Goal: Task Accomplishment & Management: Manage account settings

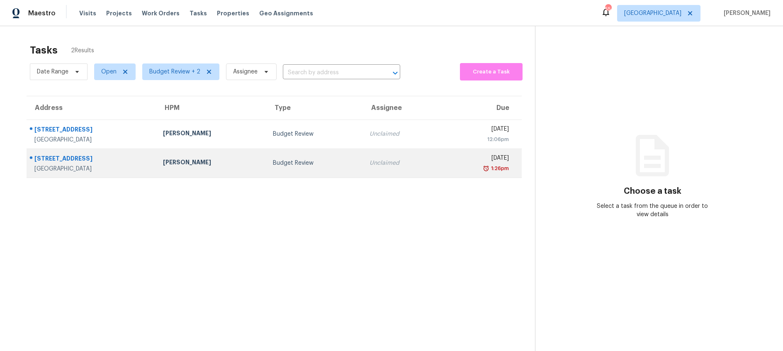
click at [182, 162] on div "[PERSON_NAME]" at bounding box center [211, 163] width 97 height 10
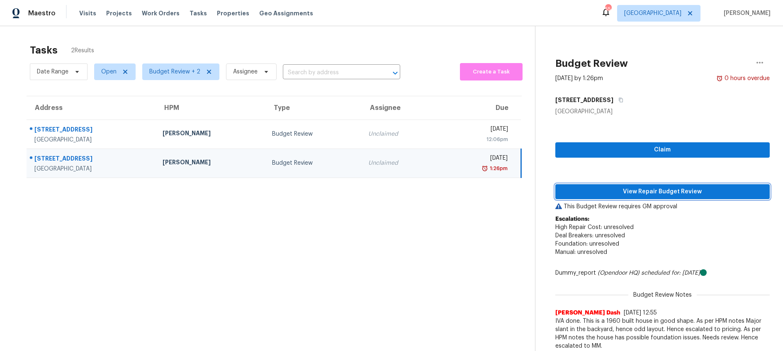
click at [610, 191] on span "View Repair Budget Review" at bounding box center [662, 192] width 201 height 10
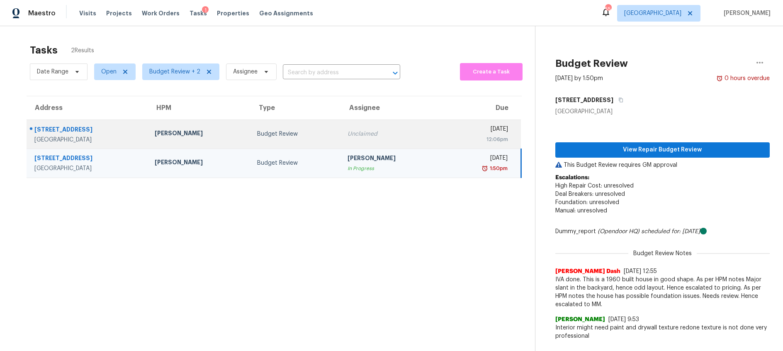
click at [284, 136] on div "Budget Review" at bounding box center [295, 134] width 77 height 8
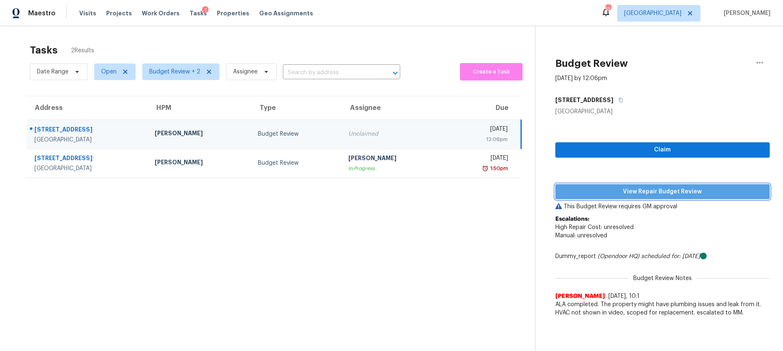
click at [591, 193] on span "View Repair Budget Review" at bounding box center [662, 192] width 201 height 10
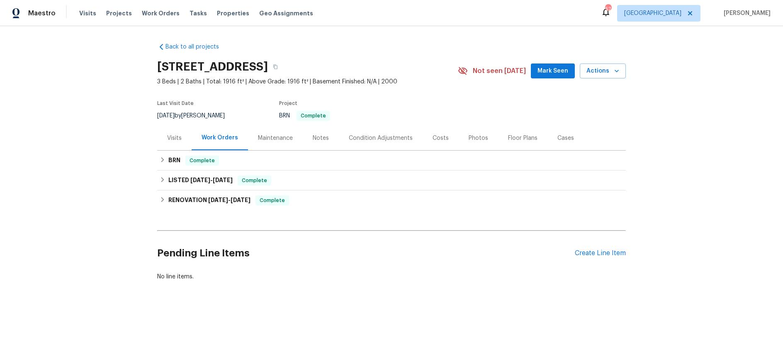
click at [271, 138] on div "Maintenance" at bounding box center [275, 138] width 35 height 8
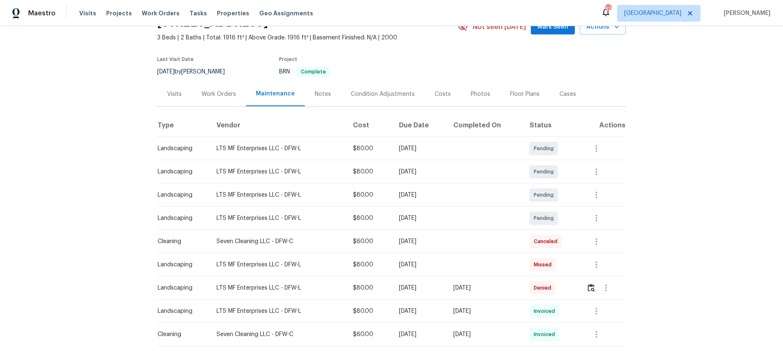
scroll to position [54, 0]
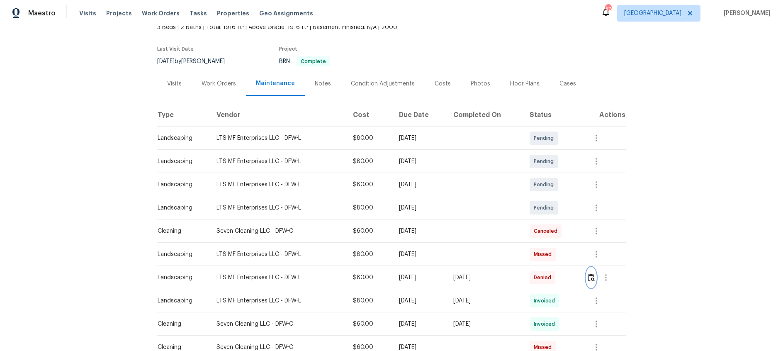
click at [594, 278] on img "button" at bounding box center [591, 277] width 7 height 8
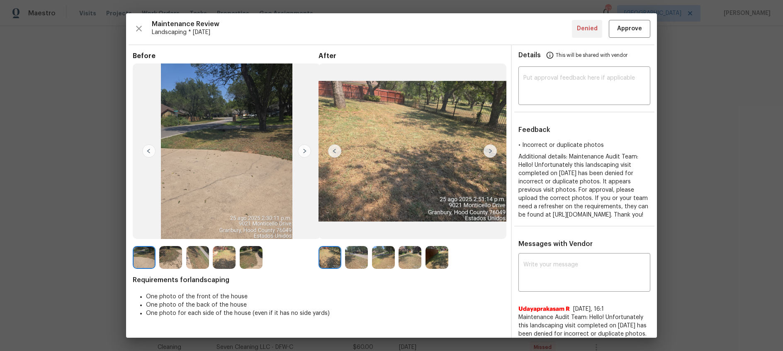
click at [489, 153] on img at bounding box center [489, 150] width 13 height 13
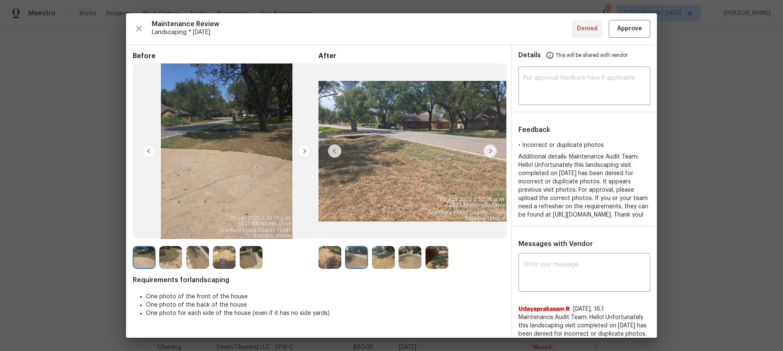
click at [489, 153] on img at bounding box center [489, 150] width 13 height 13
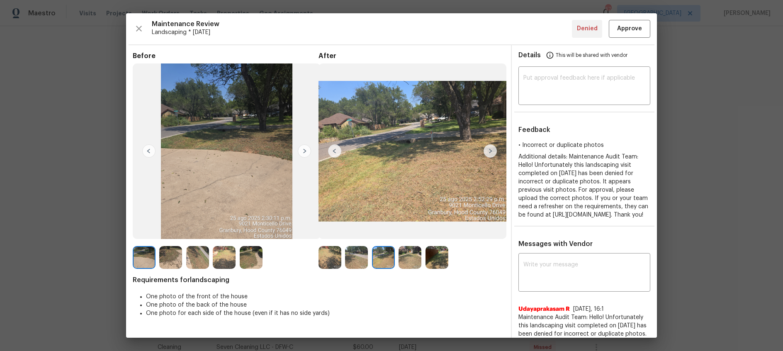
click at [489, 153] on img at bounding box center [489, 150] width 13 height 13
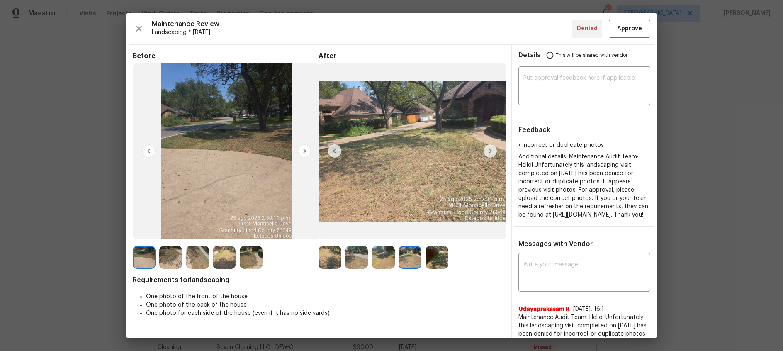
click at [489, 153] on img at bounding box center [489, 150] width 13 height 13
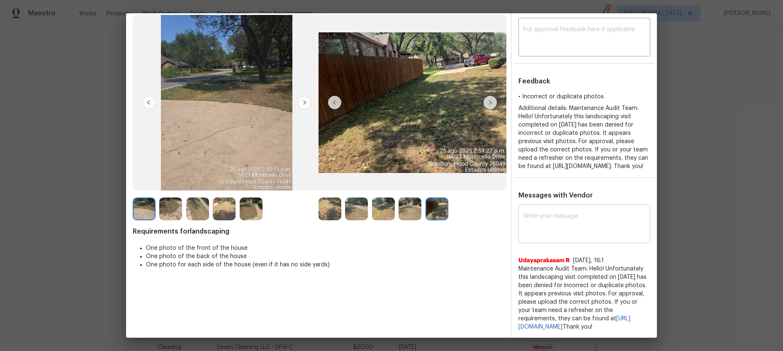
scroll to position [0, 0]
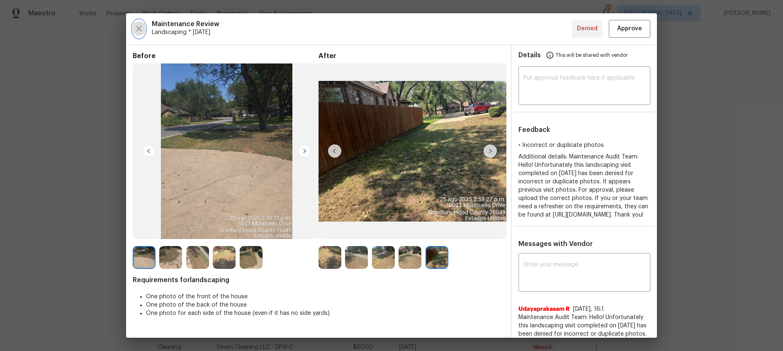
click at [137, 29] on icon "button" at bounding box center [139, 29] width 10 height 10
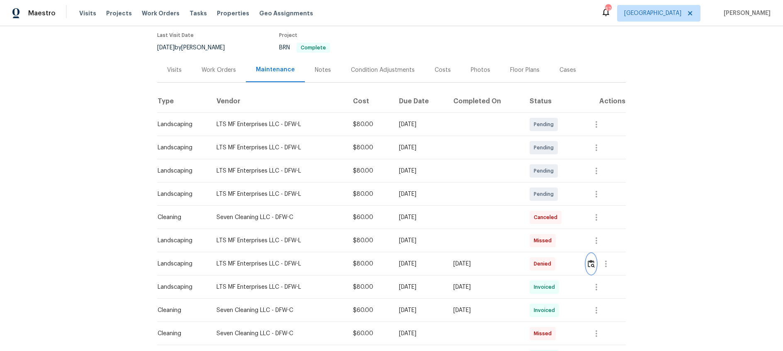
scroll to position [109, 0]
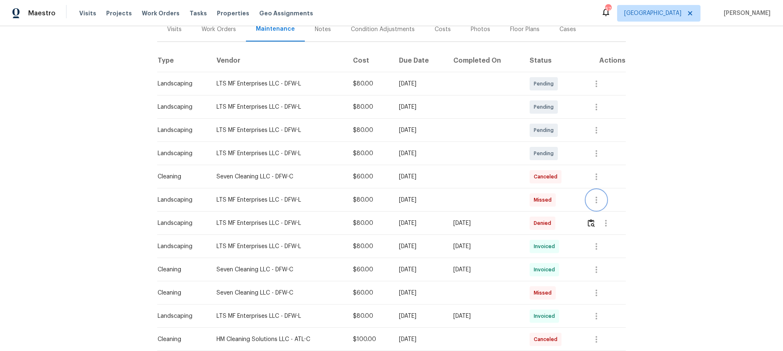
click at [597, 199] on icon "button" at bounding box center [596, 200] width 2 height 7
click at [716, 189] on div at bounding box center [391, 175] width 783 height 351
click at [601, 176] on icon "button" at bounding box center [596, 177] width 10 height 10
click at [694, 145] on div at bounding box center [391, 175] width 783 height 351
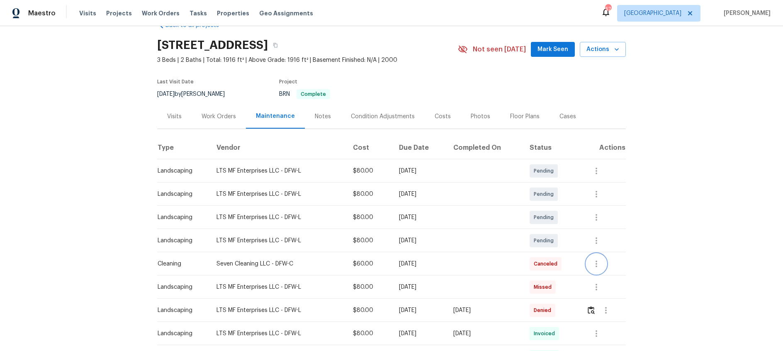
scroll to position [0, 0]
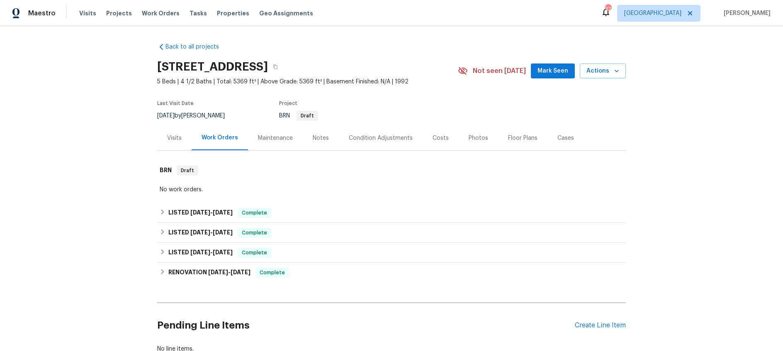
click at [266, 141] on div "Maintenance" at bounding box center [275, 138] width 35 height 8
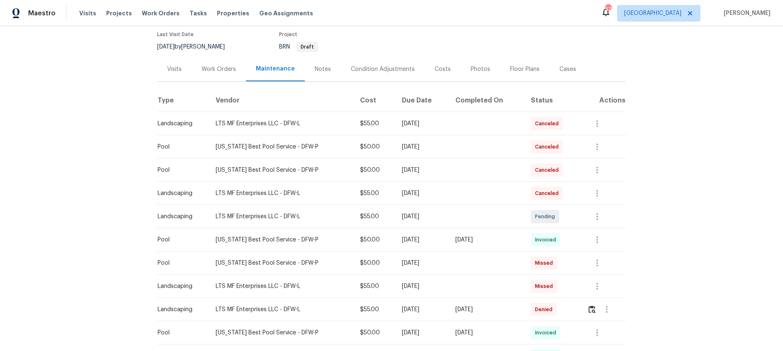
scroll to position [69, 0]
click at [592, 310] on img "button" at bounding box center [591, 309] width 7 height 8
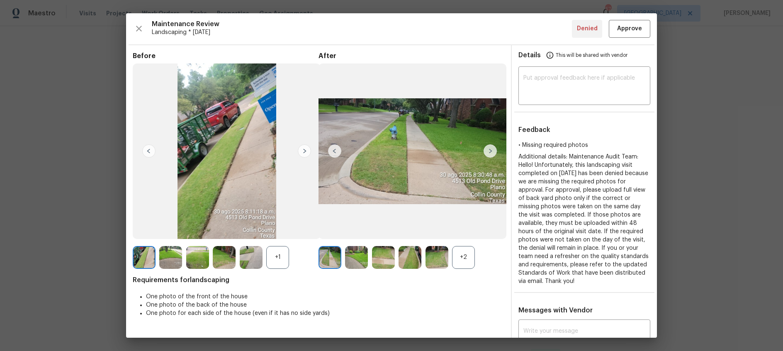
click at [488, 151] on img at bounding box center [489, 150] width 13 height 13
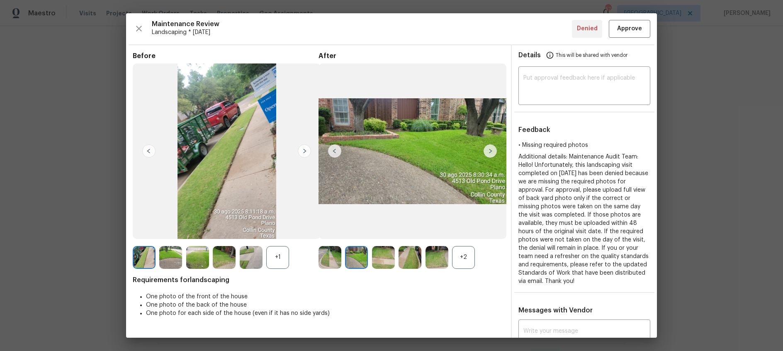
click at [488, 151] on img at bounding box center [489, 150] width 13 height 13
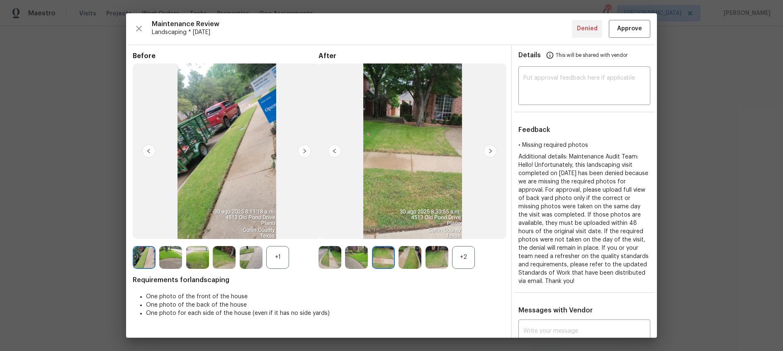
click at [488, 151] on img at bounding box center [489, 150] width 13 height 13
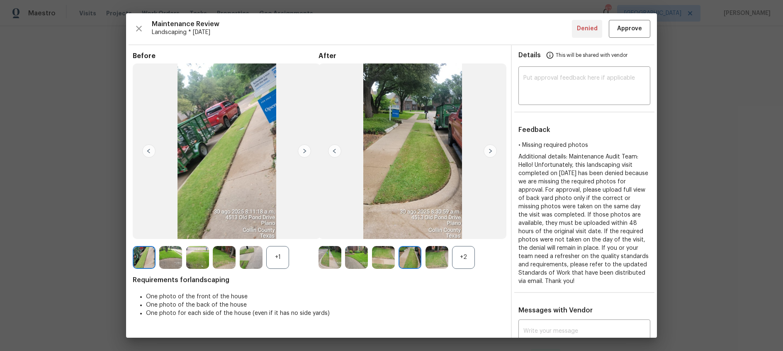
click at [488, 151] on img at bounding box center [489, 150] width 13 height 13
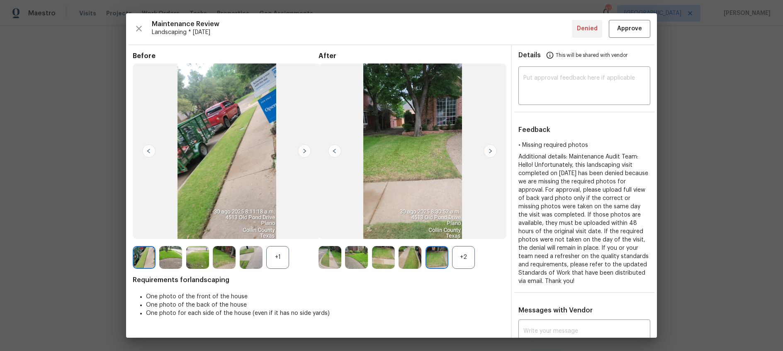
click at [488, 151] on img at bounding box center [489, 150] width 13 height 13
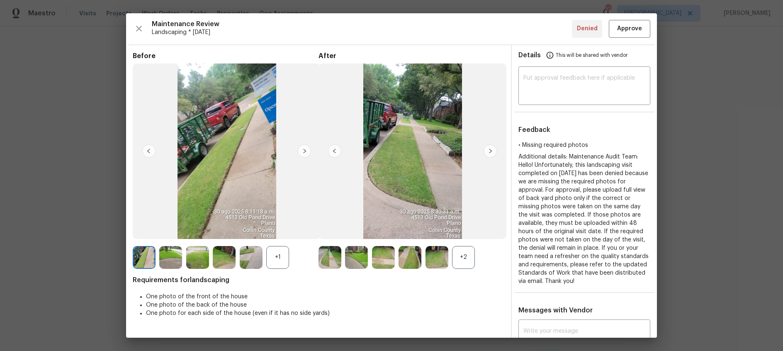
click at [488, 151] on img at bounding box center [489, 150] width 13 height 13
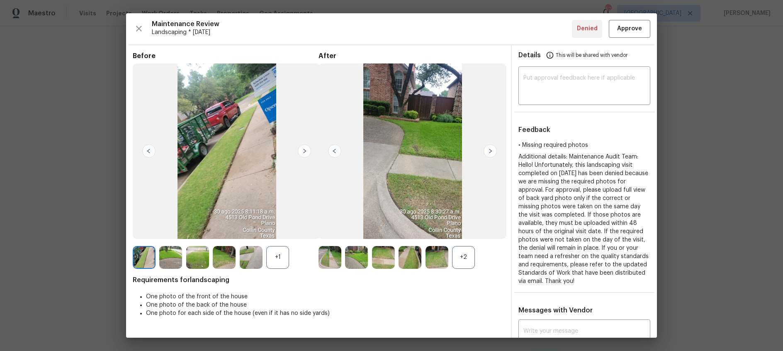
click at [488, 151] on img at bounding box center [489, 150] width 13 height 13
click at [306, 150] on img at bounding box center [304, 150] width 13 height 13
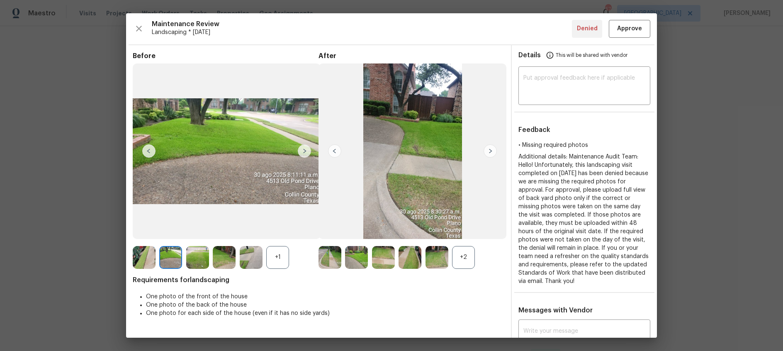
click at [306, 150] on img at bounding box center [304, 150] width 13 height 13
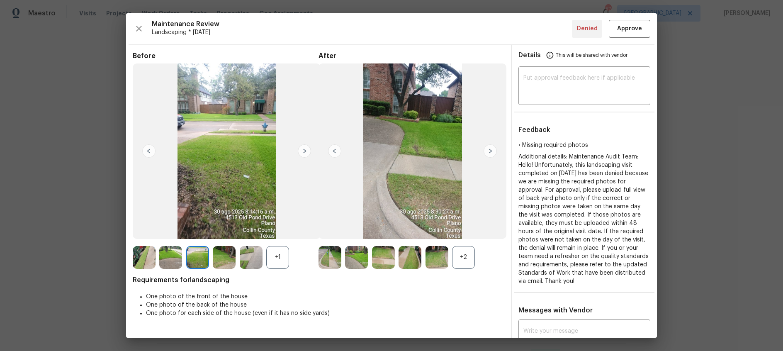
click at [306, 150] on img at bounding box center [304, 150] width 13 height 13
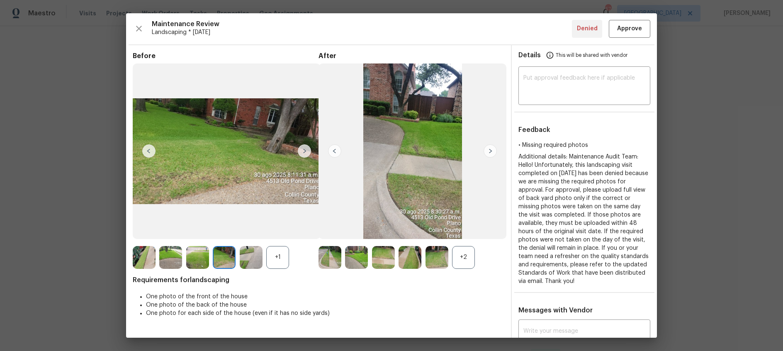
click at [306, 150] on img at bounding box center [304, 150] width 13 height 13
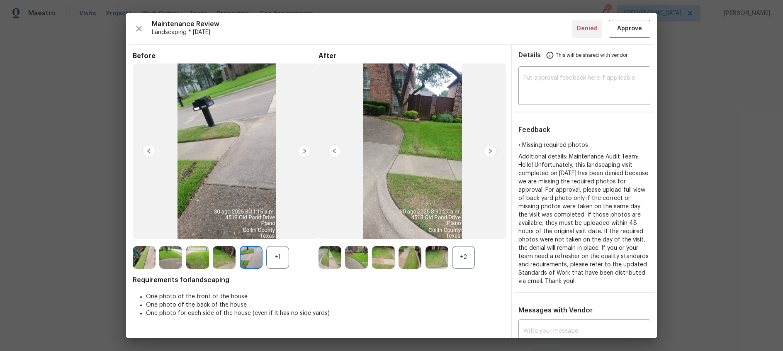
click at [306, 150] on img at bounding box center [304, 150] width 13 height 13
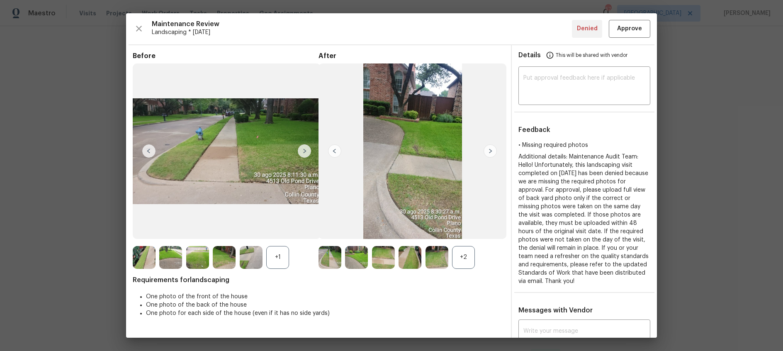
click at [306, 150] on img at bounding box center [304, 150] width 13 height 13
click at [138, 28] on icon "button" at bounding box center [139, 29] width 6 height 6
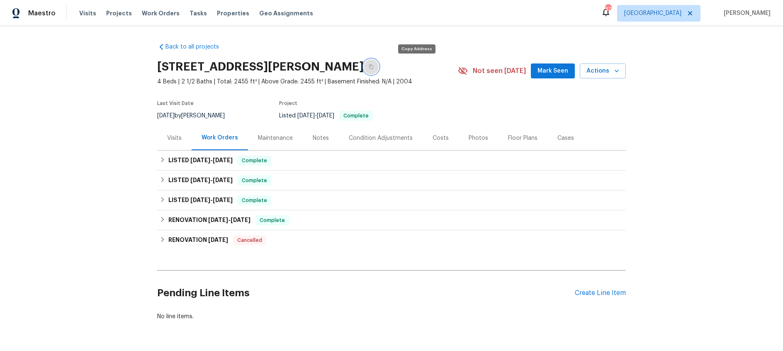
click at [374, 67] on icon "button" at bounding box center [371, 66] width 5 height 5
click at [276, 136] on div "Maintenance" at bounding box center [275, 138] width 35 height 8
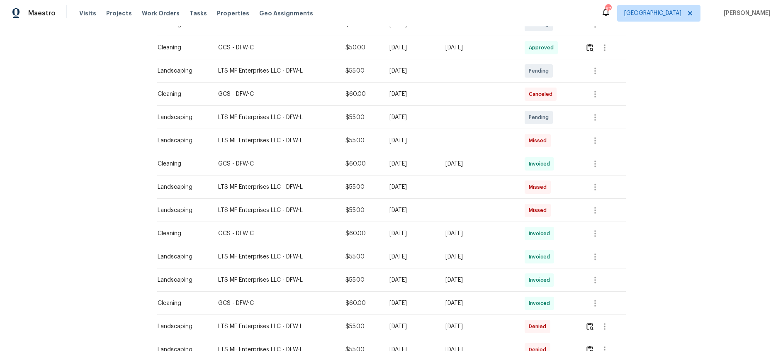
scroll to position [263, 0]
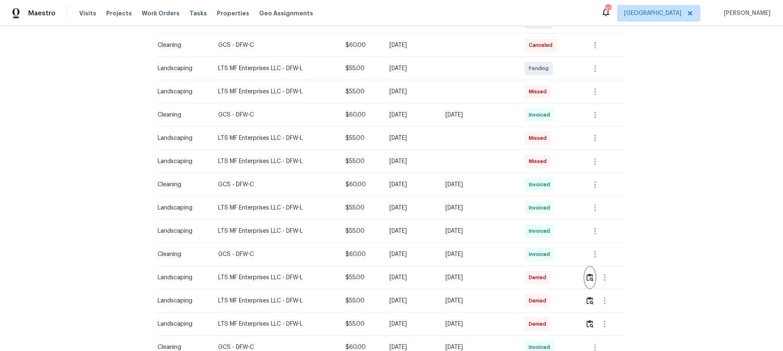
click at [591, 278] on img "button" at bounding box center [589, 277] width 7 height 8
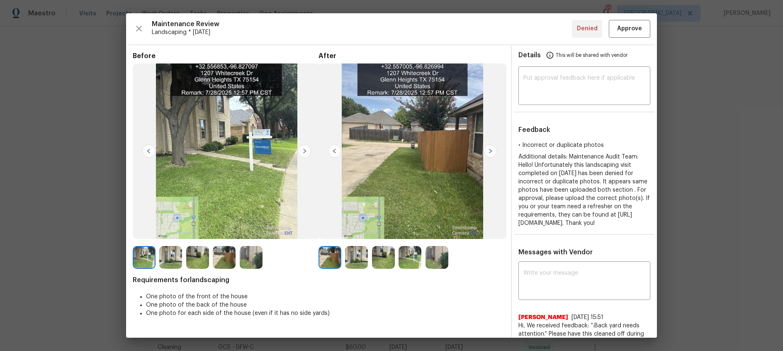
click at [492, 149] on img at bounding box center [489, 150] width 13 height 13
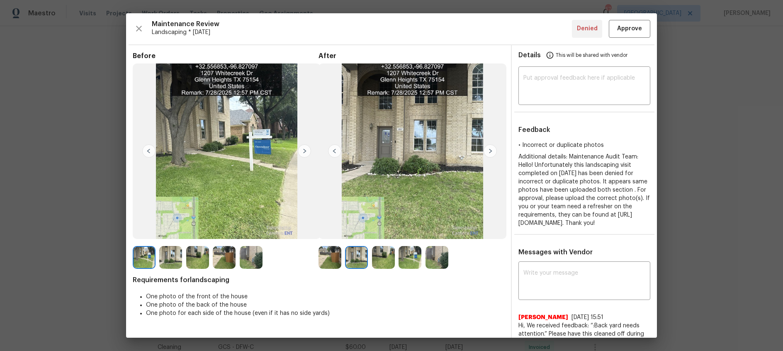
click at [492, 149] on img at bounding box center [489, 150] width 13 height 13
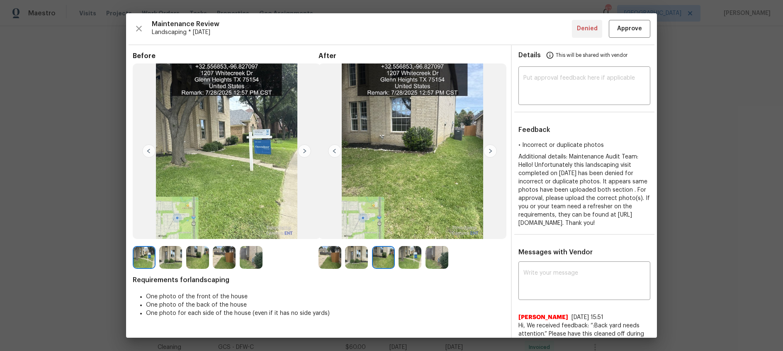
click at [492, 149] on img at bounding box center [489, 150] width 13 height 13
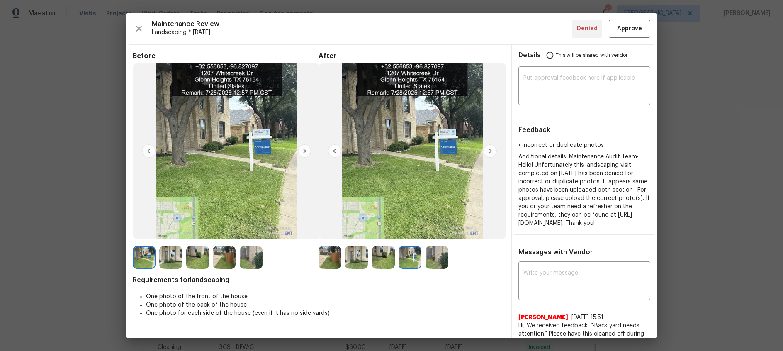
click at [492, 149] on img at bounding box center [489, 150] width 13 height 13
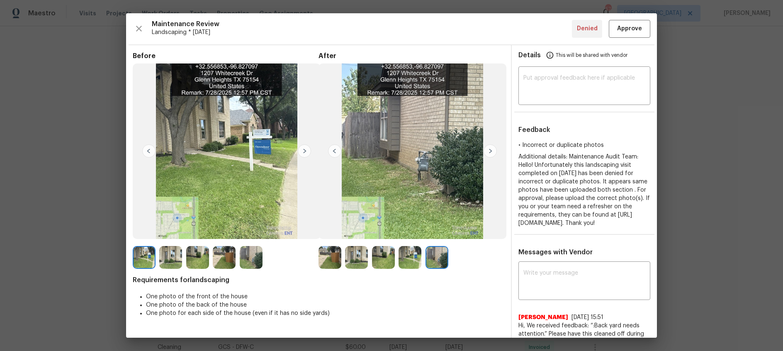
click at [492, 149] on img at bounding box center [489, 150] width 13 height 13
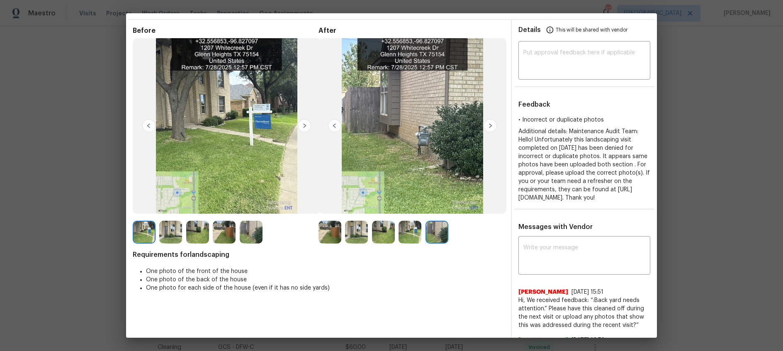
scroll to position [0, 0]
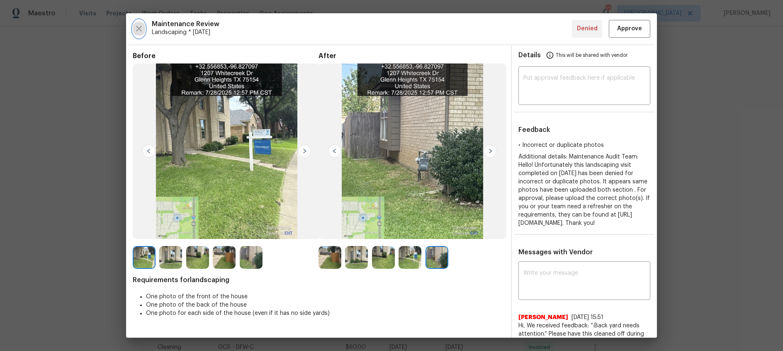
click at [137, 30] on icon "button" at bounding box center [139, 29] width 6 height 6
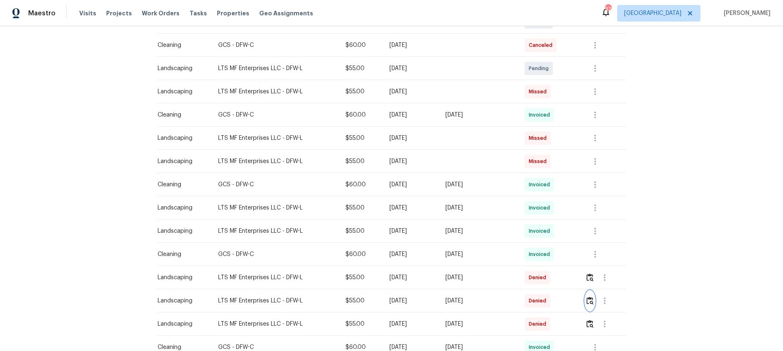
click at [589, 301] on img "button" at bounding box center [589, 300] width 7 height 8
click at [589, 323] on img "button" at bounding box center [589, 324] width 7 height 8
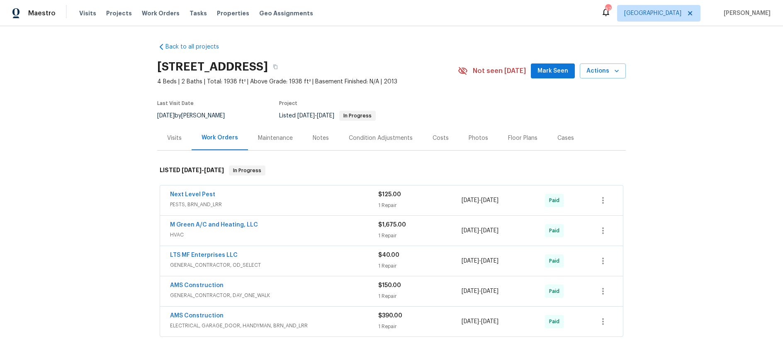
click at [279, 138] on div "Maintenance" at bounding box center [275, 138] width 35 height 8
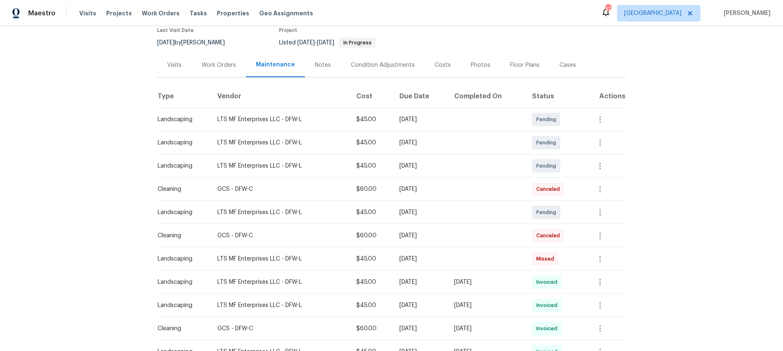
scroll to position [75, 0]
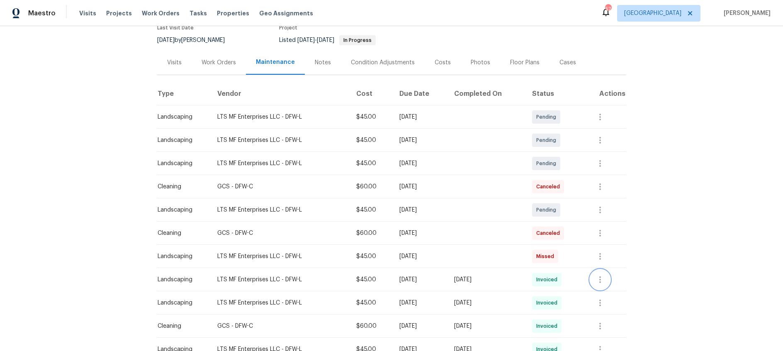
click at [601, 279] on icon "button" at bounding box center [600, 279] width 2 height 7
click at [609, 292] on li "View details" at bounding box center [623, 293] width 58 height 14
click at [705, 217] on div at bounding box center [391, 175] width 783 height 351
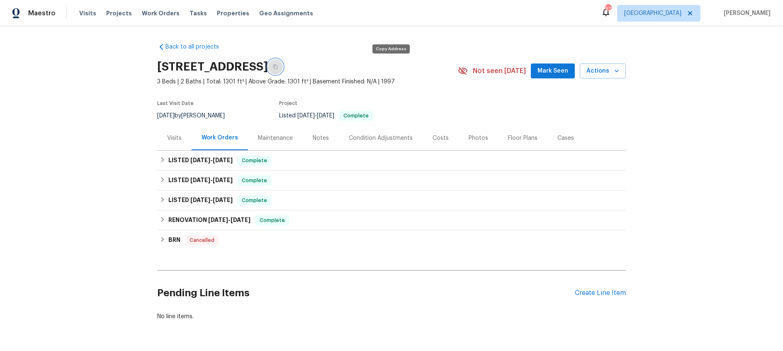
click at [278, 66] on icon "button" at bounding box center [275, 66] width 5 height 5
drag, startPoint x: 274, startPoint y: 139, endPoint x: 278, endPoint y: 143, distance: 6.2
click at [274, 139] on div "Maintenance" at bounding box center [275, 138] width 35 height 8
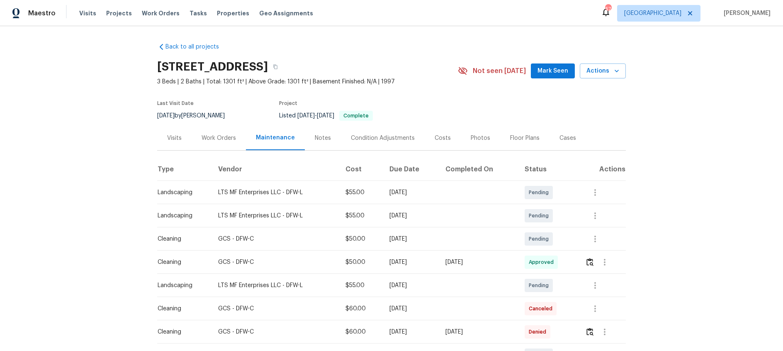
scroll to position [65, 0]
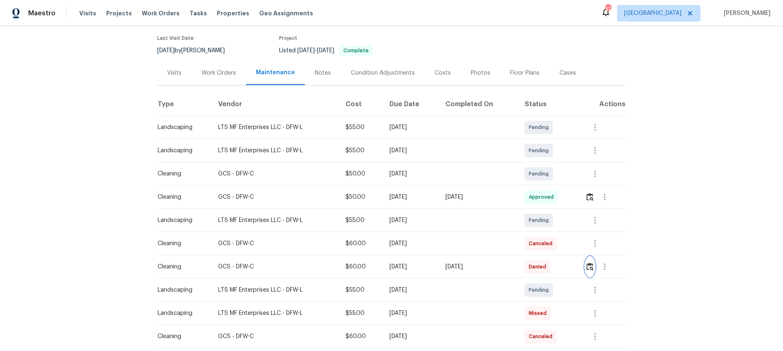
click at [590, 266] on img "button" at bounding box center [589, 266] width 7 height 8
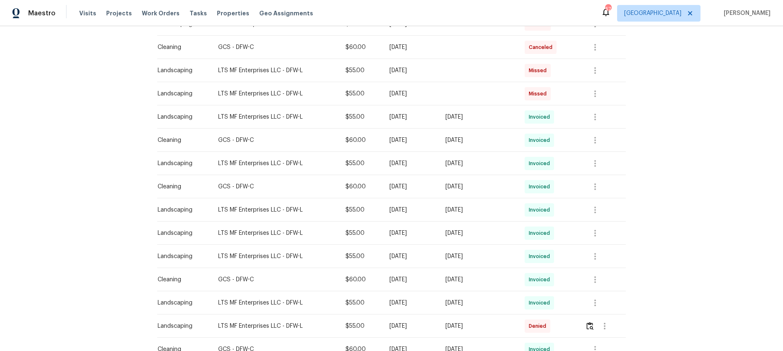
scroll to position [355, 0]
click at [593, 324] on img "button" at bounding box center [589, 325] width 7 height 8
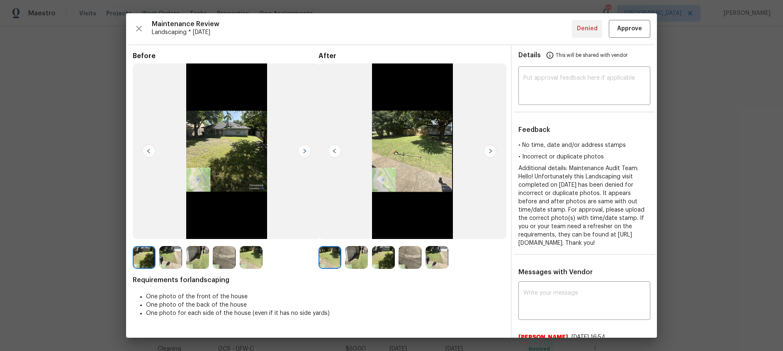
click at [487, 150] on img at bounding box center [489, 150] width 13 height 13
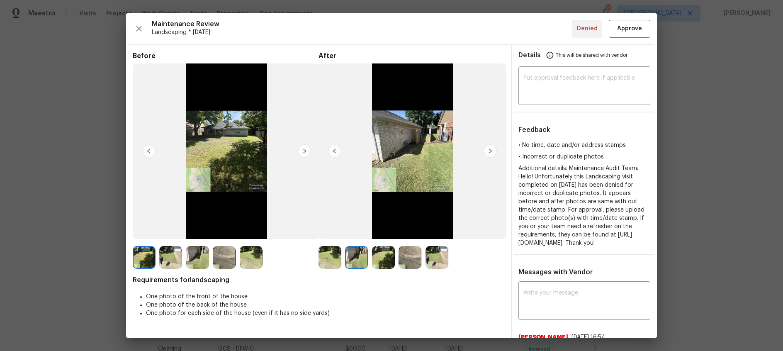
click at [487, 150] on img at bounding box center [489, 150] width 13 height 13
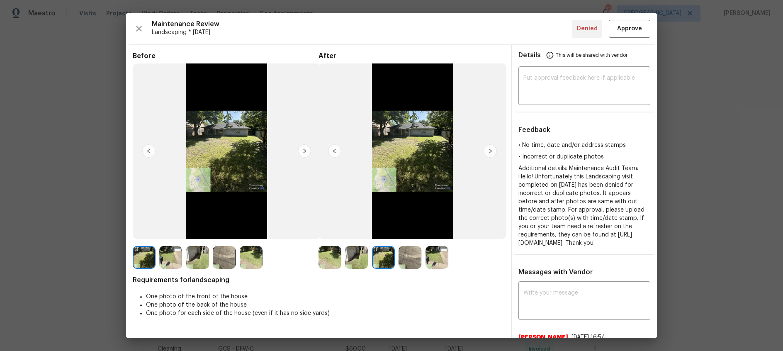
click at [492, 148] on img at bounding box center [489, 150] width 13 height 13
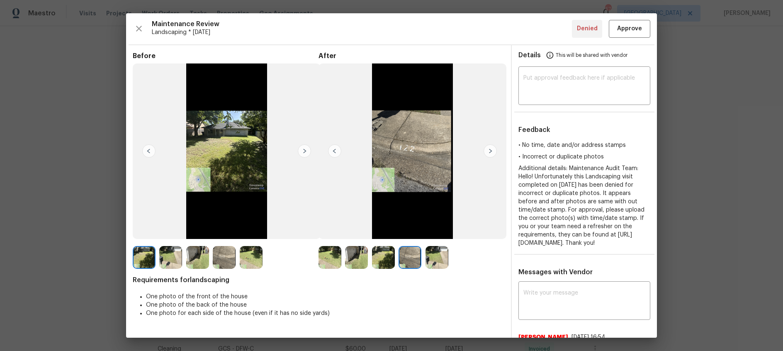
click at [492, 148] on img at bounding box center [489, 150] width 13 height 13
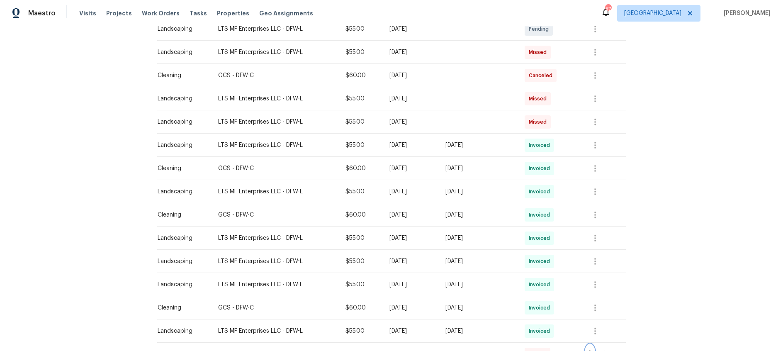
scroll to position [401, 0]
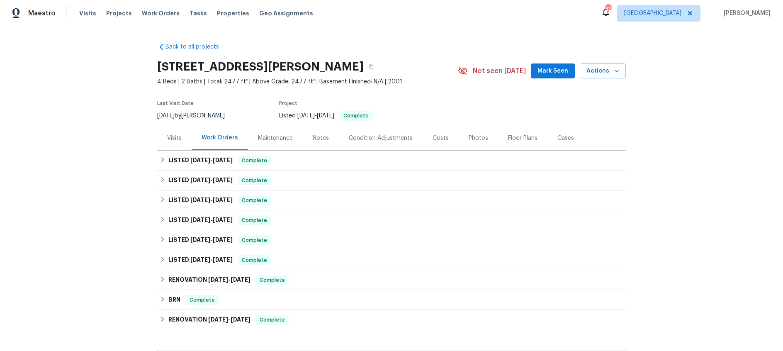
click at [172, 139] on div "Visits" at bounding box center [174, 138] width 15 height 8
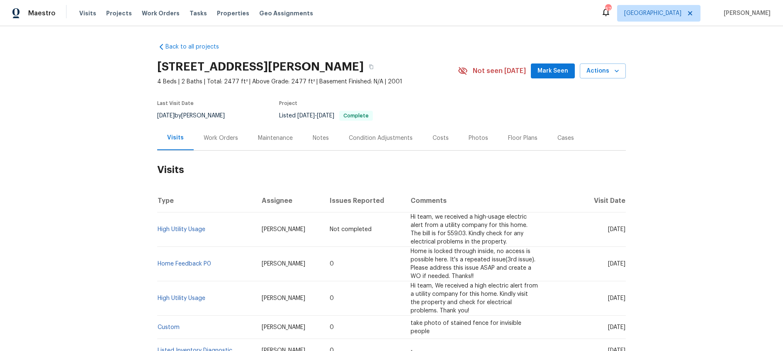
click at [282, 136] on div "Maintenance" at bounding box center [275, 138] width 35 height 8
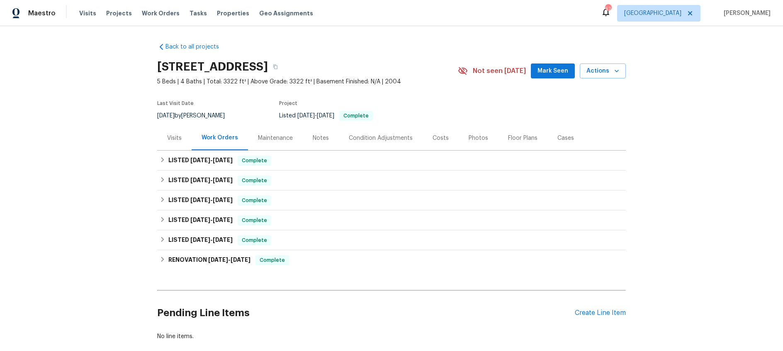
click at [277, 139] on div "Maintenance" at bounding box center [275, 138] width 35 height 8
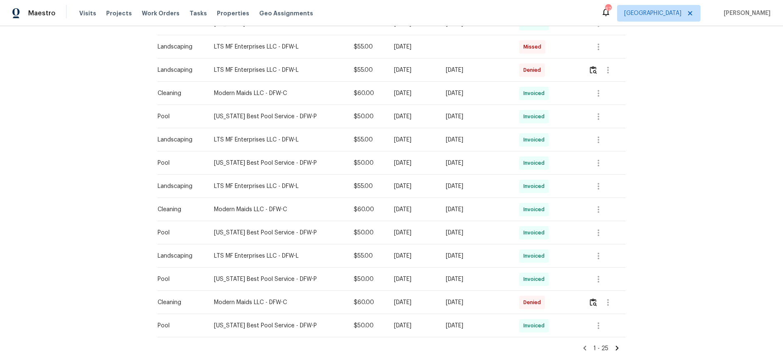
scroll to position [476, 0]
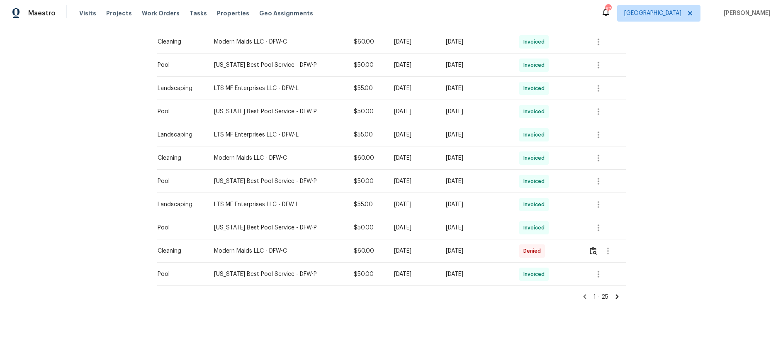
click at [615, 298] on icon at bounding box center [616, 296] width 7 height 7
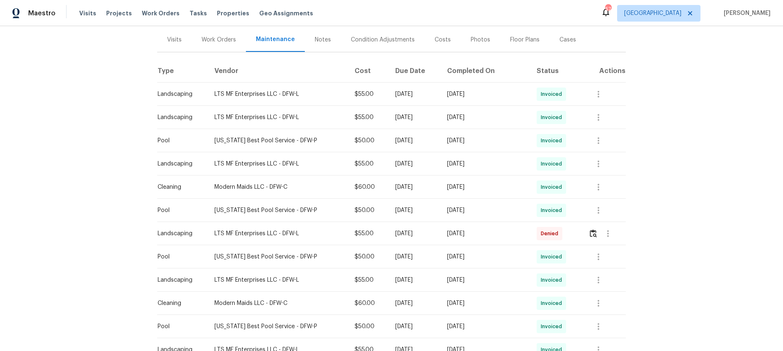
scroll to position [99, 0]
click at [593, 231] on img "button" at bounding box center [593, 232] width 7 height 8
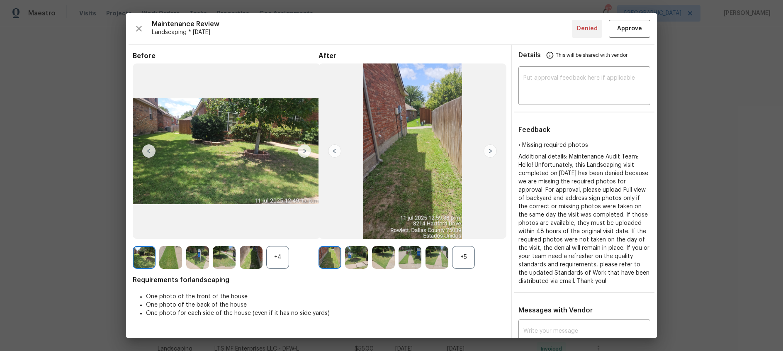
click at [490, 151] on img at bounding box center [489, 150] width 13 height 13
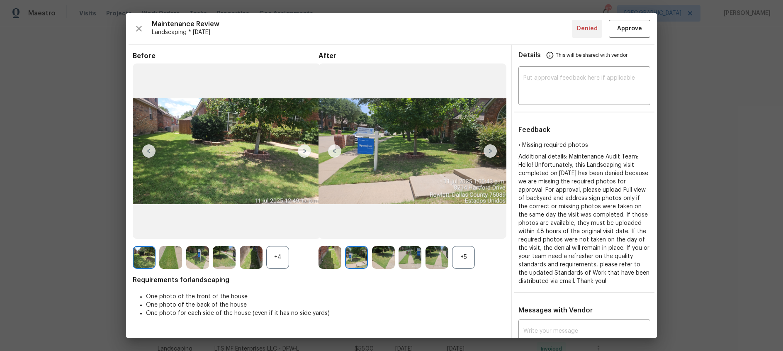
click at [490, 151] on img at bounding box center [489, 150] width 13 height 13
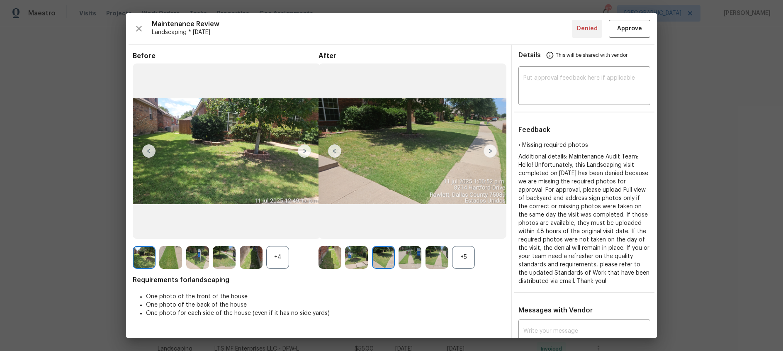
click at [488, 151] on img at bounding box center [489, 150] width 13 height 13
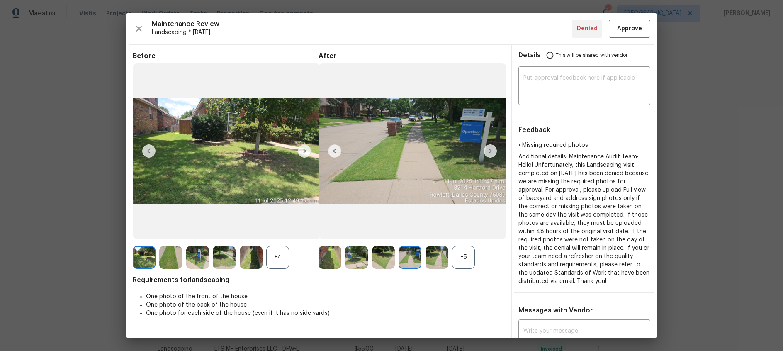
click at [488, 151] on img at bounding box center [489, 150] width 13 height 13
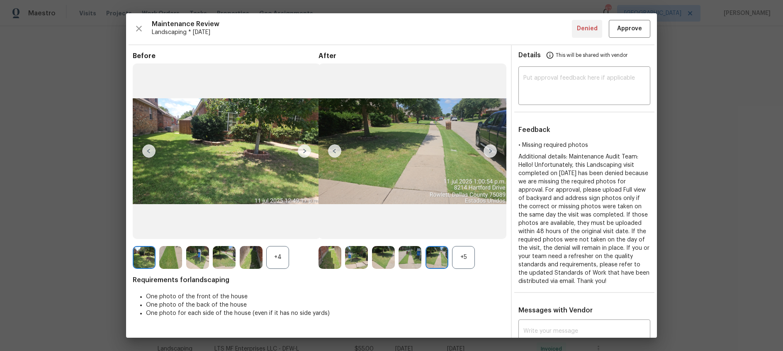
click at [488, 151] on img at bounding box center [489, 150] width 13 height 13
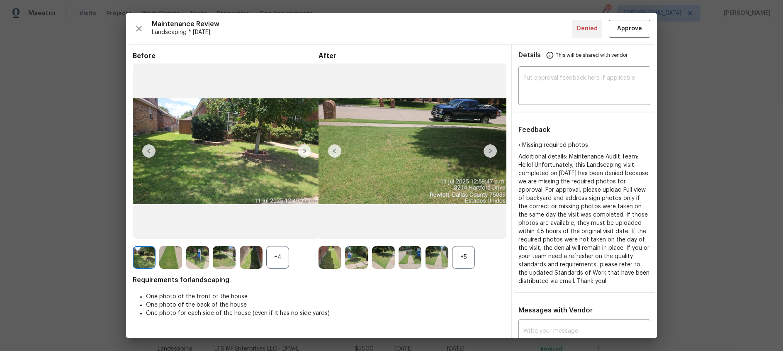
click at [488, 151] on img at bounding box center [489, 150] width 13 height 13
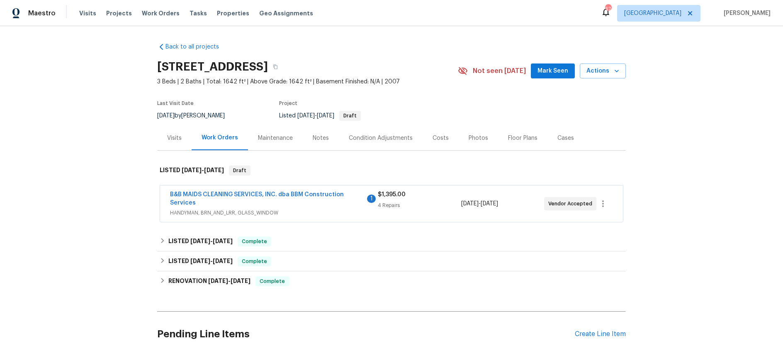
click at [266, 140] on div "Maintenance" at bounding box center [275, 138] width 35 height 8
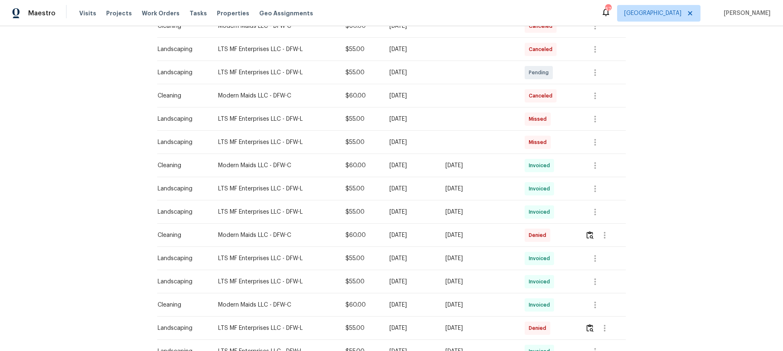
scroll to position [355, 0]
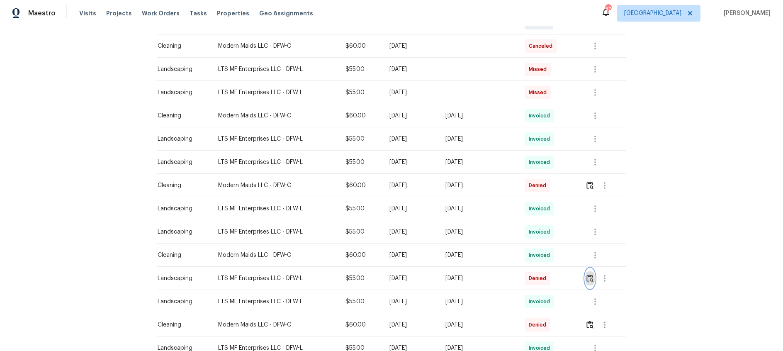
click at [592, 279] on img "button" at bounding box center [589, 278] width 7 height 8
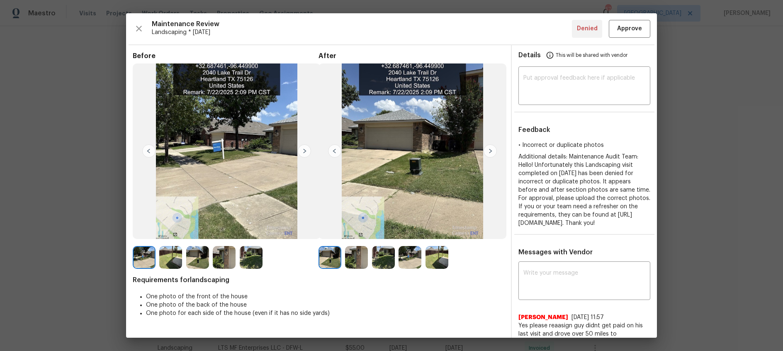
click at [493, 150] on img at bounding box center [489, 150] width 13 height 13
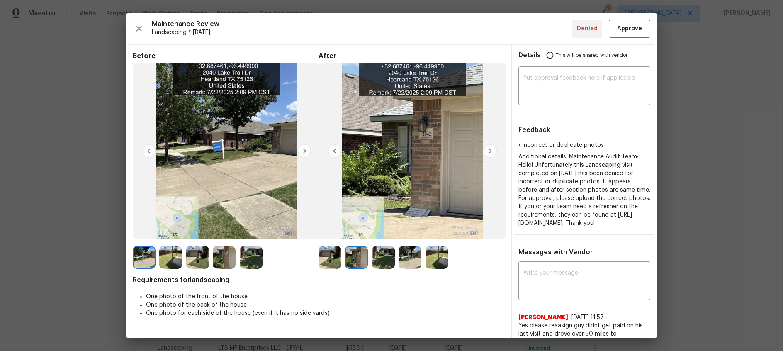
click at [493, 150] on img at bounding box center [489, 150] width 13 height 13
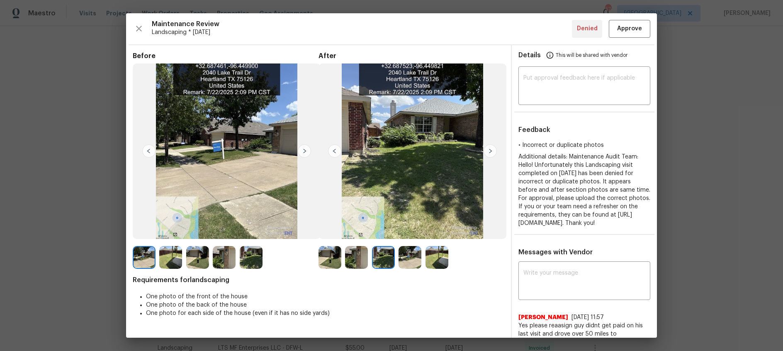
click at [493, 150] on img at bounding box center [489, 150] width 13 height 13
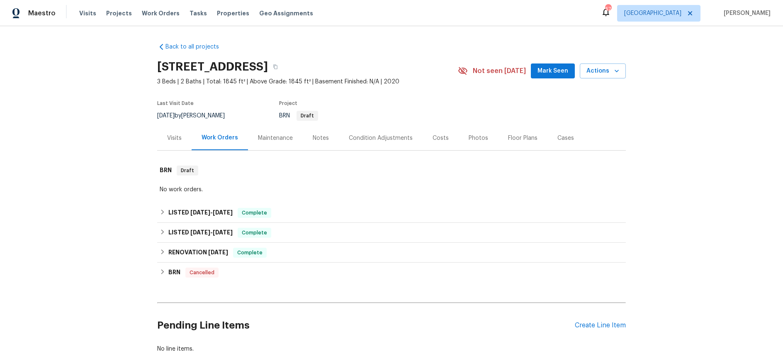
click at [284, 137] on div "Maintenance" at bounding box center [275, 138] width 35 height 8
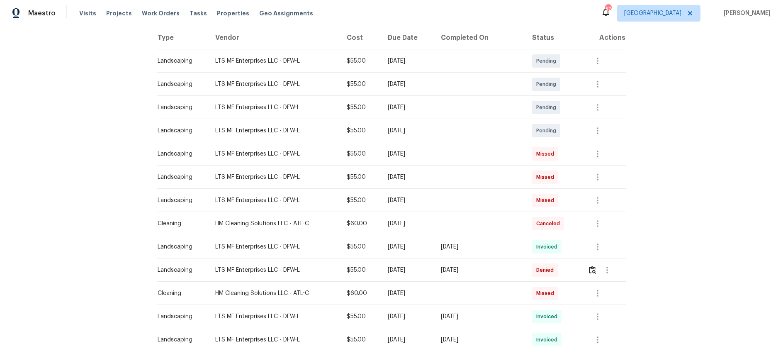
scroll to position [132, 0]
click at [593, 267] on img "button" at bounding box center [592, 269] width 7 height 8
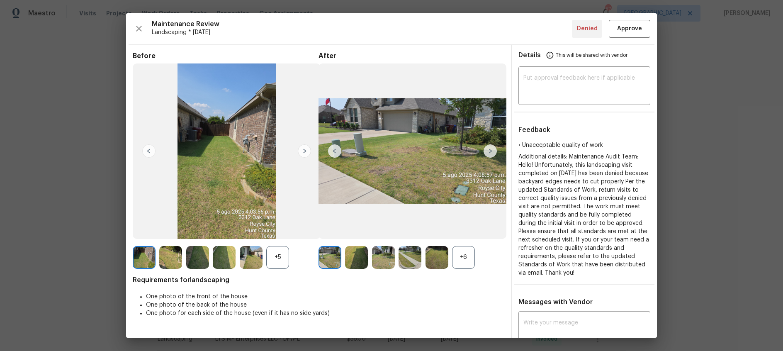
click at [488, 150] on img at bounding box center [489, 150] width 13 height 13
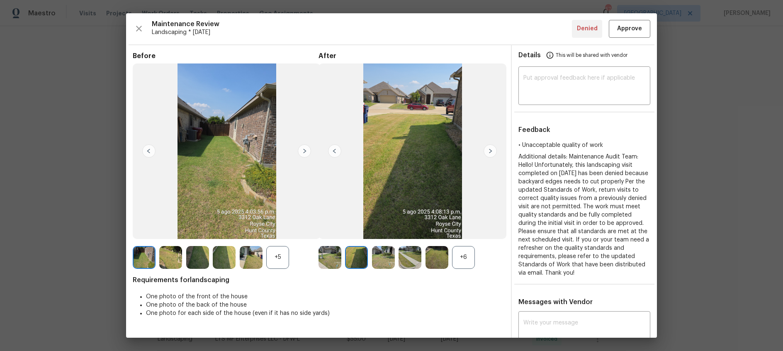
click at [490, 149] on img at bounding box center [489, 150] width 13 height 13
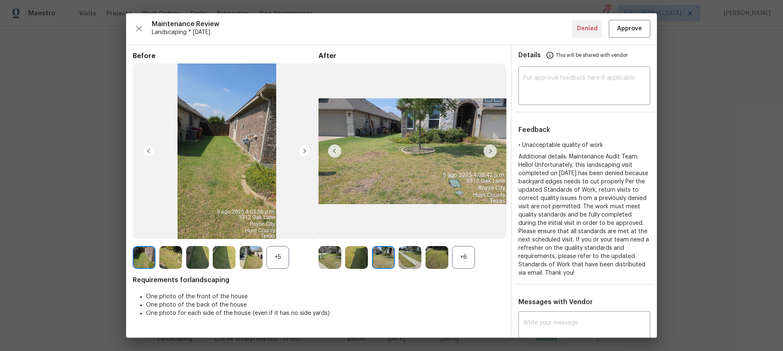
click at [490, 149] on img at bounding box center [489, 150] width 13 height 13
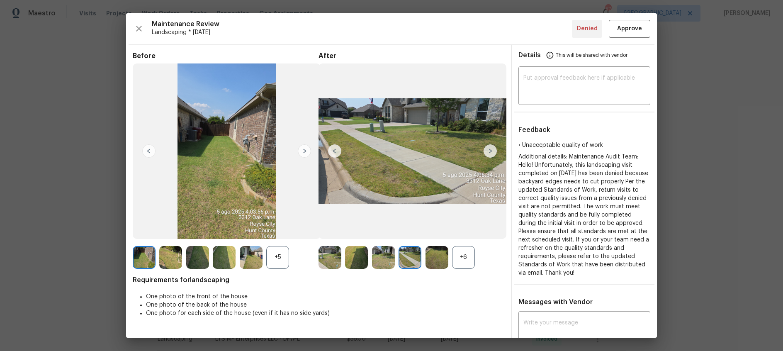
click at [490, 149] on img at bounding box center [489, 150] width 13 height 13
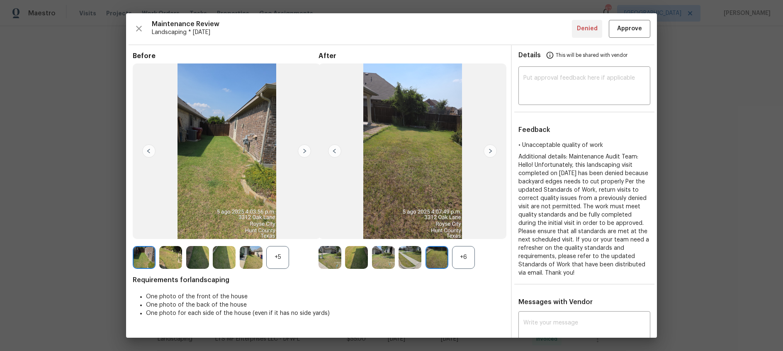
click at [490, 149] on img at bounding box center [489, 150] width 13 height 13
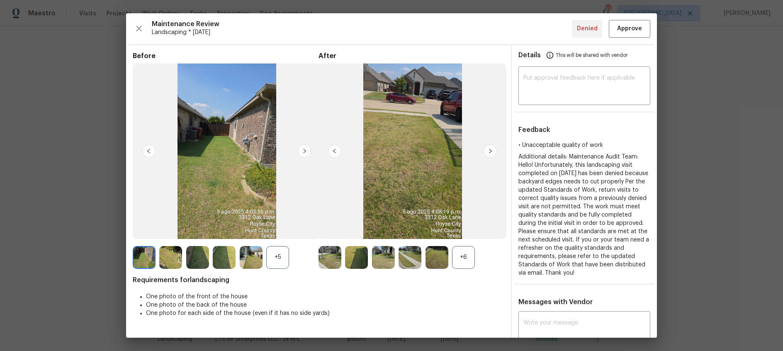
click at [490, 149] on img at bounding box center [489, 150] width 13 height 13
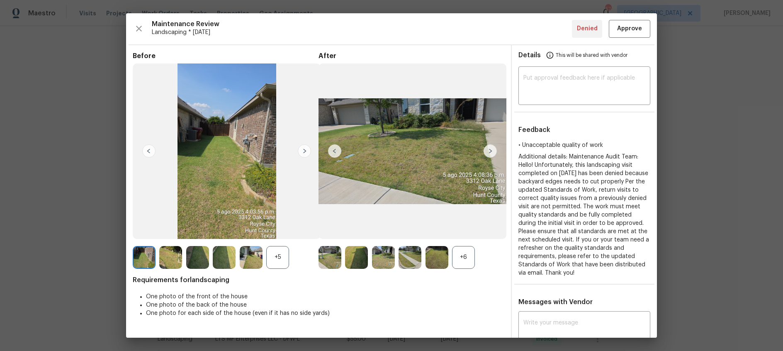
click at [490, 149] on img at bounding box center [489, 150] width 13 height 13
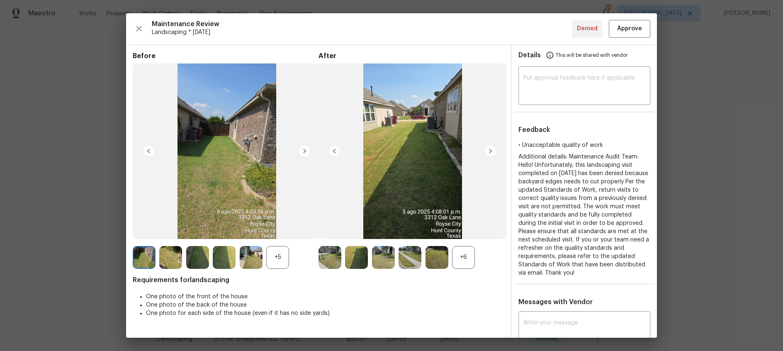
click at [490, 149] on img at bounding box center [489, 150] width 13 height 13
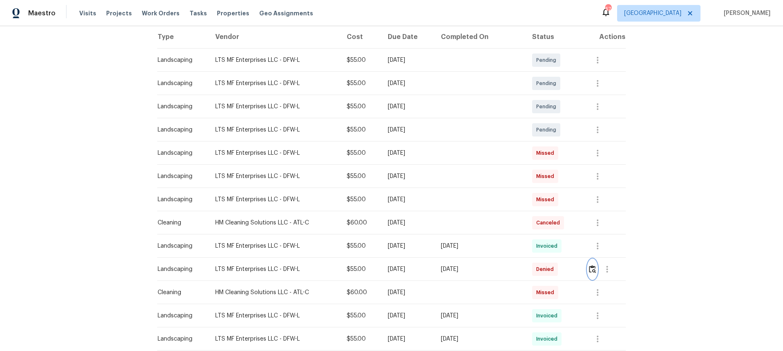
scroll to position [0, 0]
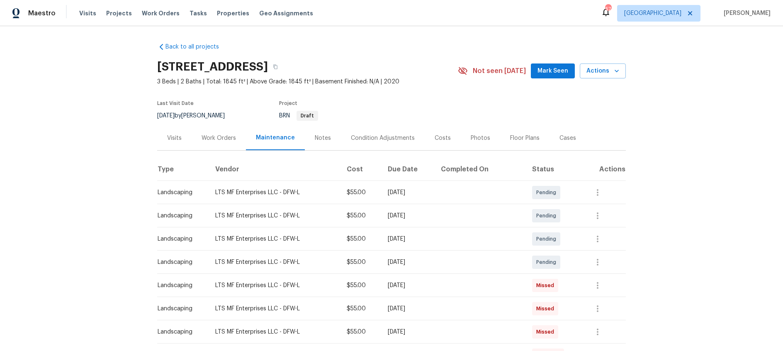
click at [179, 135] on div "Visits" at bounding box center [174, 138] width 15 height 8
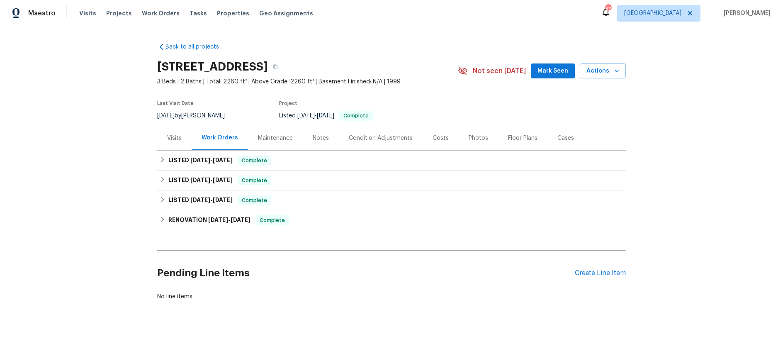
click at [170, 139] on div "Visits" at bounding box center [174, 138] width 15 height 8
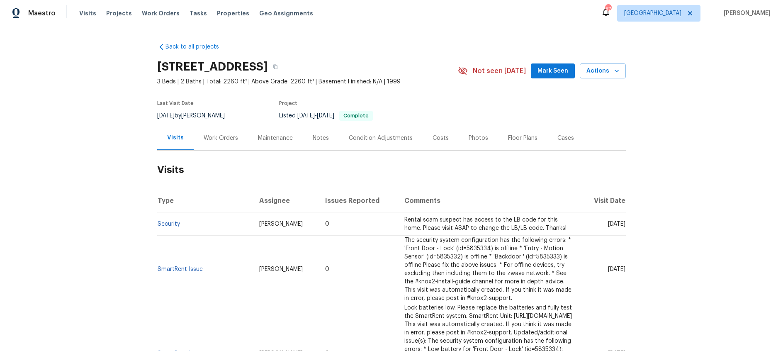
click at [275, 136] on div "Maintenance" at bounding box center [275, 138] width 35 height 8
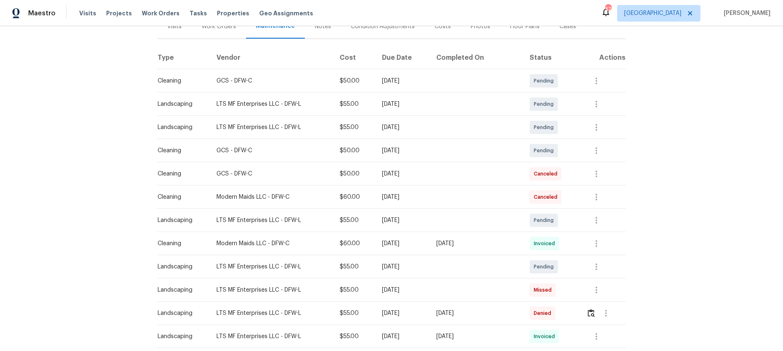
scroll to position [184, 0]
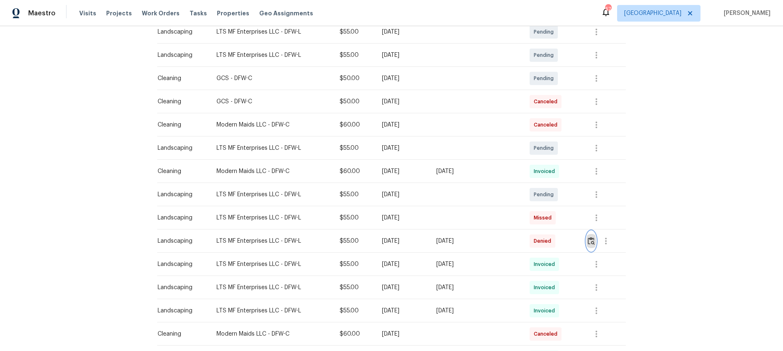
click at [591, 241] on img "button" at bounding box center [591, 241] width 7 height 8
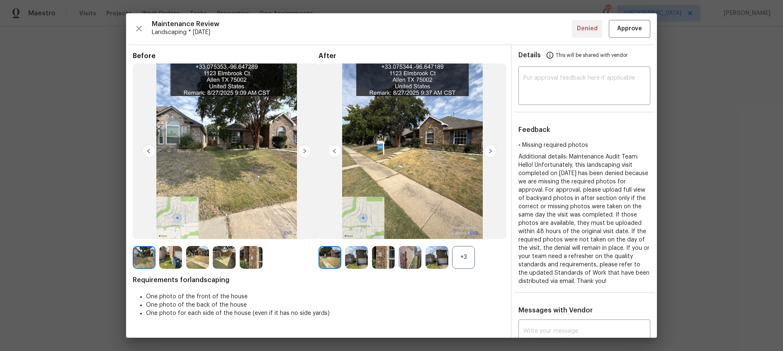
click at [491, 151] on img at bounding box center [489, 150] width 13 height 13
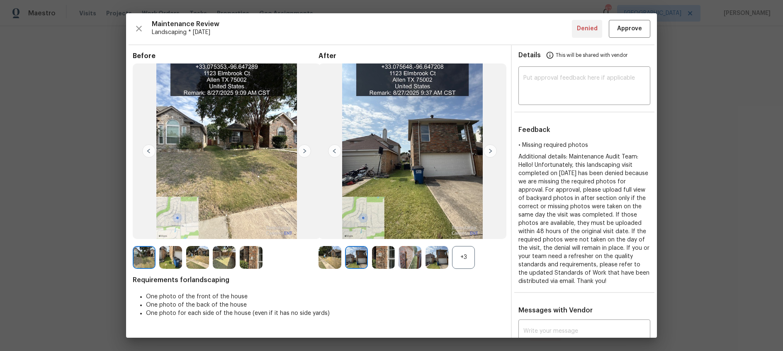
click at [491, 151] on img at bounding box center [489, 150] width 13 height 13
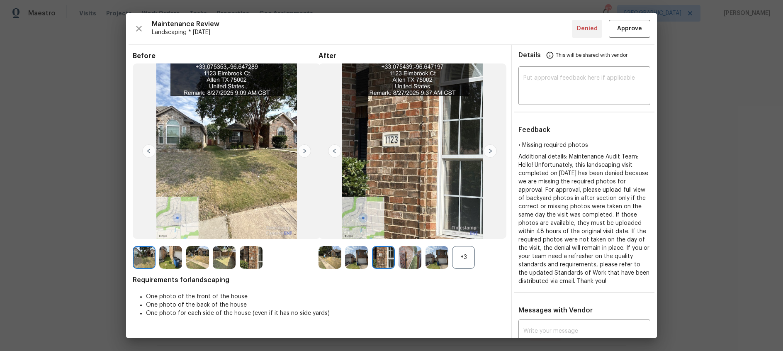
click at [491, 151] on img at bounding box center [489, 150] width 13 height 13
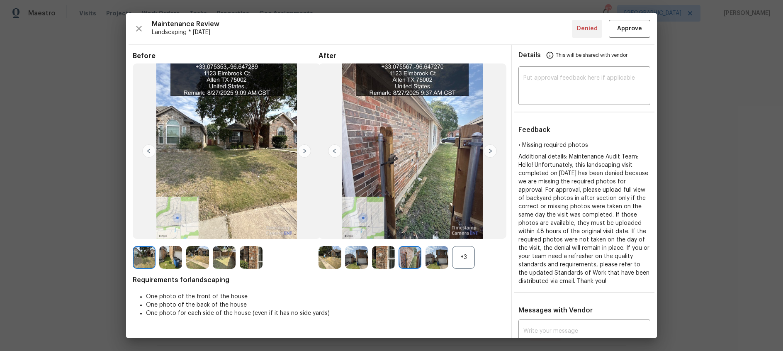
click at [491, 151] on img at bounding box center [489, 150] width 13 height 13
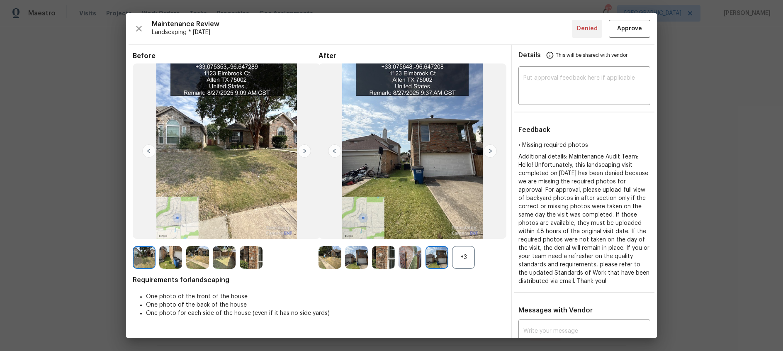
click at [491, 151] on img at bounding box center [489, 150] width 13 height 13
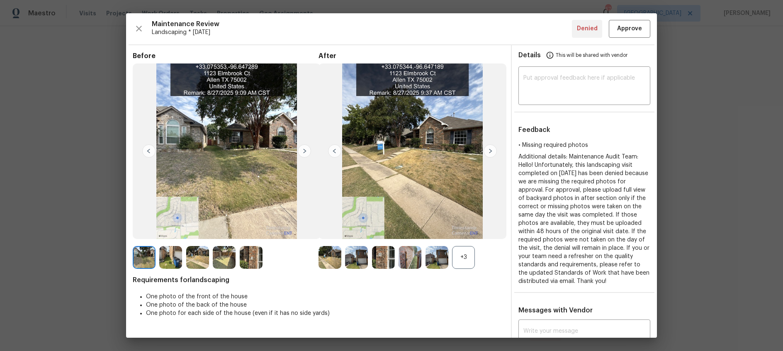
click at [491, 151] on img at bounding box center [489, 150] width 13 height 13
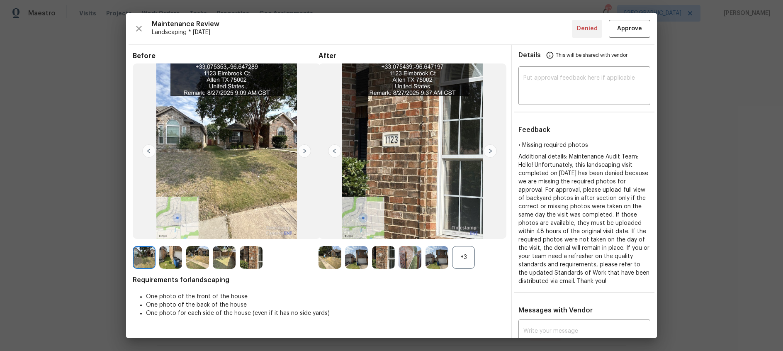
click at [491, 151] on img at bounding box center [489, 150] width 13 height 13
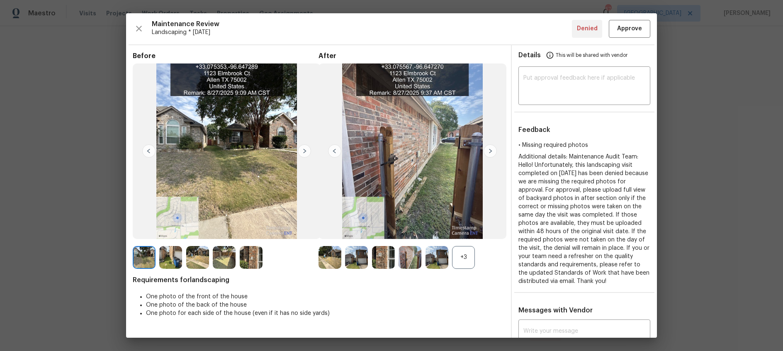
click at [491, 151] on img at bounding box center [489, 150] width 13 height 13
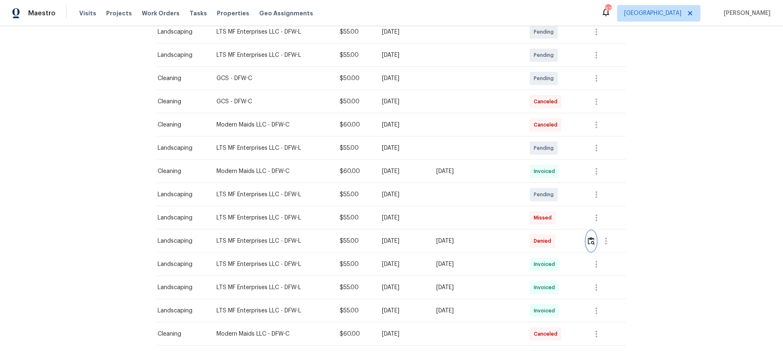
scroll to position [0, 0]
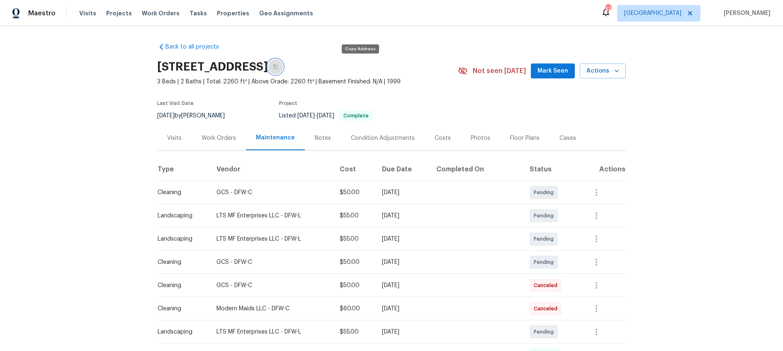
click at [277, 67] on icon "button" at bounding box center [275, 67] width 4 height 5
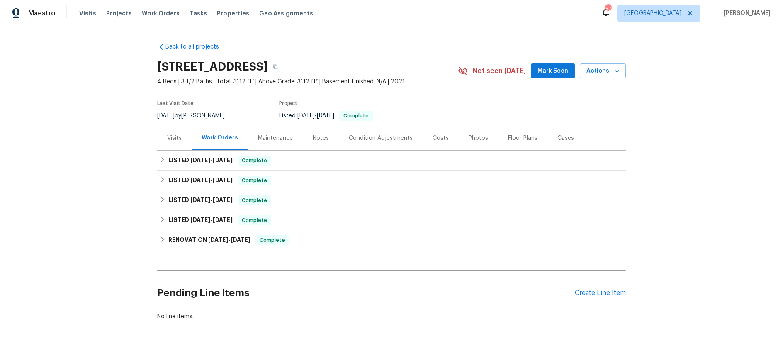
click at [287, 144] on div "Maintenance" at bounding box center [275, 138] width 55 height 24
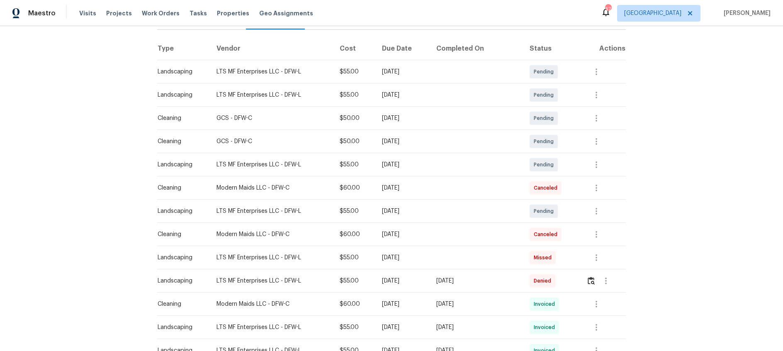
scroll to position [121, 0]
click at [590, 280] on img "button" at bounding box center [591, 280] width 7 height 8
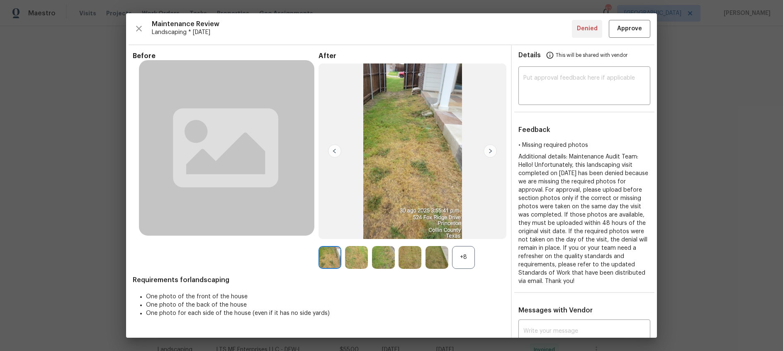
click at [494, 149] on img at bounding box center [489, 150] width 13 height 13
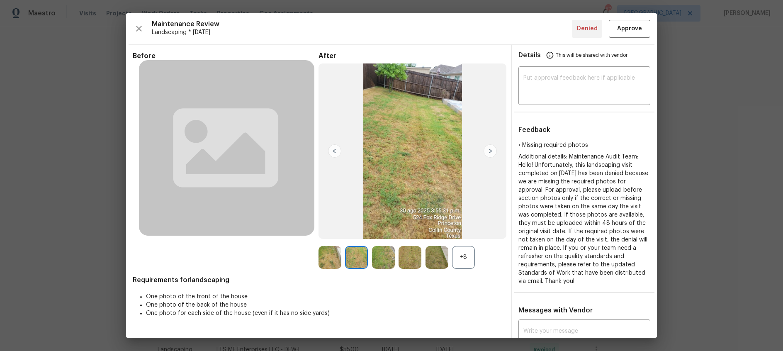
click at [493, 150] on img at bounding box center [489, 150] width 13 height 13
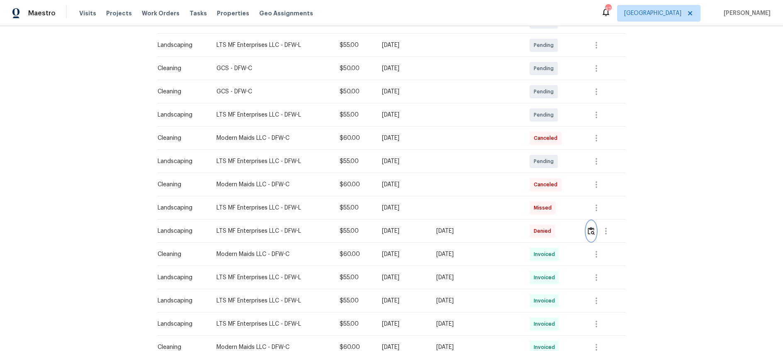
scroll to position [202, 0]
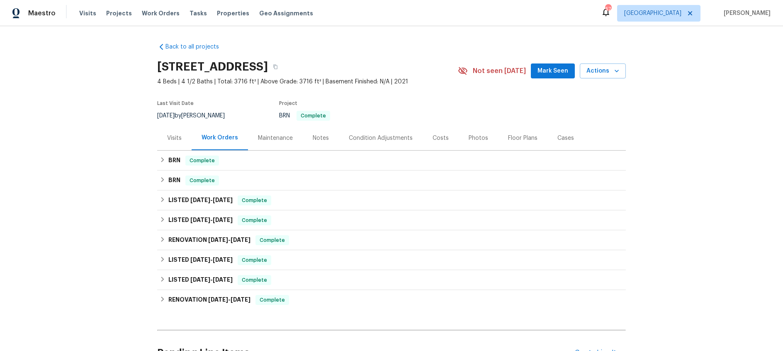
click at [273, 140] on div "Maintenance" at bounding box center [275, 138] width 35 height 8
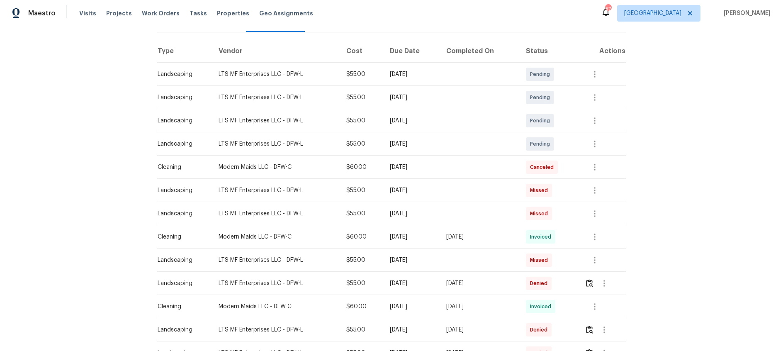
scroll to position [120, 0]
click at [592, 282] on img "button" at bounding box center [589, 281] width 7 height 8
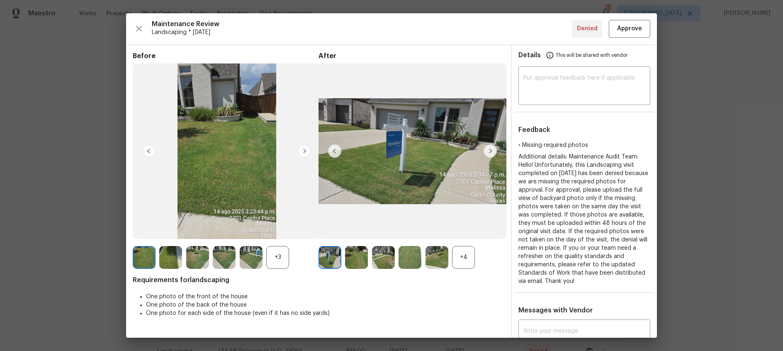
click at [488, 152] on img at bounding box center [489, 150] width 13 height 13
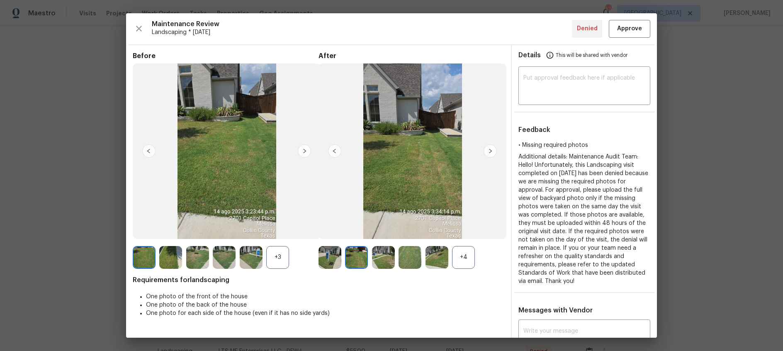
click at [488, 152] on img at bounding box center [489, 150] width 13 height 13
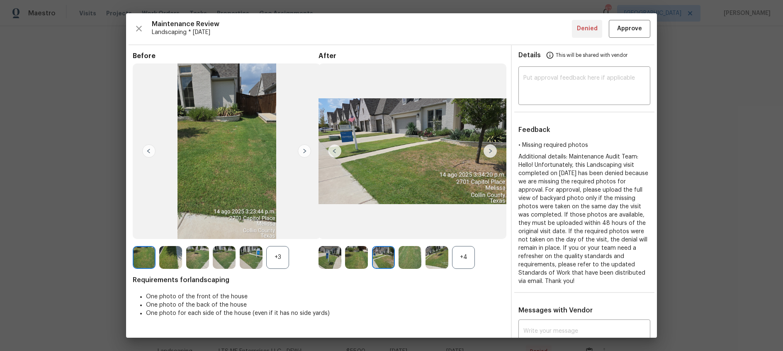
click at [488, 152] on img at bounding box center [489, 150] width 13 height 13
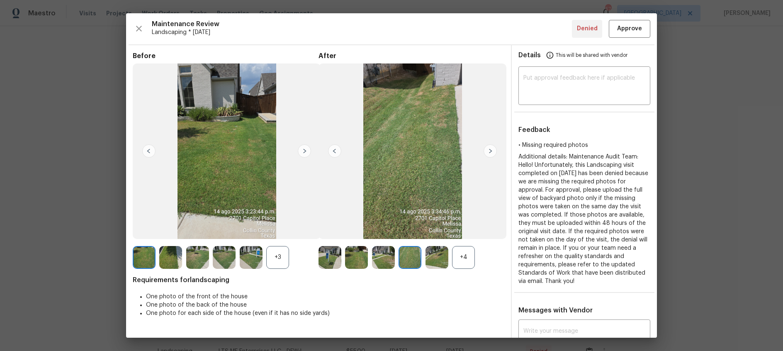
click at [488, 152] on img at bounding box center [489, 150] width 13 height 13
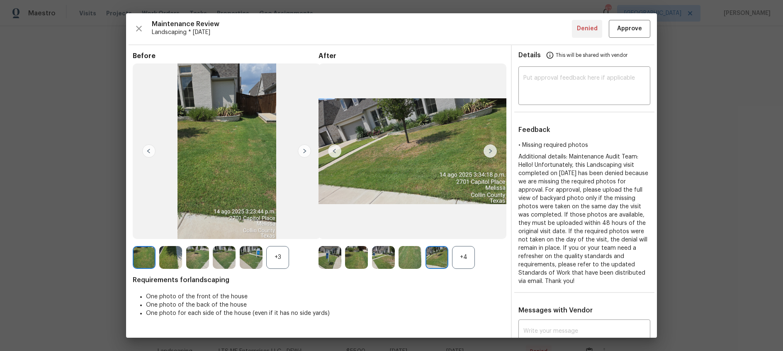
click at [488, 152] on img at bounding box center [489, 150] width 13 height 13
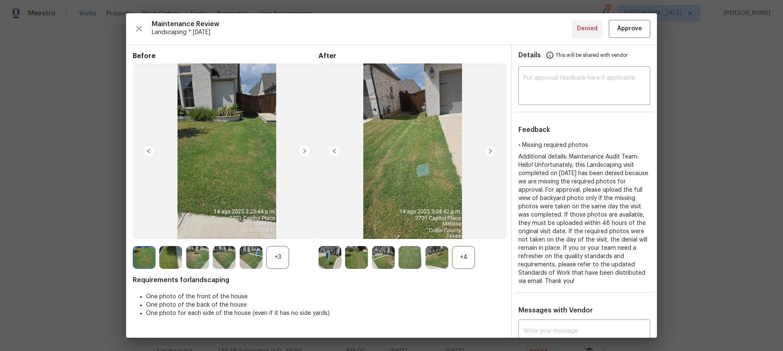
click at [488, 152] on img at bounding box center [489, 150] width 13 height 13
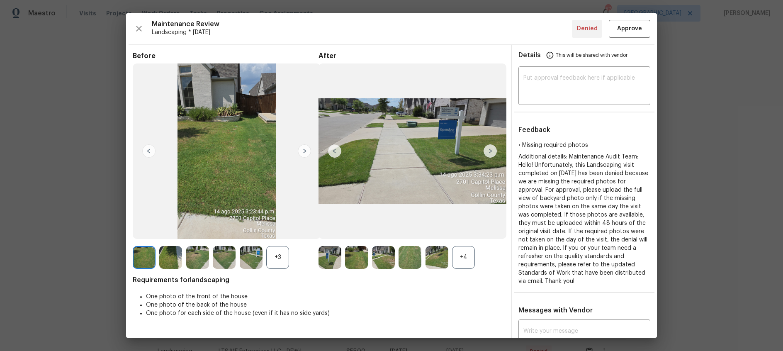
click at [488, 152] on img at bounding box center [489, 150] width 13 height 13
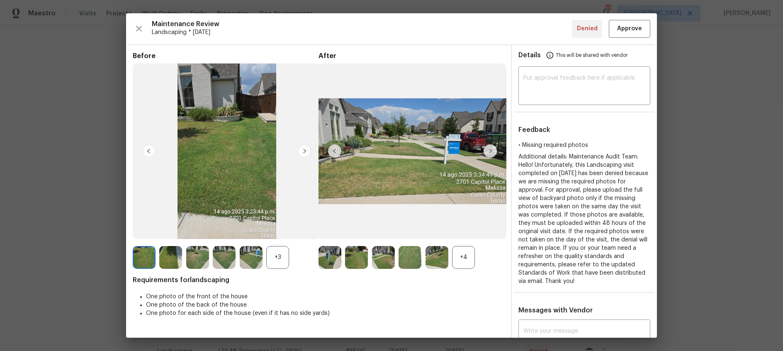
click at [488, 152] on img at bounding box center [489, 150] width 13 height 13
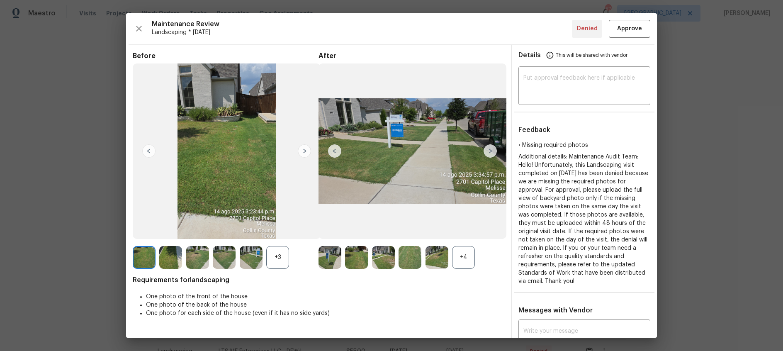
click at [488, 152] on img at bounding box center [489, 150] width 13 height 13
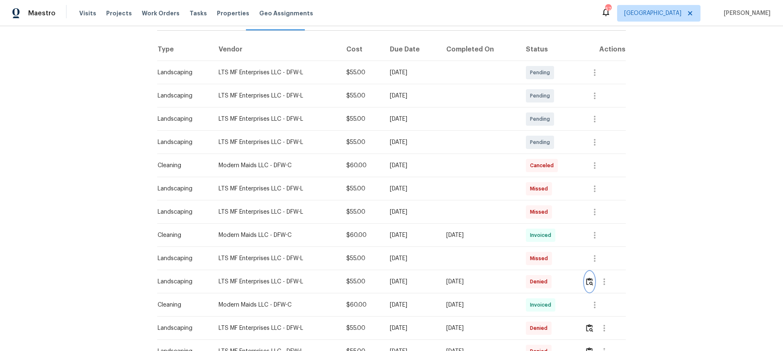
scroll to position [0, 0]
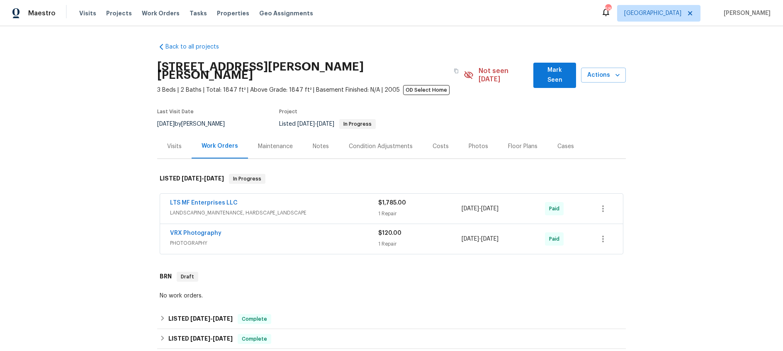
click at [281, 142] on div "Maintenance" at bounding box center [275, 146] width 35 height 8
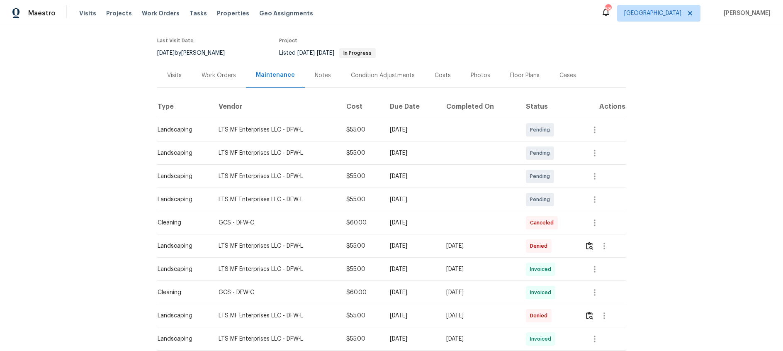
scroll to position [71, 0]
click at [588, 241] on img "button" at bounding box center [589, 245] width 7 height 8
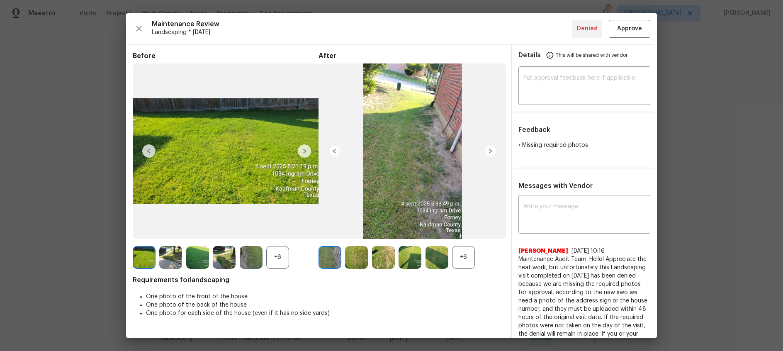
click at [490, 151] on img at bounding box center [489, 150] width 13 height 13
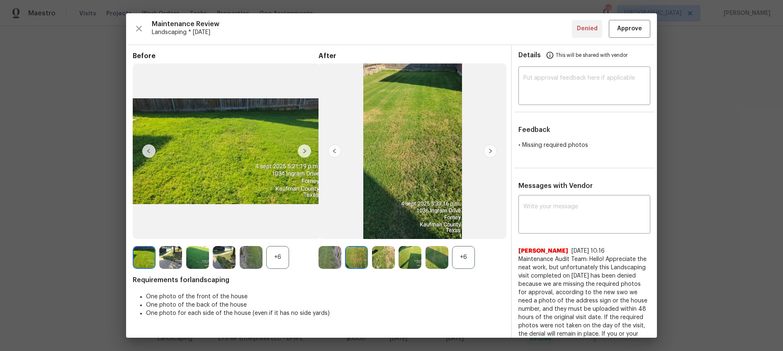
click at [490, 151] on img at bounding box center [489, 150] width 13 height 13
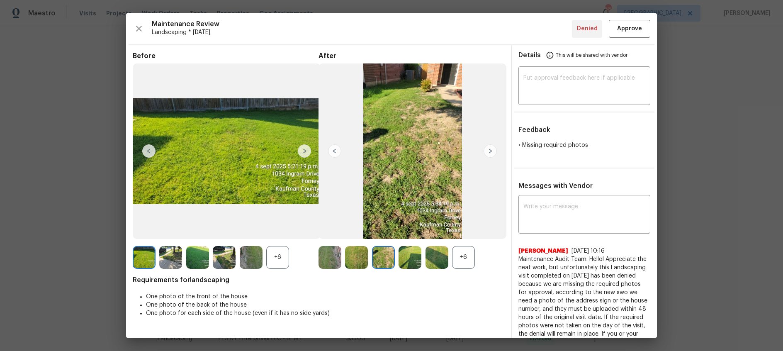
click at [490, 151] on img at bounding box center [489, 150] width 13 height 13
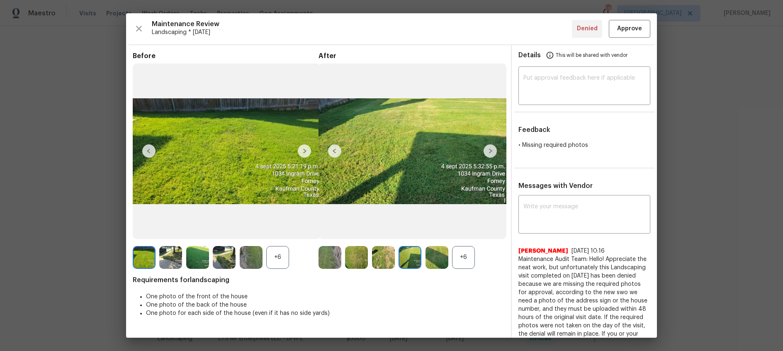
click at [490, 151] on img at bounding box center [489, 150] width 13 height 13
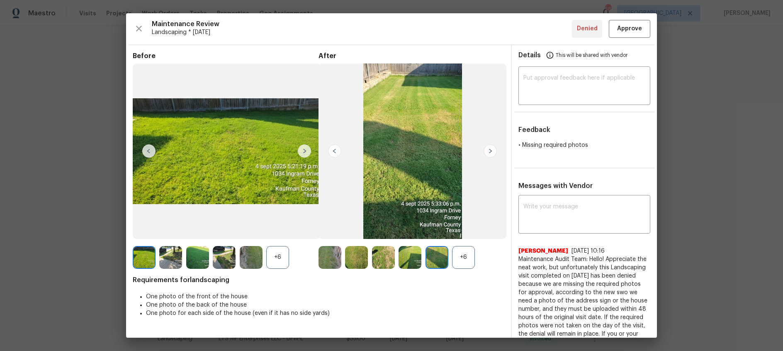
click at [490, 151] on img at bounding box center [489, 150] width 13 height 13
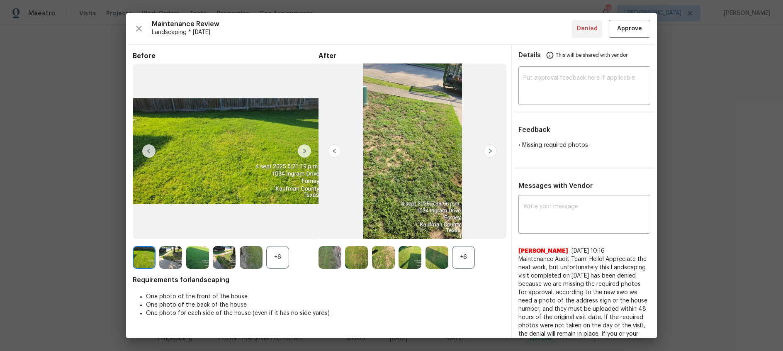
click at [490, 151] on img at bounding box center [489, 150] width 13 height 13
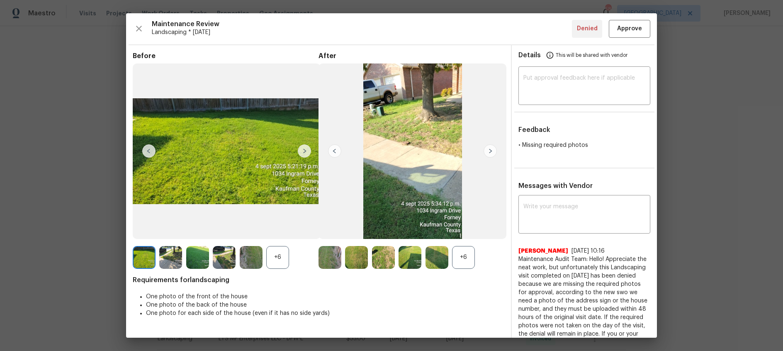
click at [490, 151] on img at bounding box center [489, 150] width 13 height 13
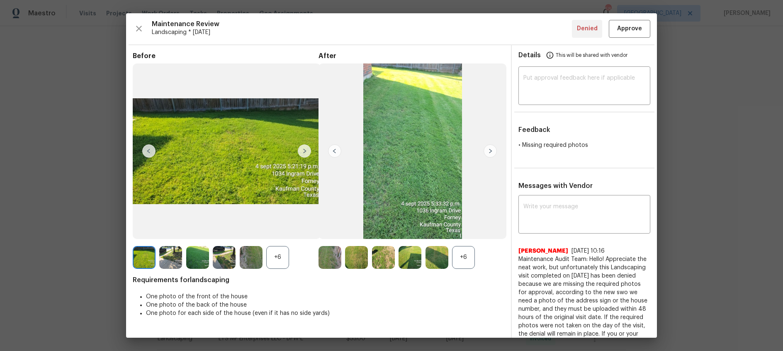
click at [490, 151] on img at bounding box center [489, 150] width 13 height 13
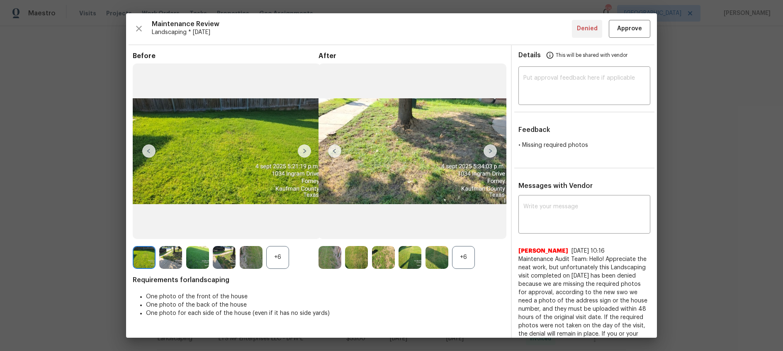
click at [490, 151] on img at bounding box center [489, 150] width 13 height 13
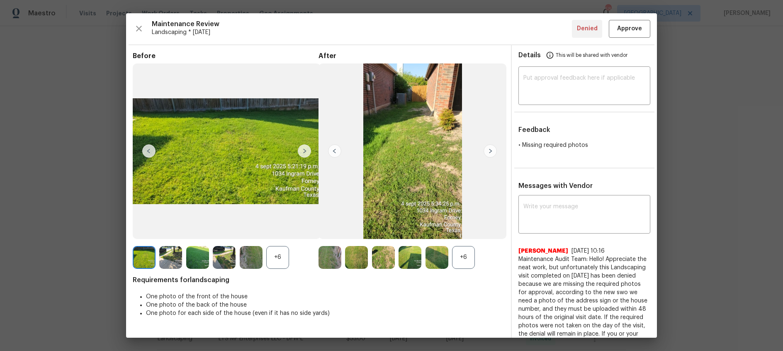
click at [490, 151] on img at bounding box center [489, 150] width 13 height 13
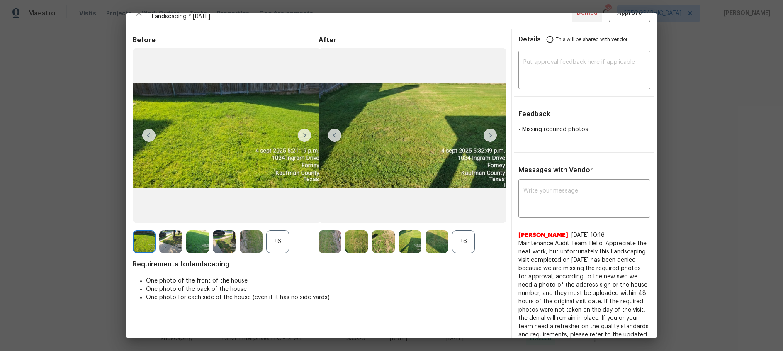
scroll to position [0, 0]
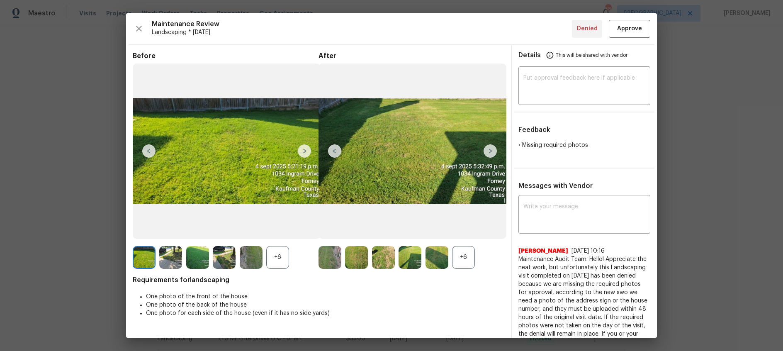
click at [490, 150] on img at bounding box center [489, 150] width 13 height 13
click at [335, 150] on img at bounding box center [334, 150] width 13 height 13
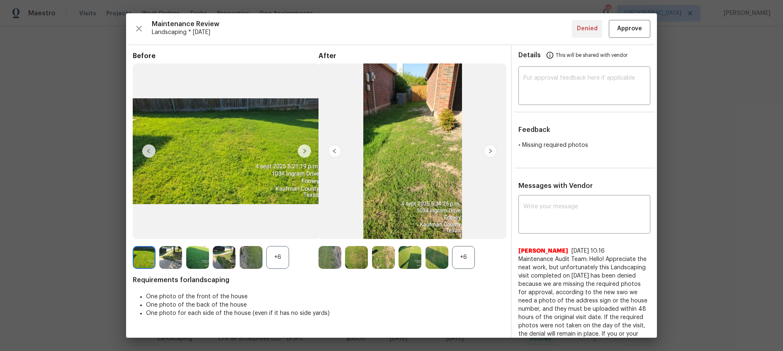
click at [335, 150] on img at bounding box center [334, 150] width 13 height 13
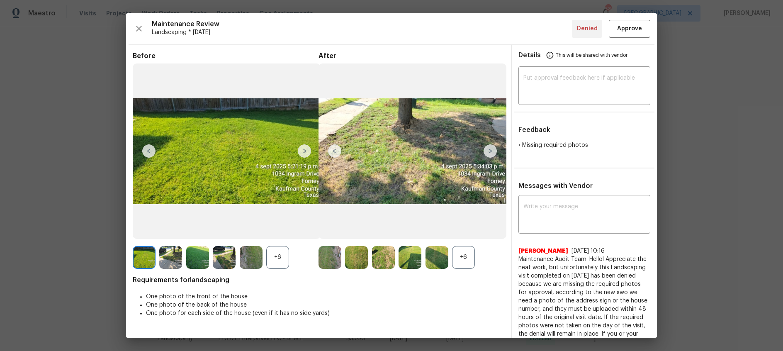
click at [335, 150] on img at bounding box center [334, 150] width 13 height 13
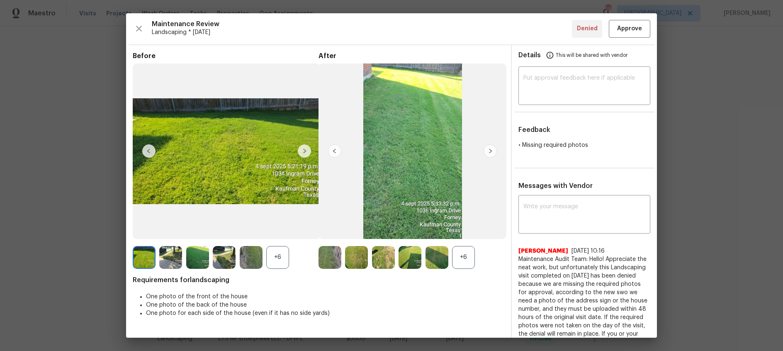
click at [335, 150] on img at bounding box center [334, 150] width 13 height 13
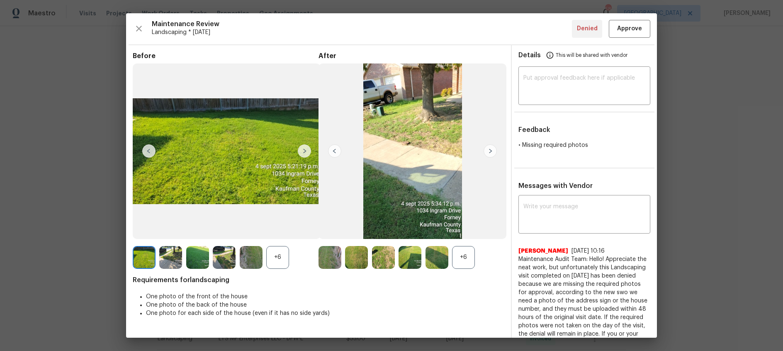
click at [335, 150] on img at bounding box center [334, 150] width 13 height 13
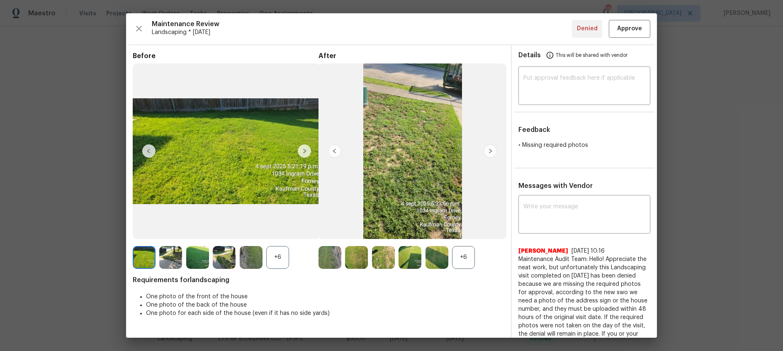
click at [335, 150] on img at bounding box center [334, 150] width 13 height 13
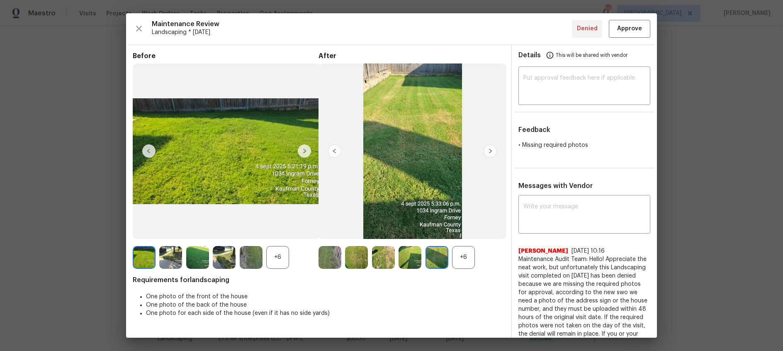
click at [335, 150] on img at bounding box center [334, 150] width 13 height 13
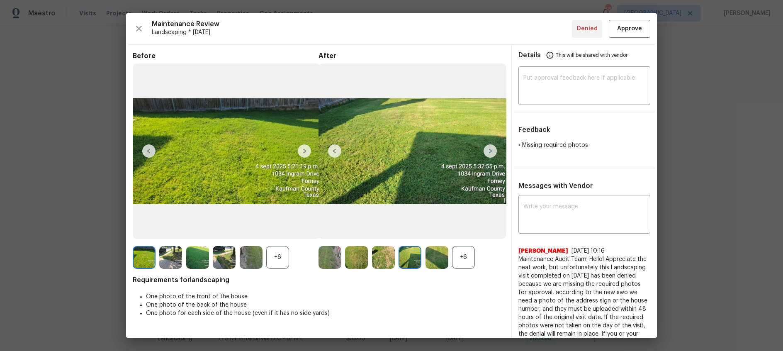
click at [335, 150] on img at bounding box center [334, 150] width 13 height 13
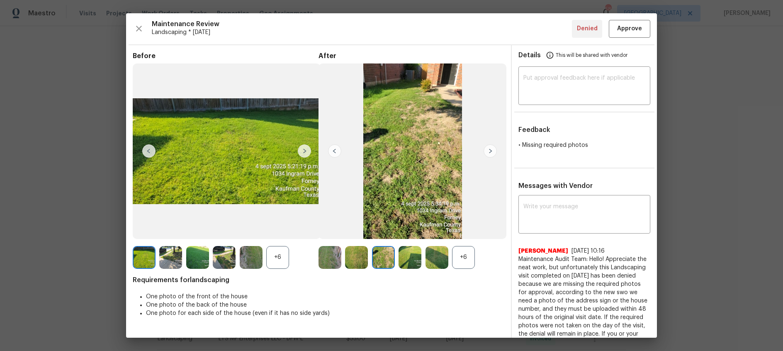
click at [335, 148] on img at bounding box center [334, 150] width 13 height 13
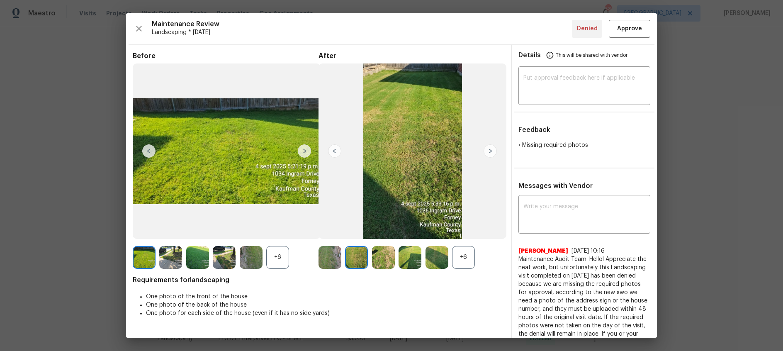
click at [335, 148] on img at bounding box center [334, 150] width 13 height 13
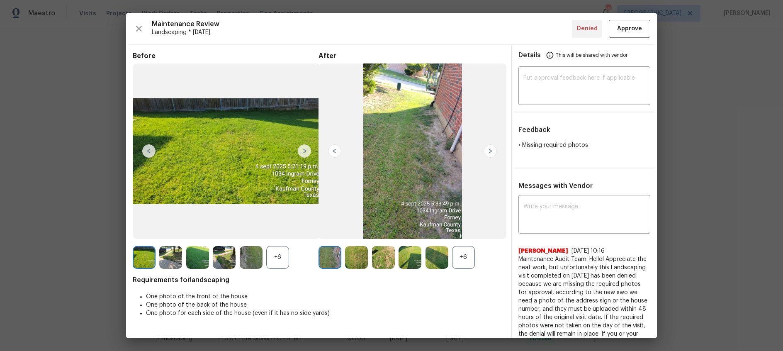
click at [335, 148] on img at bounding box center [334, 150] width 13 height 13
click at [304, 150] on img at bounding box center [304, 150] width 13 height 13
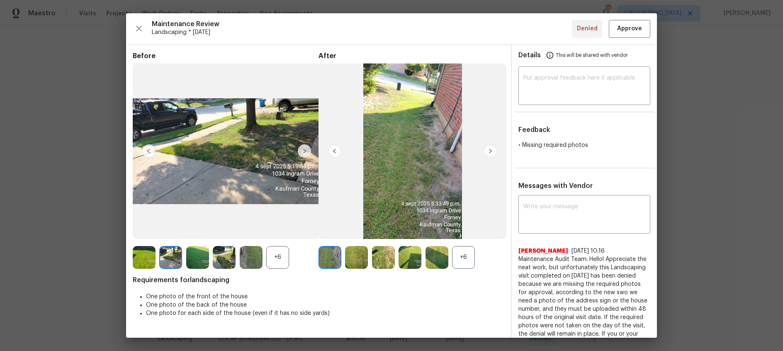
click at [304, 150] on img at bounding box center [304, 150] width 13 height 13
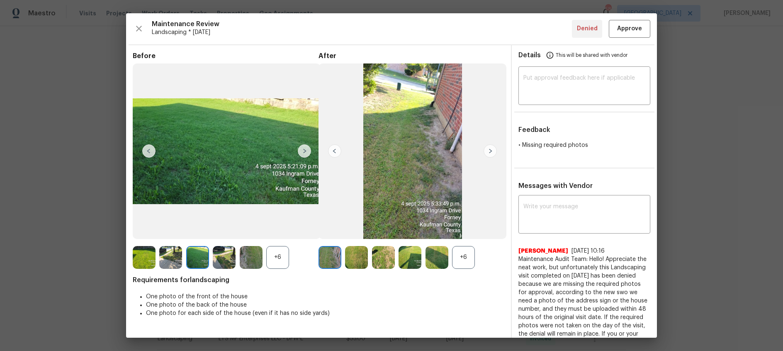
click at [304, 150] on img at bounding box center [304, 150] width 13 height 13
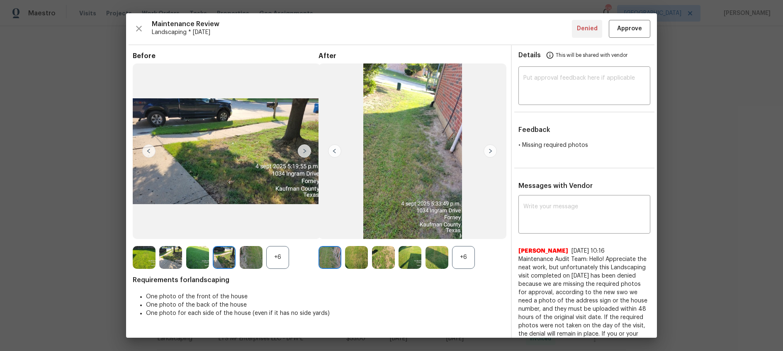
click at [304, 150] on img at bounding box center [304, 150] width 13 height 13
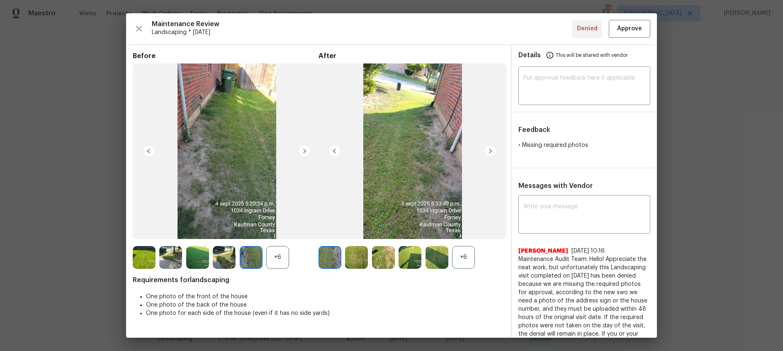
click at [304, 150] on img at bounding box center [304, 150] width 13 height 13
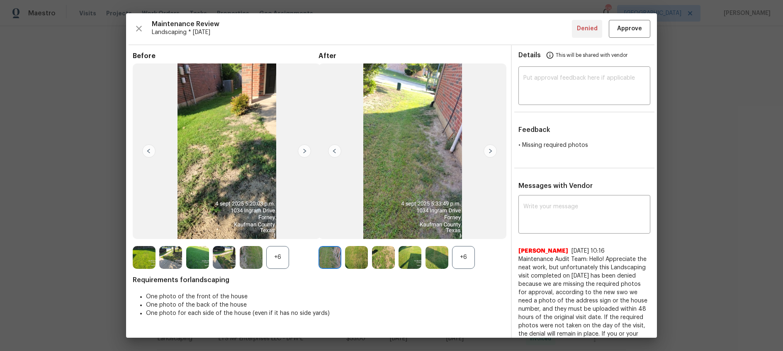
click at [304, 150] on img at bounding box center [304, 150] width 13 height 13
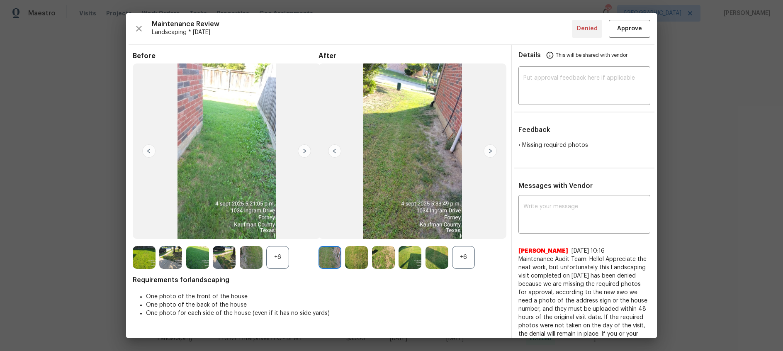
click at [304, 150] on img at bounding box center [304, 150] width 13 height 13
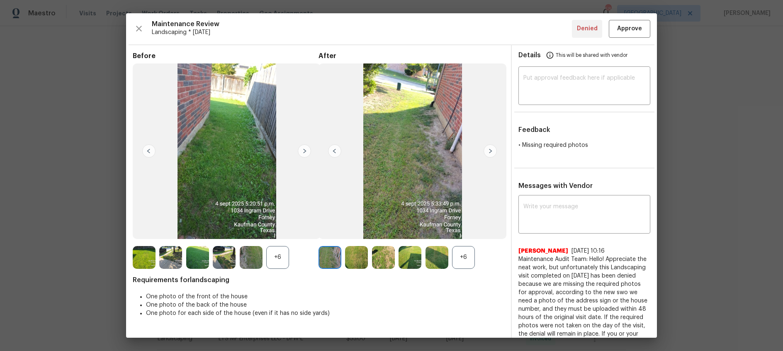
click at [304, 150] on img at bounding box center [304, 150] width 13 height 13
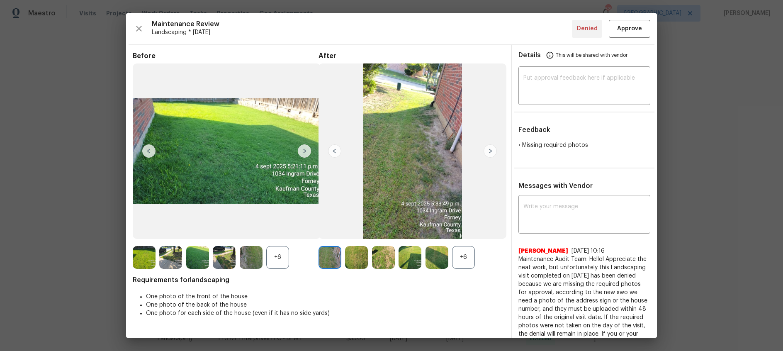
click at [304, 150] on img at bounding box center [304, 150] width 13 height 13
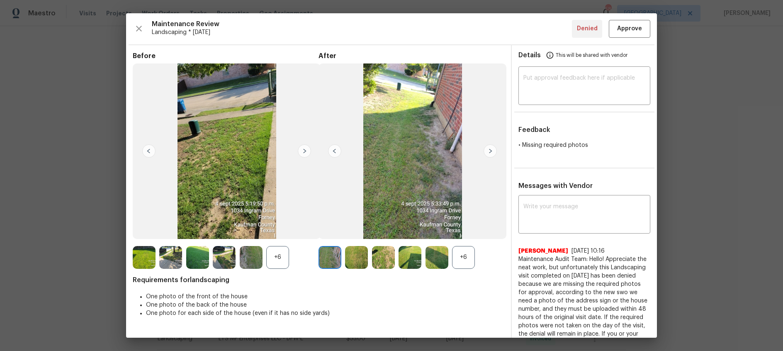
click at [304, 150] on img at bounding box center [304, 150] width 13 height 13
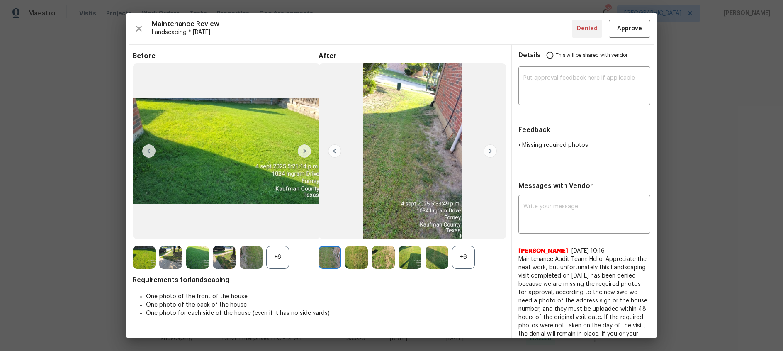
click at [304, 150] on img at bounding box center [304, 150] width 13 height 13
click at [306, 150] on img at bounding box center [304, 150] width 13 height 13
click at [491, 153] on img at bounding box center [489, 150] width 13 height 13
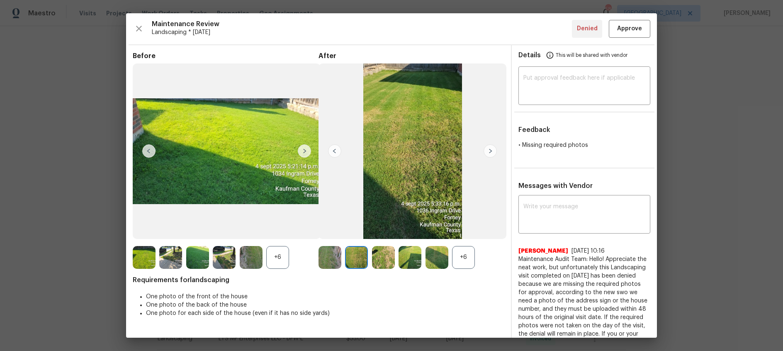
click at [491, 153] on img at bounding box center [489, 150] width 13 height 13
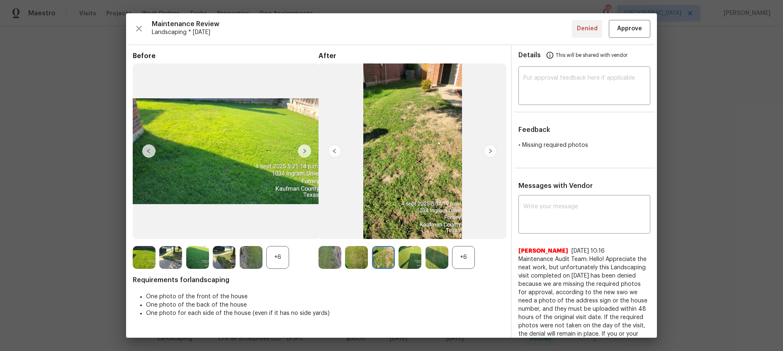
click at [491, 153] on img at bounding box center [489, 150] width 13 height 13
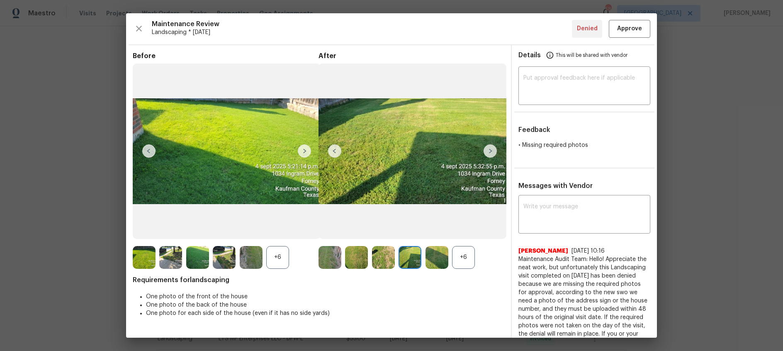
click at [491, 153] on img at bounding box center [489, 150] width 13 height 13
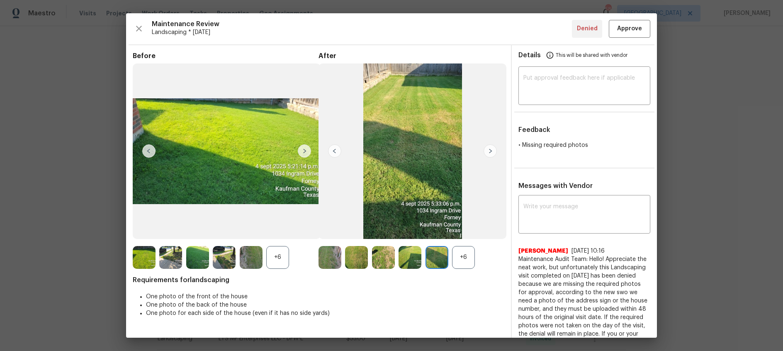
click at [491, 153] on img at bounding box center [489, 150] width 13 height 13
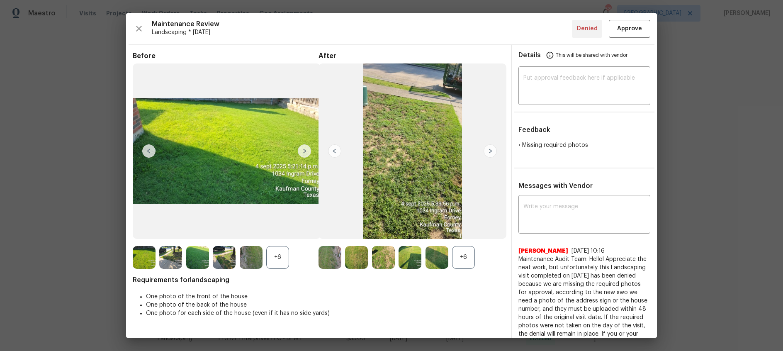
click at [491, 153] on img at bounding box center [489, 150] width 13 height 13
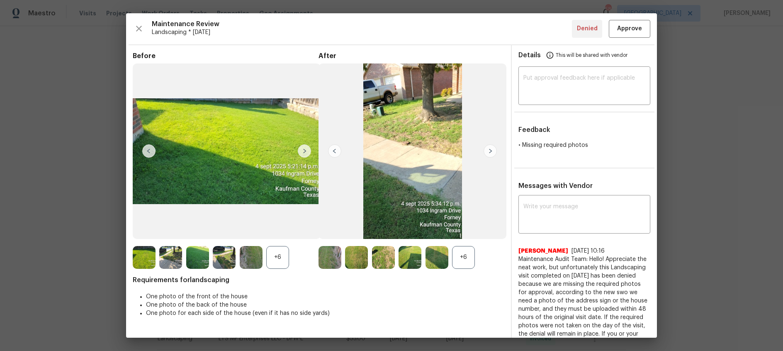
click at [491, 153] on img at bounding box center [489, 150] width 13 height 13
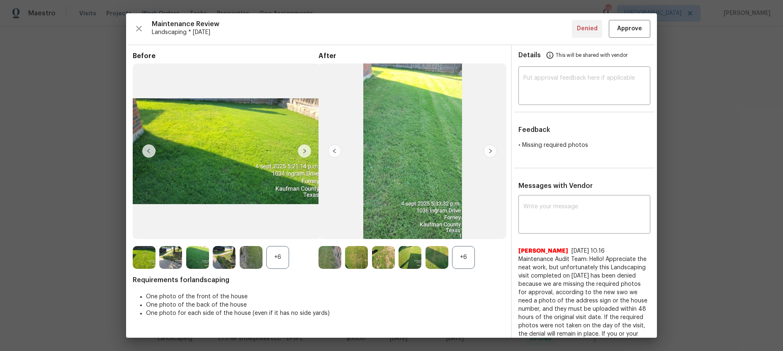
click at [491, 153] on img at bounding box center [489, 150] width 13 height 13
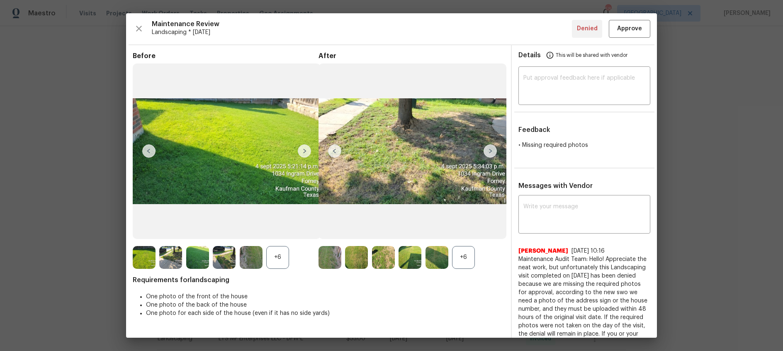
click at [491, 153] on img at bounding box center [489, 150] width 13 height 13
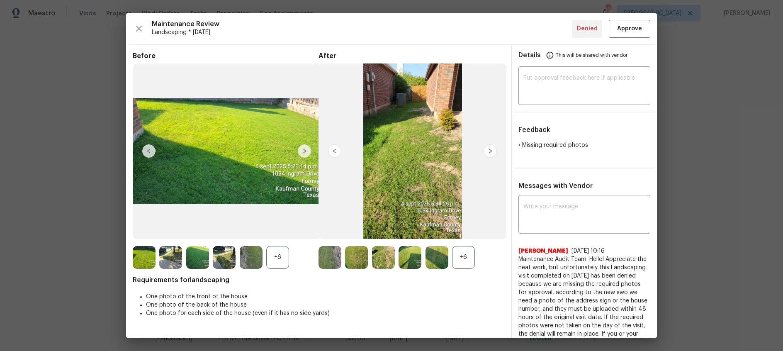
click at [491, 153] on img at bounding box center [489, 150] width 13 height 13
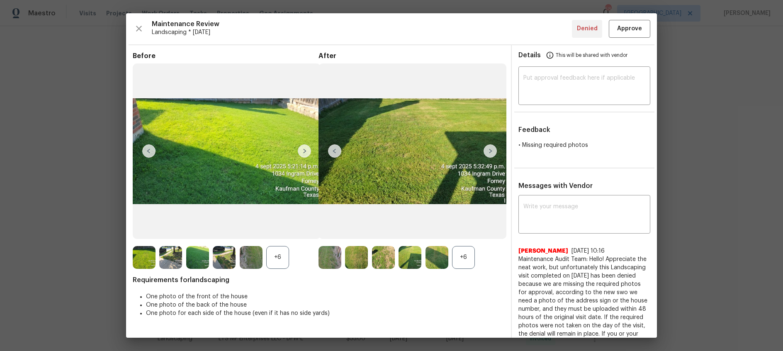
click at [491, 153] on img at bounding box center [489, 150] width 13 height 13
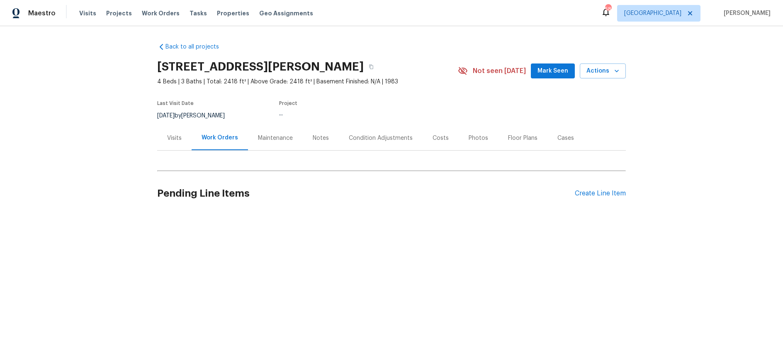
click at [278, 138] on div "Maintenance" at bounding box center [275, 138] width 35 height 8
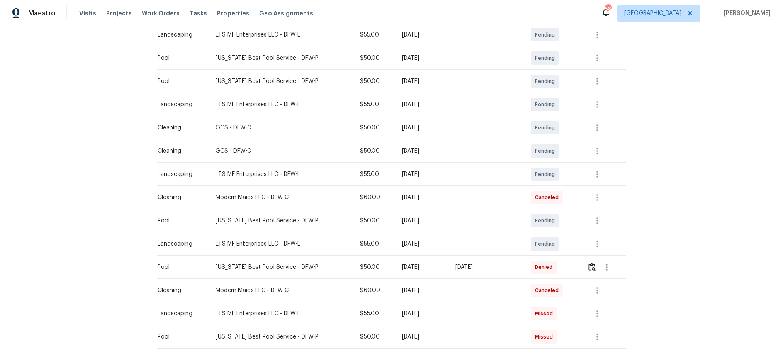
scroll to position [158, 0]
click at [592, 268] on img "button" at bounding box center [591, 266] width 7 height 8
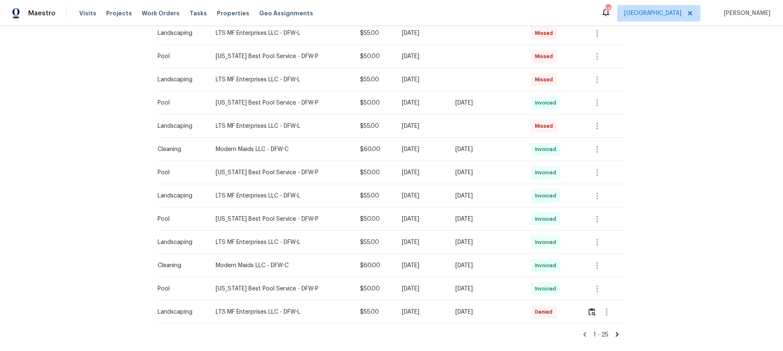
scroll to position [439, 0]
click at [592, 311] on img "button" at bounding box center [591, 311] width 7 height 8
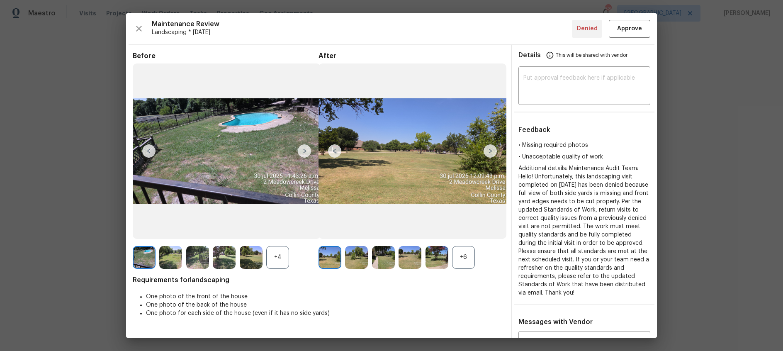
click at [486, 151] on img at bounding box center [489, 150] width 13 height 13
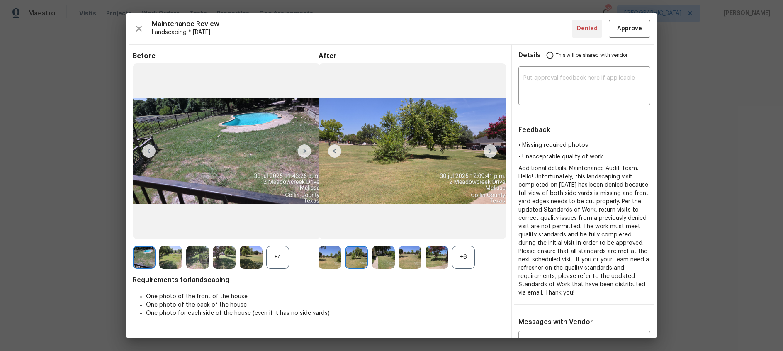
click at [486, 151] on img at bounding box center [489, 150] width 13 height 13
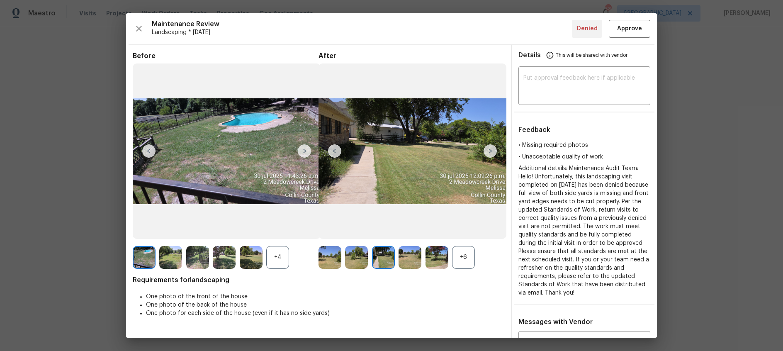
click at [486, 151] on img at bounding box center [489, 150] width 13 height 13
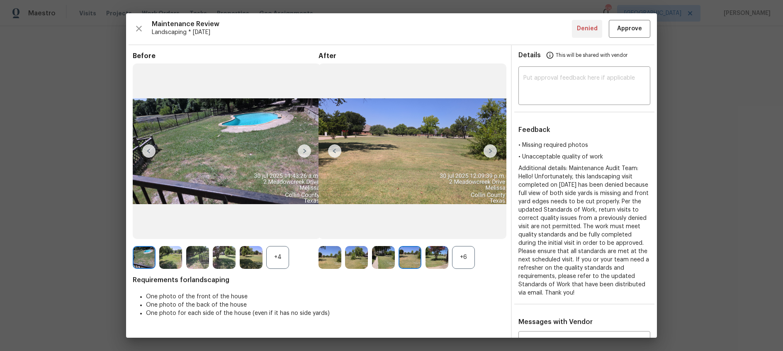
click at [486, 151] on img at bounding box center [489, 150] width 13 height 13
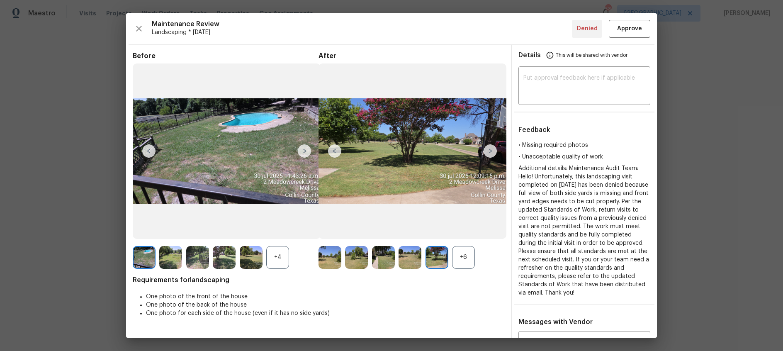
click at [486, 151] on img at bounding box center [489, 150] width 13 height 13
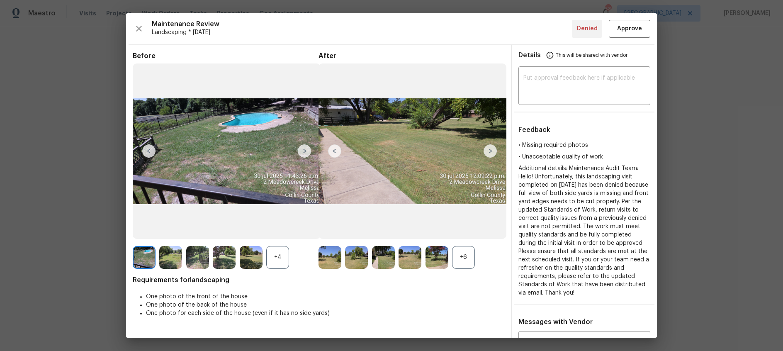
click at [486, 151] on img at bounding box center [489, 150] width 13 height 13
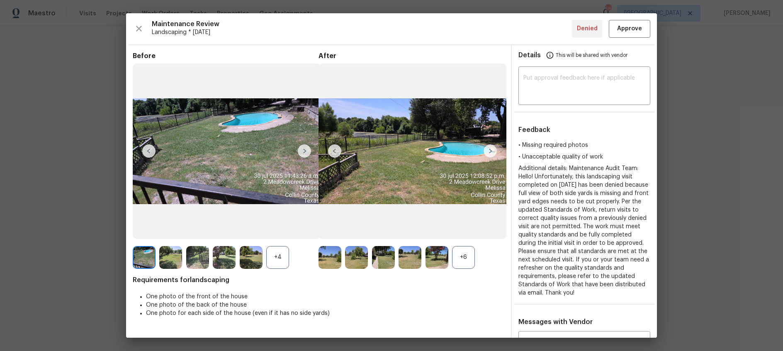
click at [486, 151] on img at bounding box center [489, 150] width 13 height 13
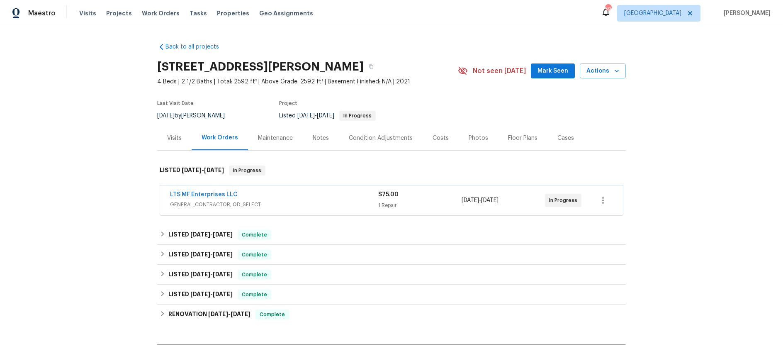
click at [273, 138] on div "Maintenance" at bounding box center [275, 138] width 35 height 8
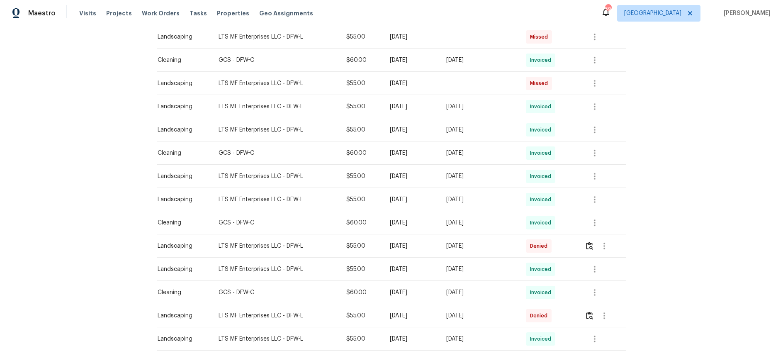
scroll to position [366, 0]
click at [590, 244] on img "button" at bounding box center [589, 244] width 7 height 8
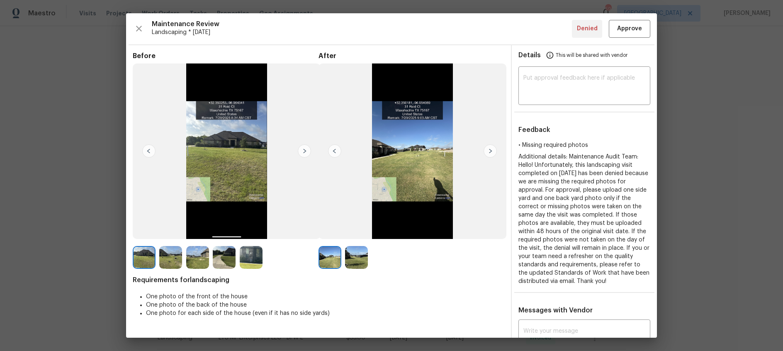
click at [491, 151] on img at bounding box center [489, 150] width 13 height 13
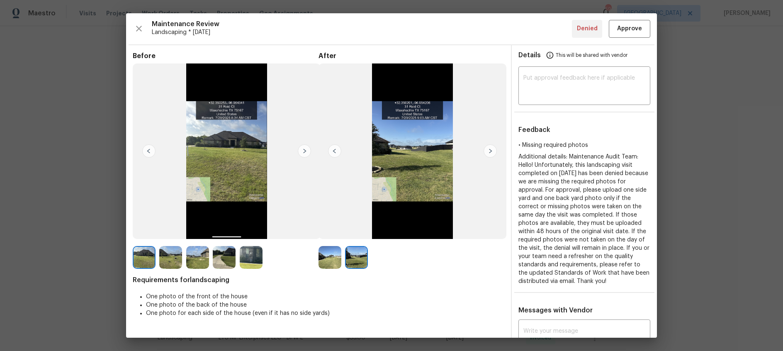
click at [490, 151] on img at bounding box center [489, 150] width 13 height 13
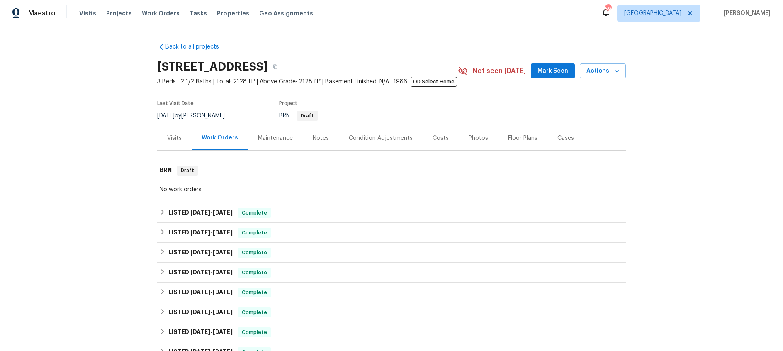
click at [277, 141] on div "Maintenance" at bounding box center [275, 138] width 35 height 8
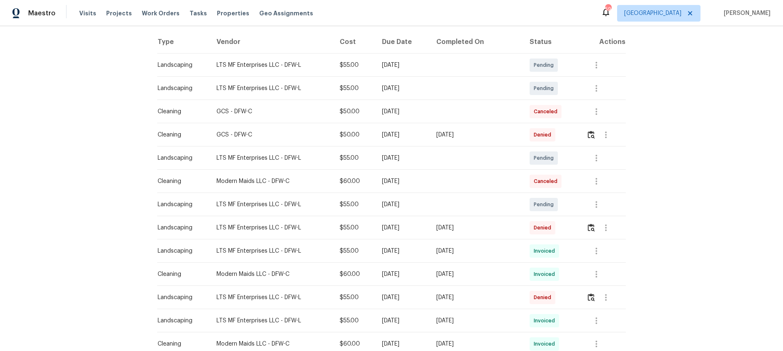
scroll to position [129, 0]
click at [592, 226] on img "button" at bounding box center [591, 226] width 7 height 8
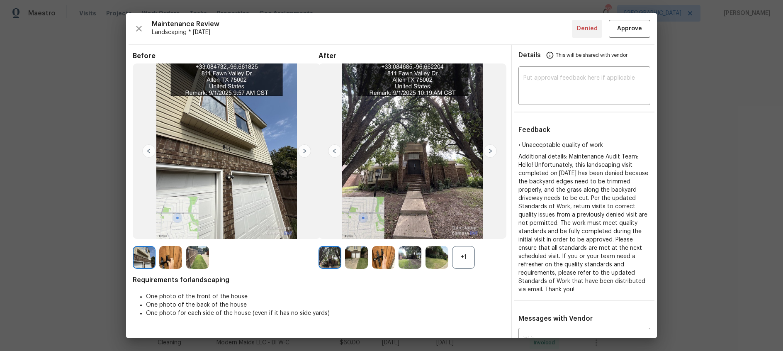
click at [491, 151] on img at bounding box center [489, 150] width 13 height 13
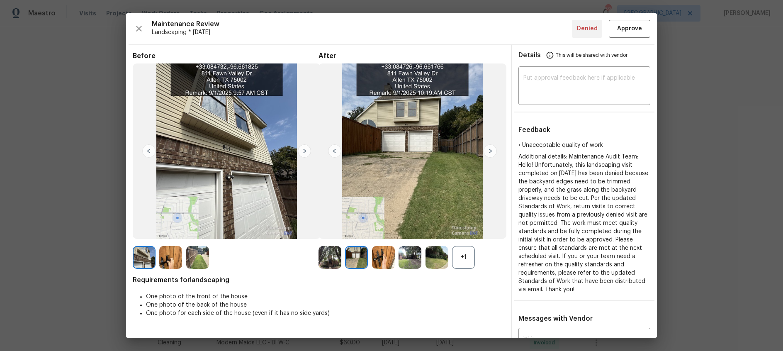
click at [491, 151] on img at bounding box center [489, 150] width 13 height 13
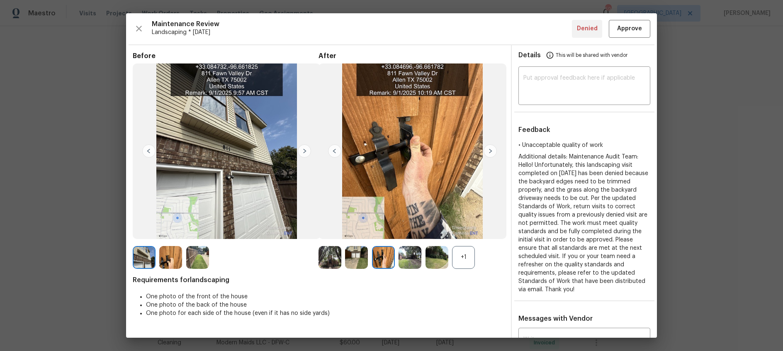
click at [491, 151] on img at bounding box center [489, 150] width 13 height 13
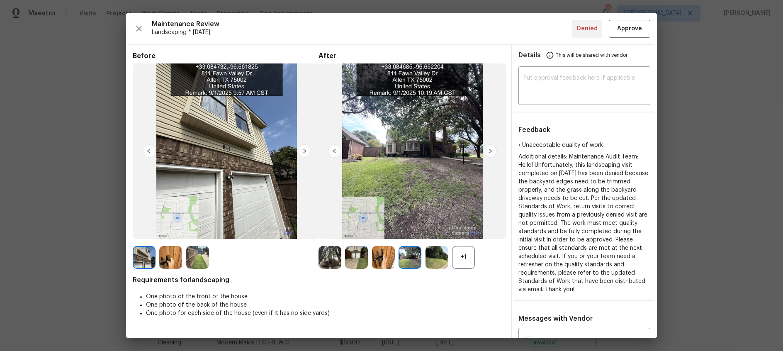
click at [491, 151] on img at bounding box center [489, 150] width 13 height 13
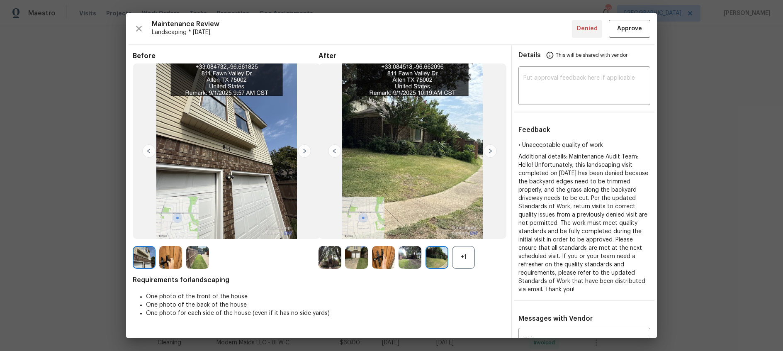
click at [491, 151] on img at bounding box center [489, 150] width 13 height 13
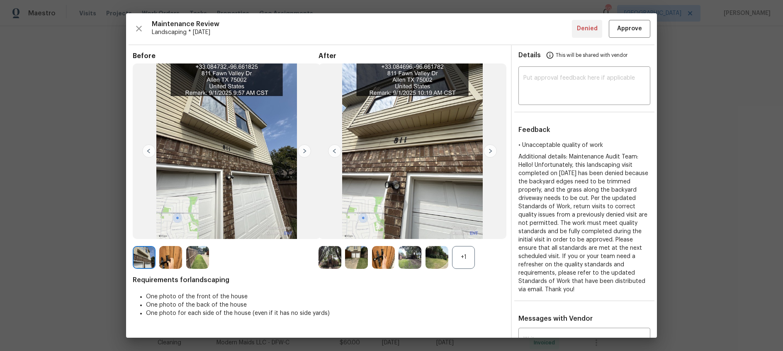
click at [491, 151] on img at bounding box center [489, 150] width 13 height 13
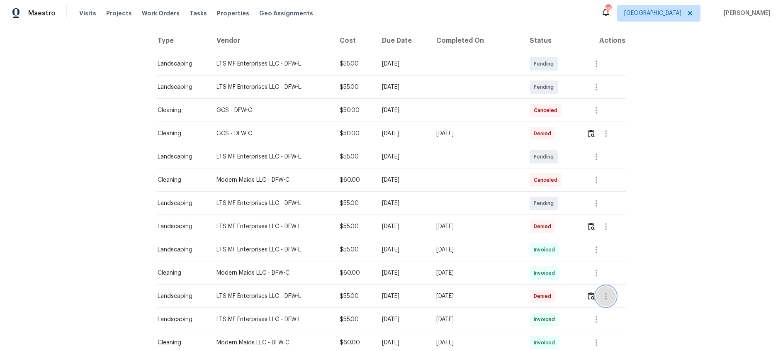
click at [598, 296] on button "button" at bounding box center [606, 296] width 20 height 20
click at [672, 265] on div at bounding box center [391, 175] width 783 height 351
click at [590, 294] on img "button" at bounding box center [591, 296] width 7 height 8
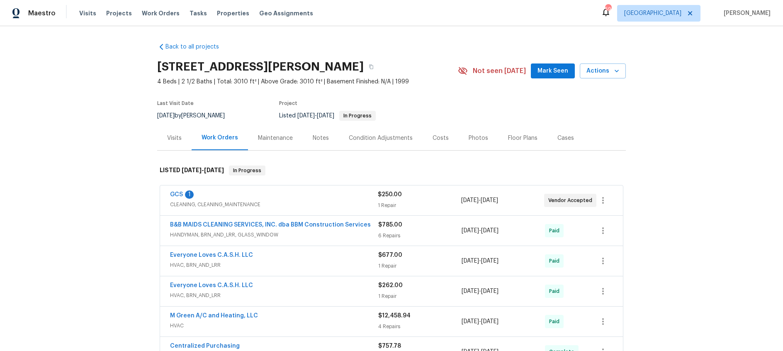
click at [271, 141] on div "Maintenance" at bounding box center [275, 138] width 35 height 8
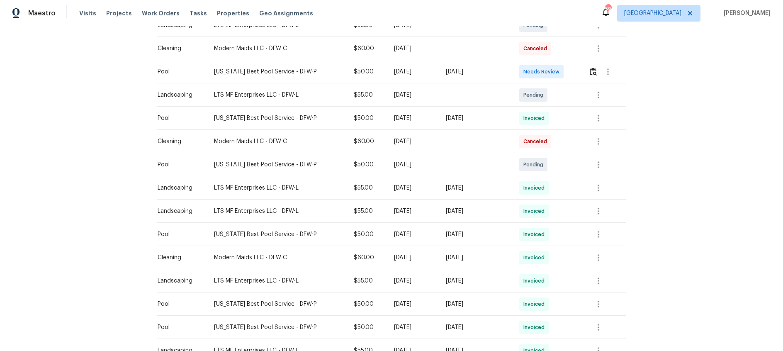
scroll to position [476, 0]
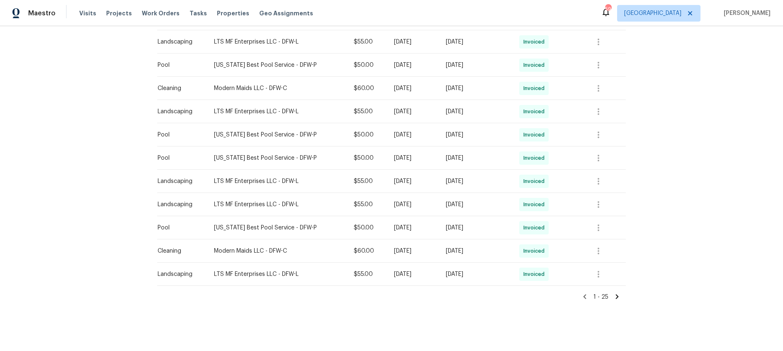
click at [618, 298] on icon at bounding box center [616, 296] width 7 height 7
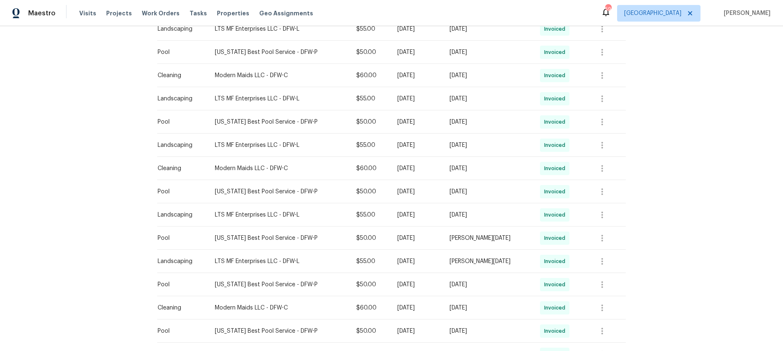
scroll to position [0, 0]
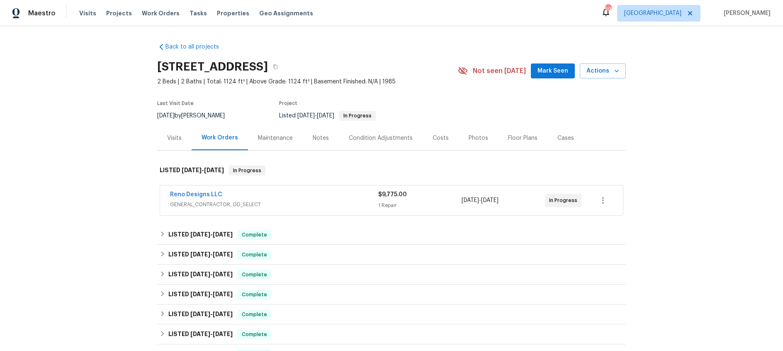
click at [264, 141] on div "Maintenance" at bounding box center [275, 138] width 35 height 8
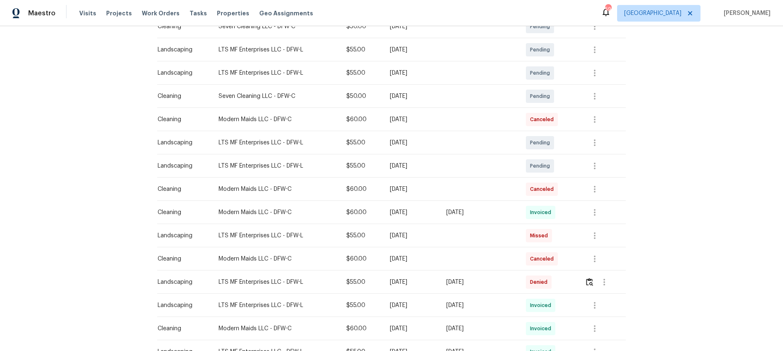
scroll to position [166, 0]
click at [592, 280] on img "button" at bounding box center [589, 281] width 7 height 8
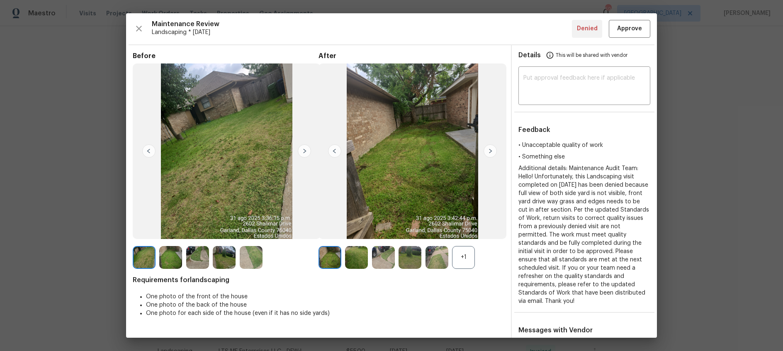
click at [493, 151] on img at bounding box center [489, 150] width 13 height 13
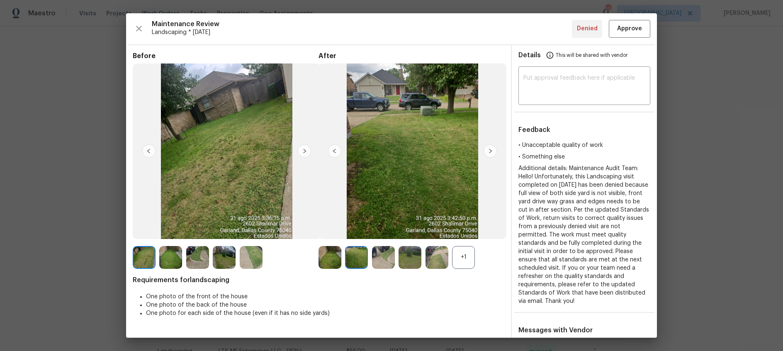
click at [491, 151] on img at bounding box center [489, 150] width 13 height 13
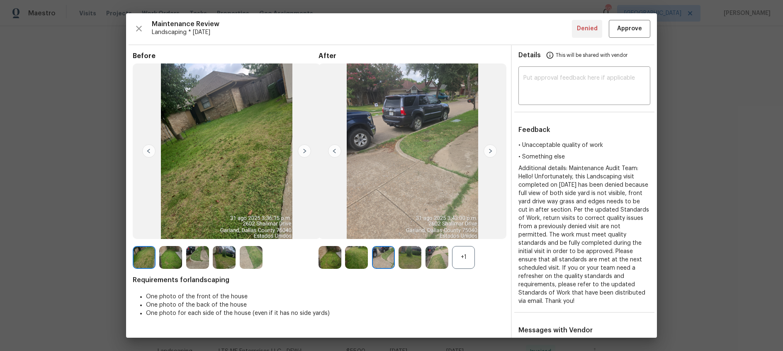
click at [491, 151] on img at bounding box center [489, 150] width 13 height 13
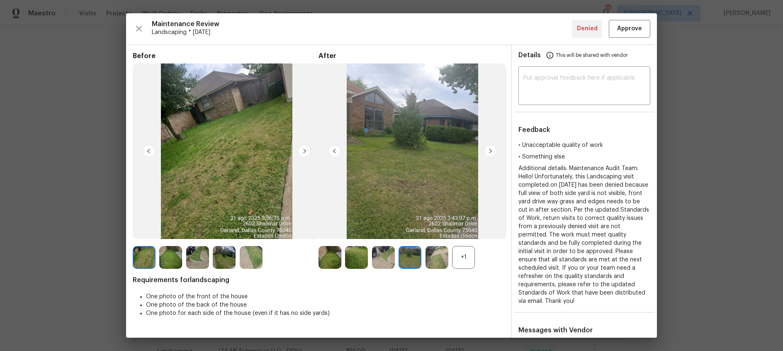
click at [491, 151] on img at bounding box center [489, 150] width 13 height 13
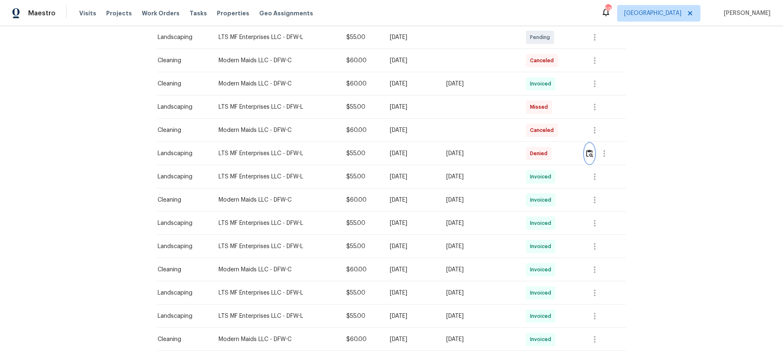
scroll to position [476, 0]
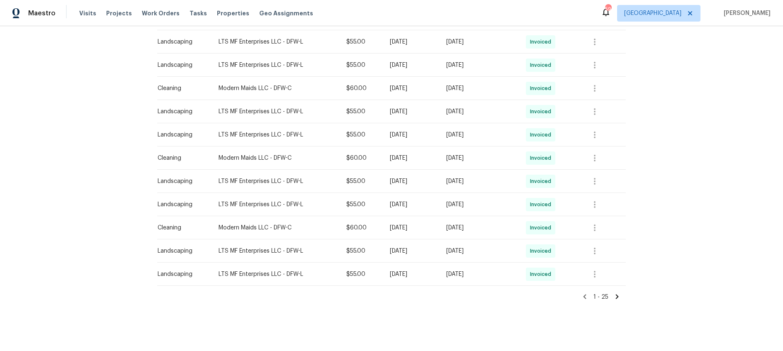
drag, startPoint x: 614, startPoint y: 297, endPoint x: 579, endPoint y: 282, distance: 38.6
click at [614, 297] on icon at bounding box center [616, 296] width 7 height 7
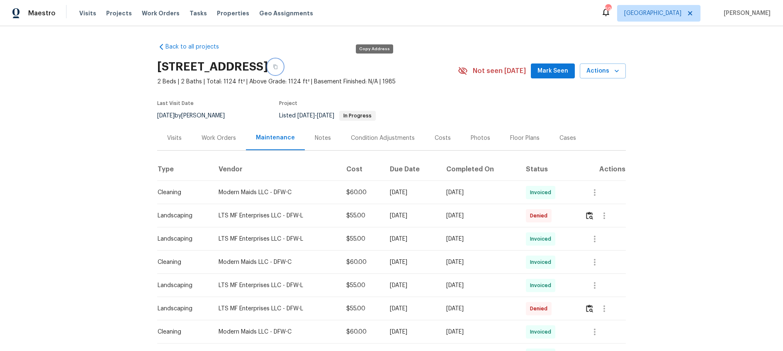
click at [278, 68] on icon "button" at bounding box center [275, 66] width 5 height 5
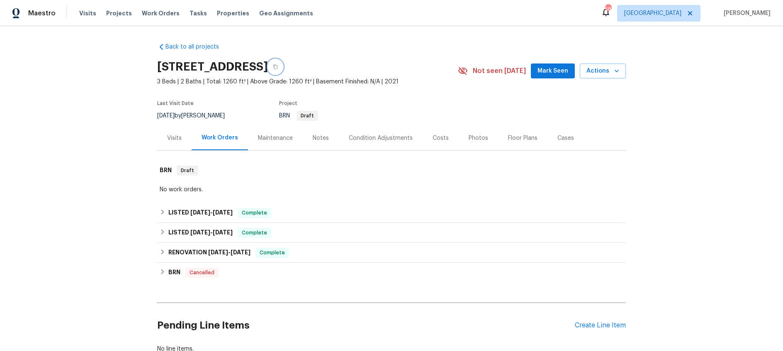
click at [278, 67] on icon "button" at bounding box center [275, 66] width 5 height 5
click at [271, 138] on div "Maintenance" at bounding box center [275, 138] width 35 height 8
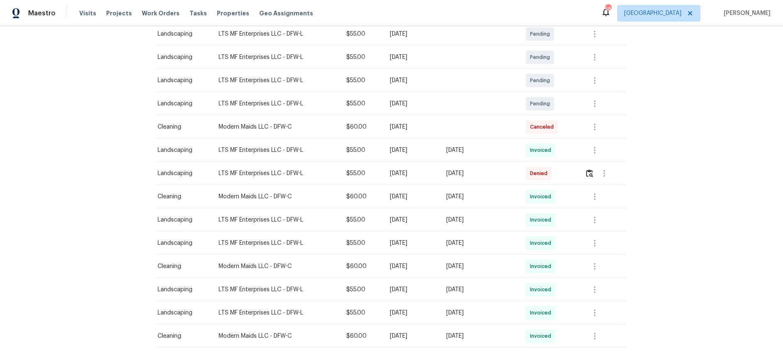
scroll to position [159, 0]
click at [593, 173] on img "button" at bounding box center [589, 172] width 7 height 8
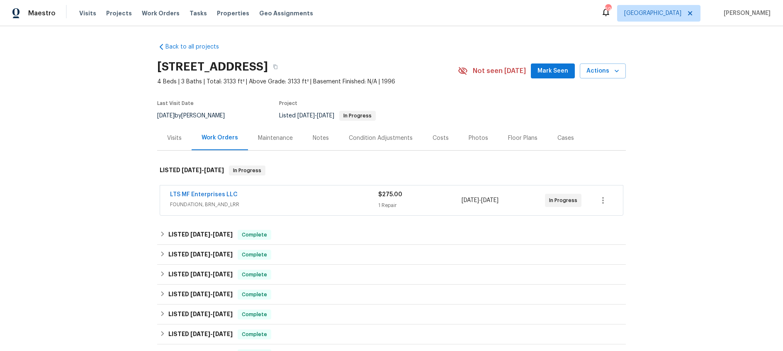
click at [275, 138] on div "Maintenance" at bounding box center [275, 138] width 35 height 8
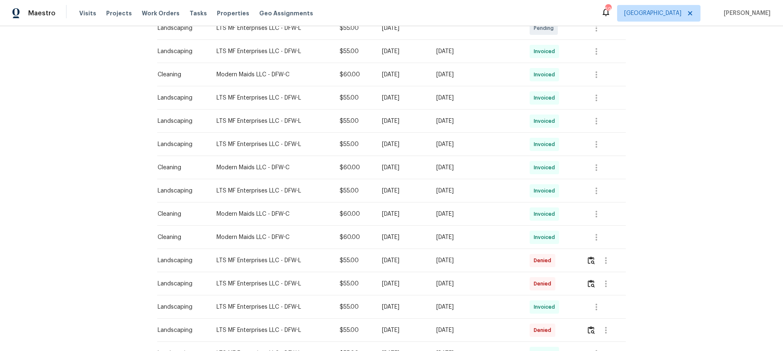
scroll to position [306, 0]
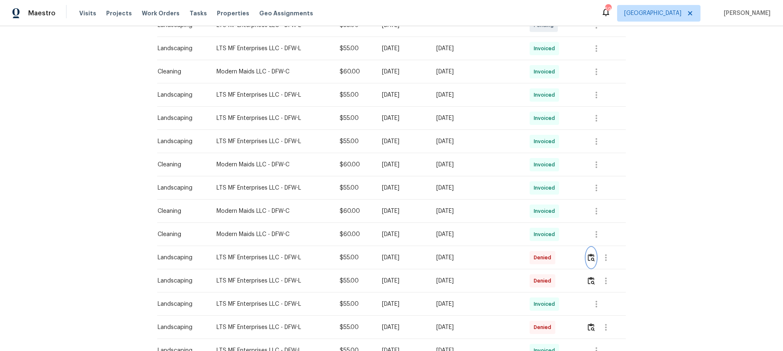
click at [592, 258] on img "button" at bounding box center [591, 257] width 7 height 8
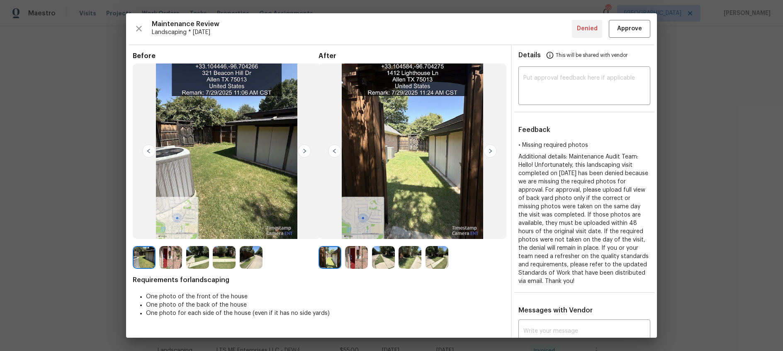
click at [490, 153] on img at bounding box center [489, 150] width 13 height 13
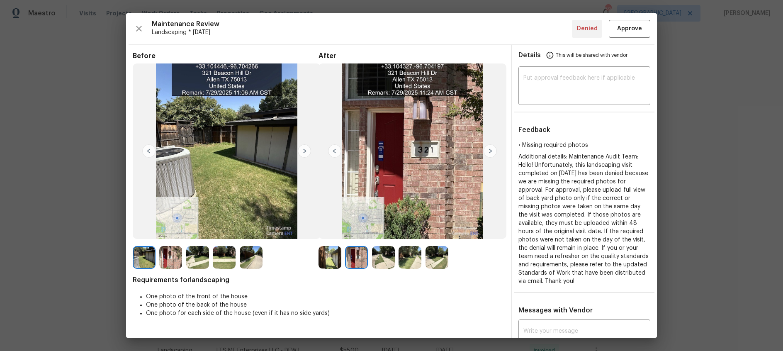
click at [490, 153] on img at bounding box center [489, 150] width 13 height 13
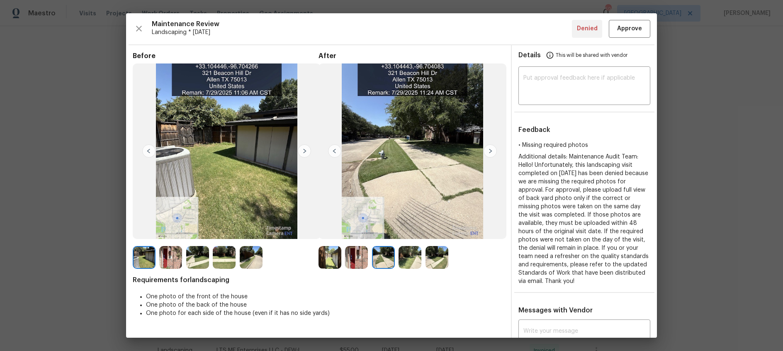
click at [490, 153] on img at bounding box center [489, 150] width 13 height 13
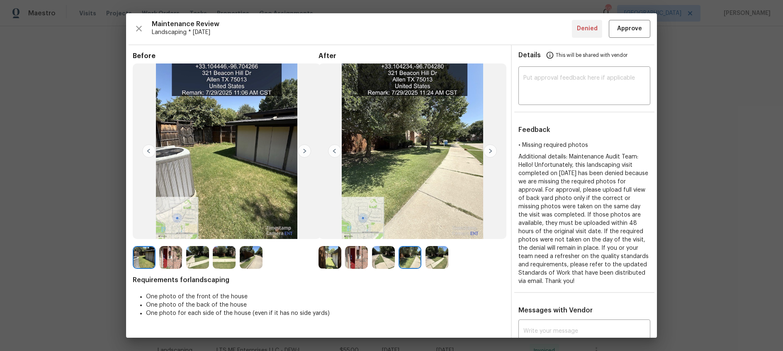
click at [490, 153] on img at bounding box center [489, 150] width 13 height 13
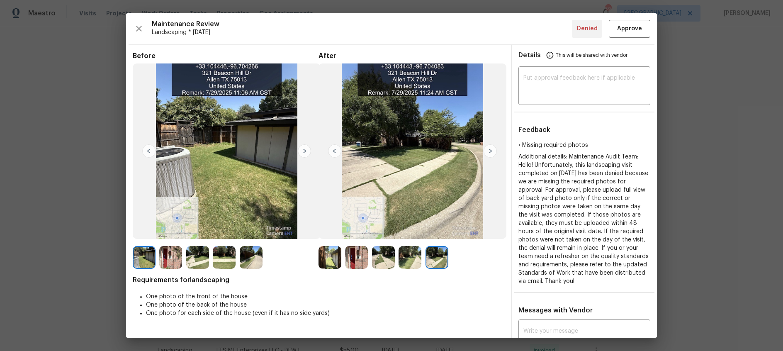
click at [490, 153] on img at bounding box center [489, 150] width 13 height 13
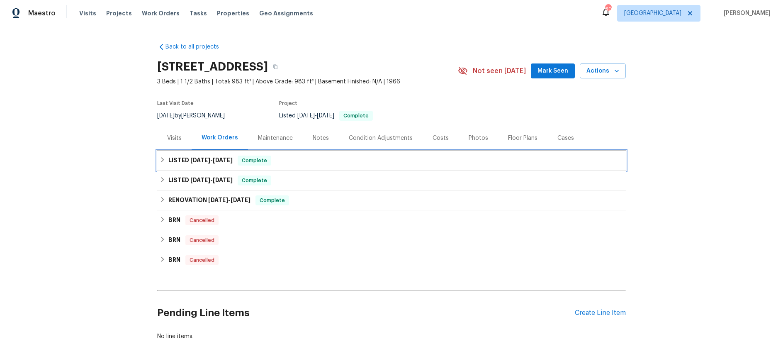
click at [209, 162] on span "7/31/25" at bounding box center [200, 160] width 20 height 6
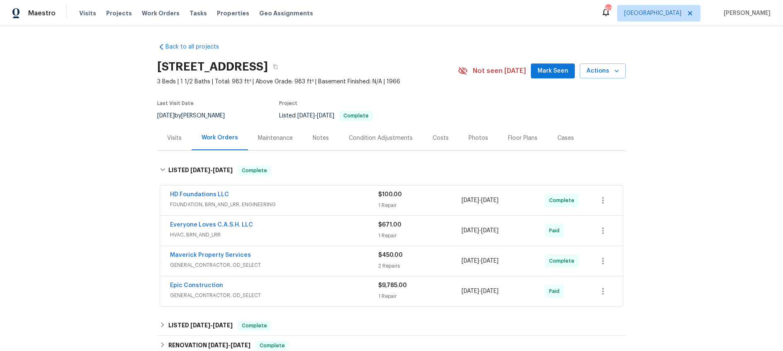
click at [321, 224] on div "Everyone Loves C.A.S.H. LLC" at bounding box center [274, 226] width 208 height 10
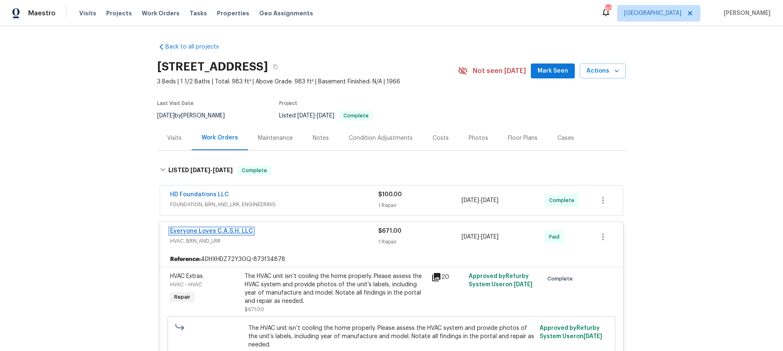
click at [231, 231] on link "Everyone Loves C.A.S.H. LLC" at bounding box center [211, 231] width 83 height 6
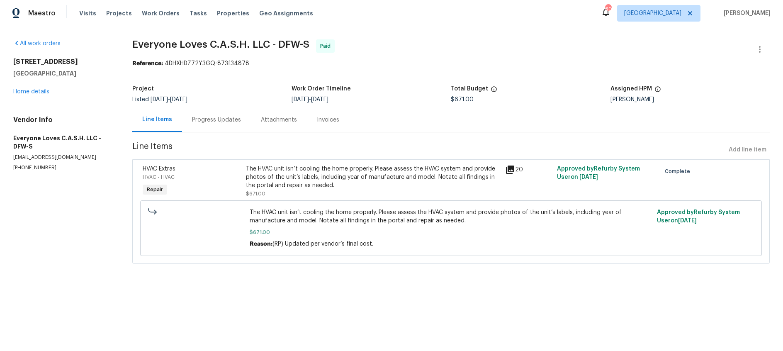
click at [198, 121] on div "Progress Updates" at bounding box center [216, 120] width 49 height 8
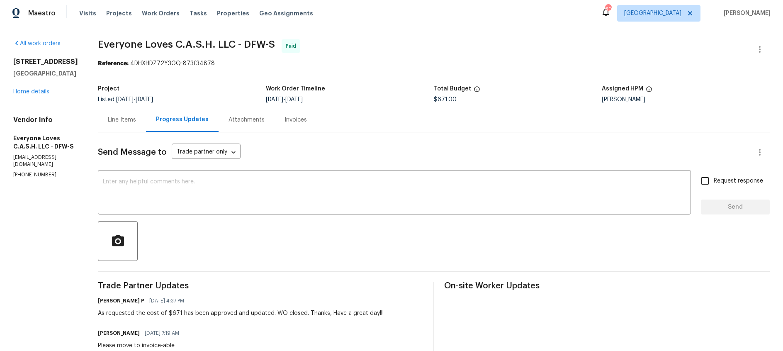
click at [136, 120] on div "Line Items" at bounding box center [122, 120] width 28 height 8
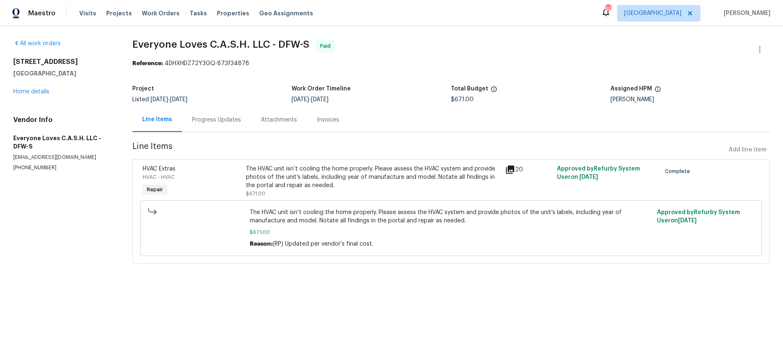
click at [509, 171] on icon at bounding box center [510, 170] width 10 height 10
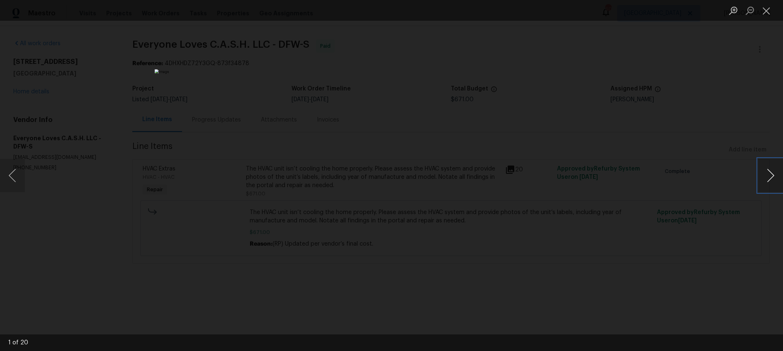
click at [771, 175] on button "Next image" at bounding box center [770, 175] width 25 height 33
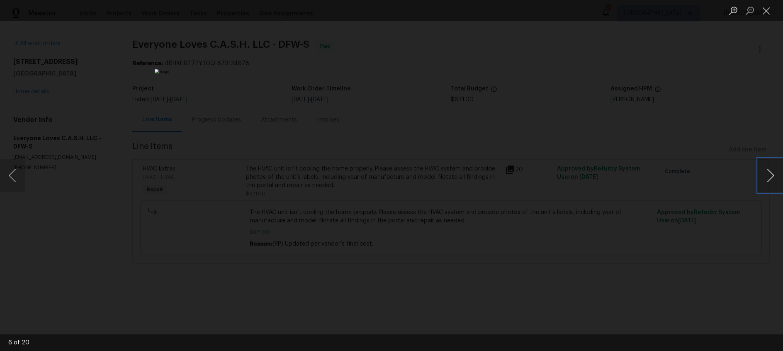
click at [771, 175] on button "Next image" at bounding box center [770, 175] width 25 height 33
drag, startPoint x: 770, startPoint y: 12, endPoint x: 729, endPoint y: 32, distance: 45.4
click button "Close lightbox"
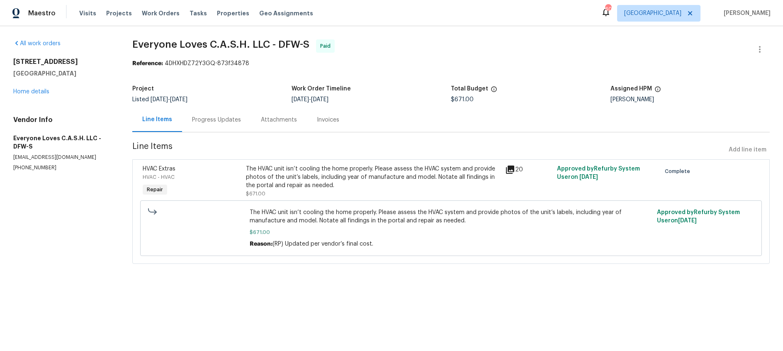
click div "Progress Updates"
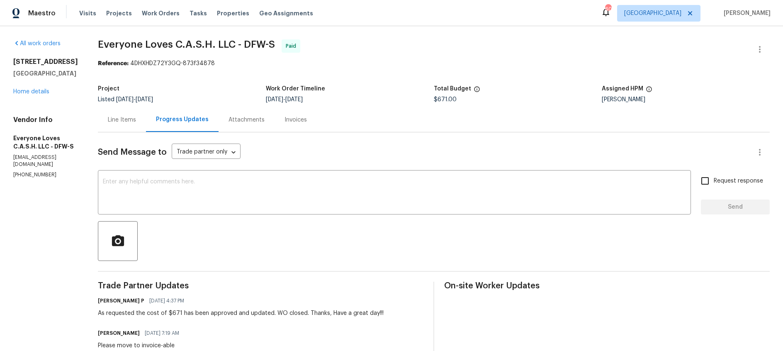
scroll to position [169, 0]
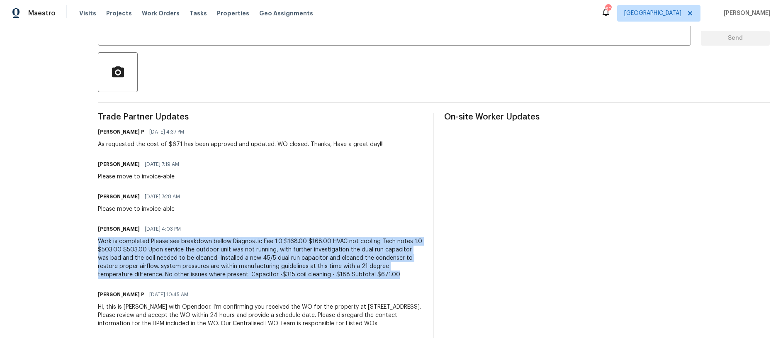
drag, startPoint x: 112, startPoint y: 241, endPoint x: 433, endPoint y: 273, distance: 323.3
click div "All work orders 720 Tanglewood Dr Hurst, TX 76053 Home details Vendor Info Ever…"
copy div "Work is completed Please see breakdown bellow Diagnostic Fee 1.0 $168.00 $168.0…"
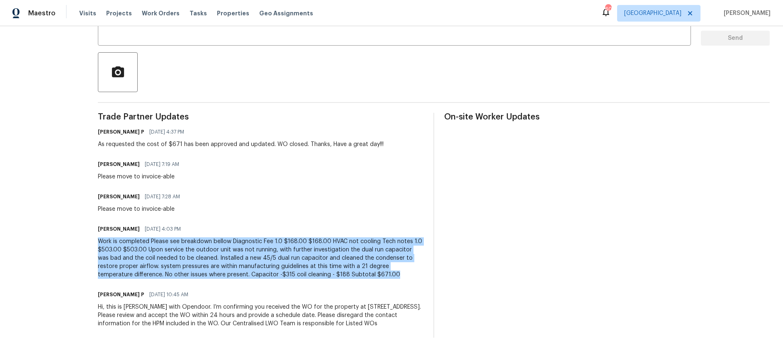
scroll to position [0, 0]
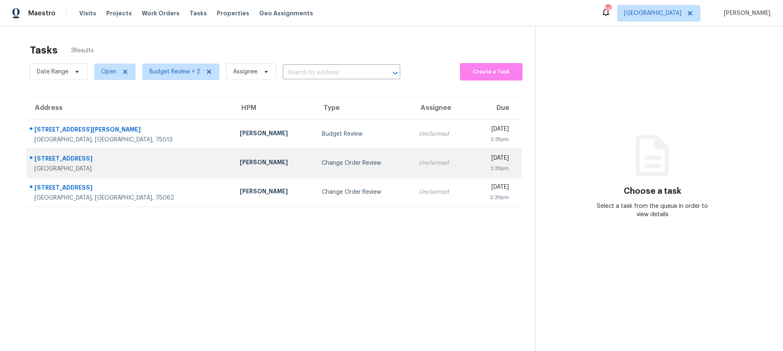
click at [322, 159] on div "Change Order Review" at bounding box center [364, 163] width 84 height 8
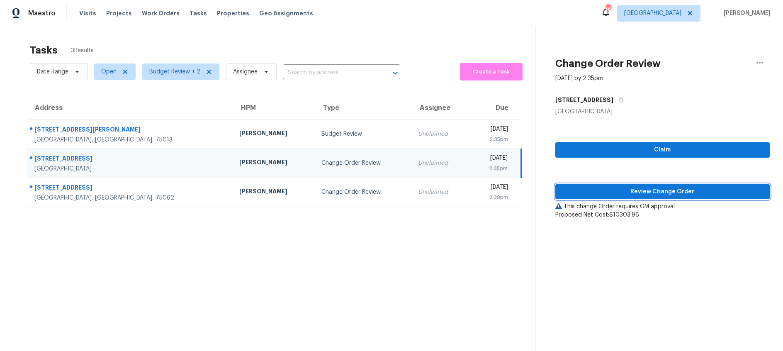
click at [610, 190] on span "Review Change Order" at bounding box center [662, 192] width 201 height 10
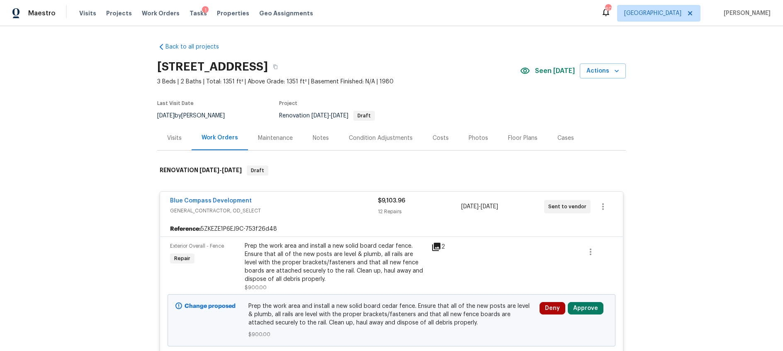
click at [437, 246] on icon at bounding box center [436, 247] width 8 height 8
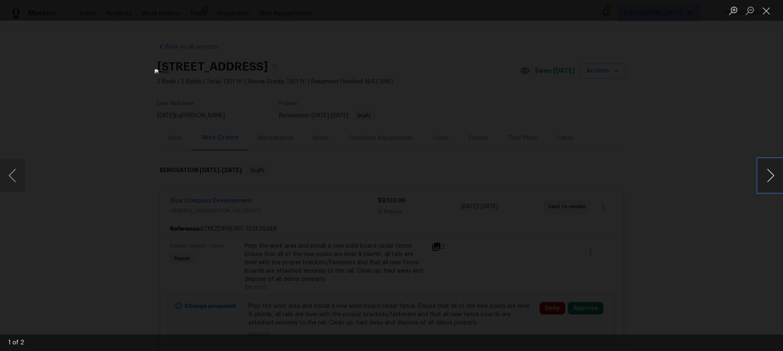
click at [773, 179] on button "Next image" at bounding box center [770, 175] width 25 height 33
click at [763, 11] on button "Close lightbox" at bounding box center [766, 10] width 17 height 15
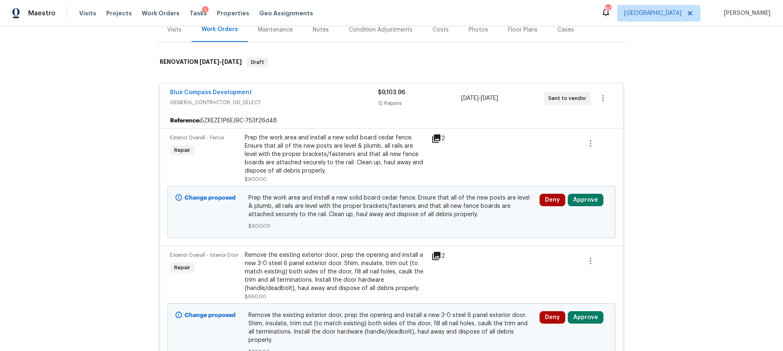
scroll to position [39, 0]
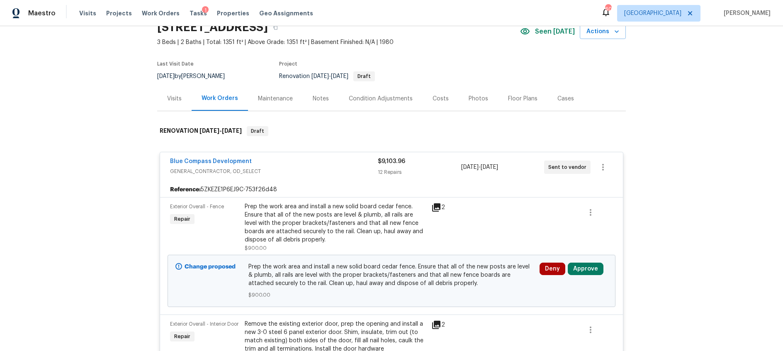
click at [437, 96] on div "Costs" at bounding box center [440, 99] width 16 height 8
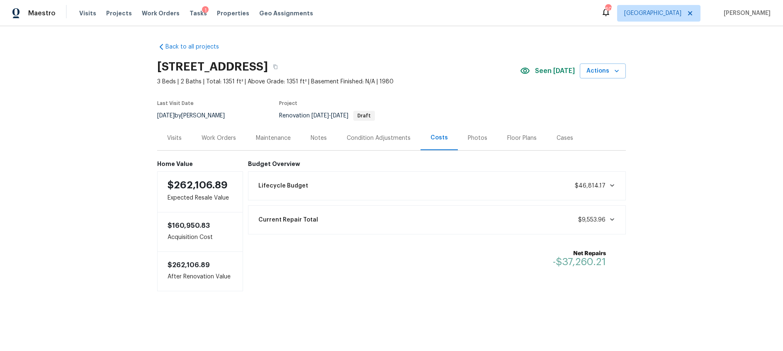
click at [217, 136] on div "Work Orders" at bounding box center [219, 138] width 34 height 8
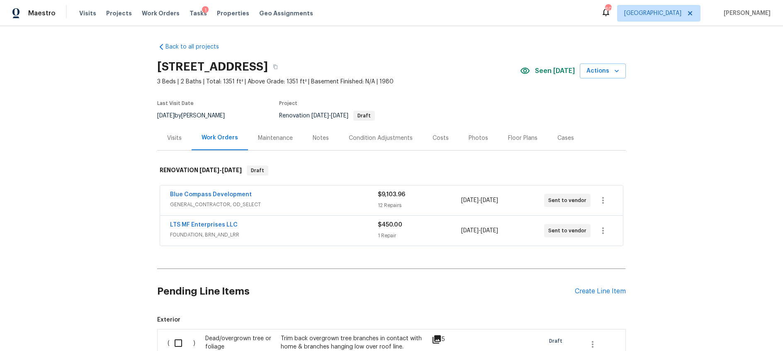
click at [329, 205] on span "GENERAL_CONTRACTOR, OD_SELECT" at bounding box center [274, 204] width 208 height 8
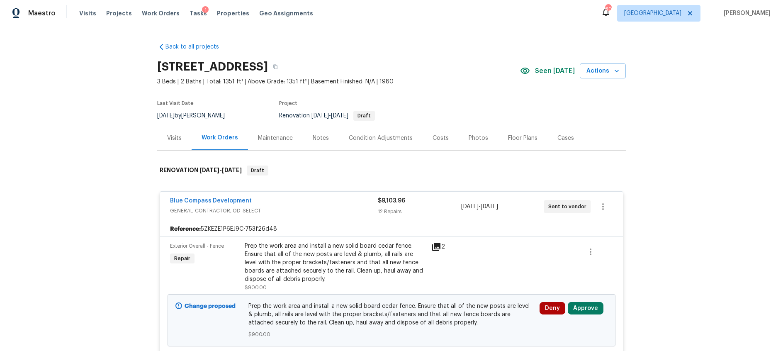
click at [321, 138] on div "Notes" at bounding box center [321, 138] width 16 height 8
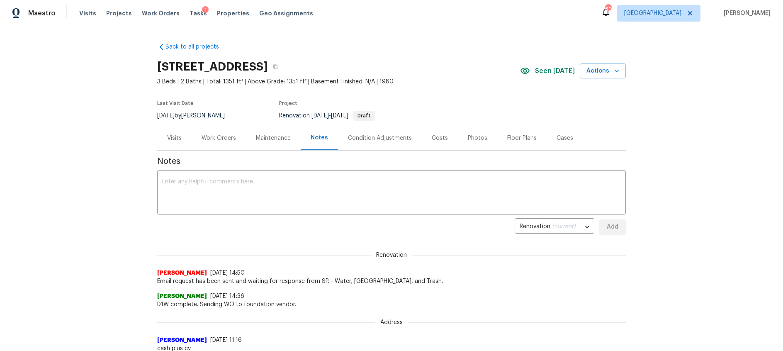
click at [223, 141] on div "Work Orders" at bounding box center [219, 138] width 34 height 8
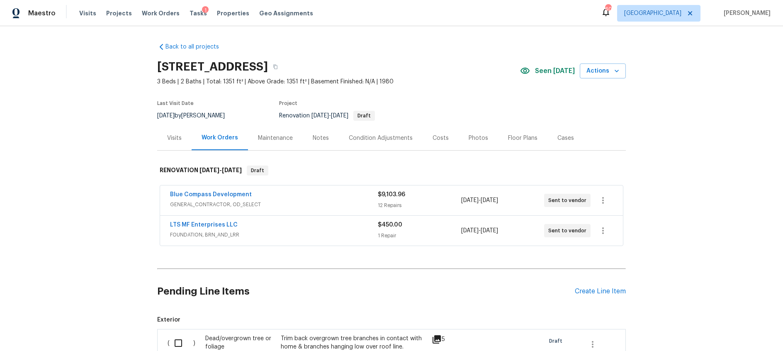
click at [316, 226] on div "LTS MF Enterprises LLC" at bounding box center [274, 226] width 208 height 10
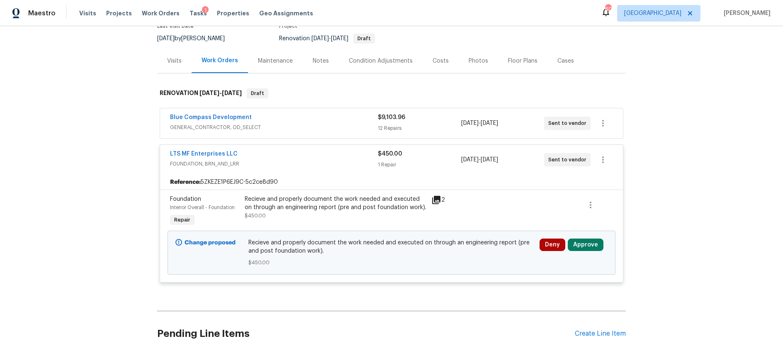
scroll to position [78, 0]
click at [437, 199] on icon at bounding box center [436, 199] width 8 height 8
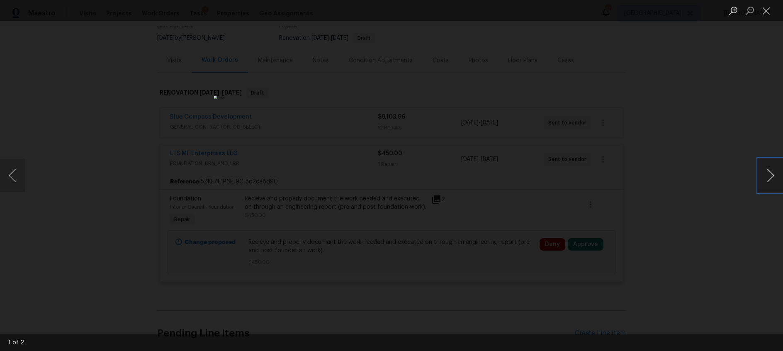
click at [772, 179] on button "Next image" at bounding box center [770, 175] width 25 height 33
click at [769, 12] on button "Close lightbox" at bounding box center [766, 10] width 17 height 15
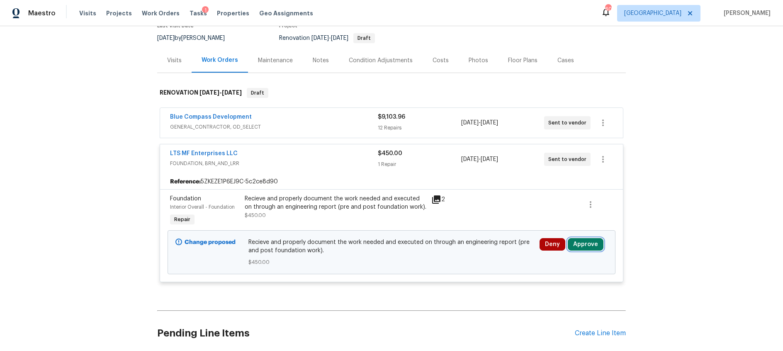
click at [584, 244] on button "Approve" at bounding box center [586, 244] width 36 height 12
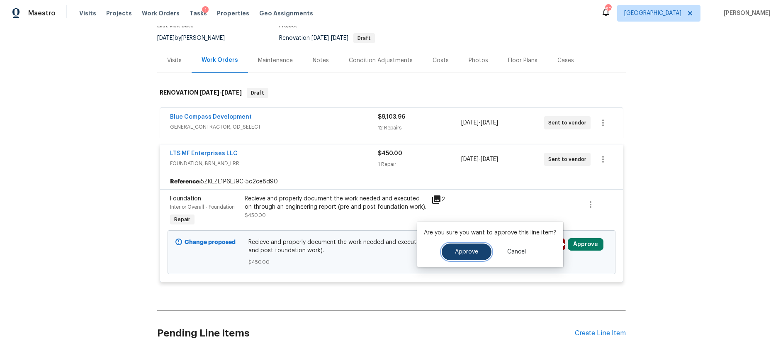
click at [469, 256] on button "Approve" at bounding box center [467, 251] width 50 height 17
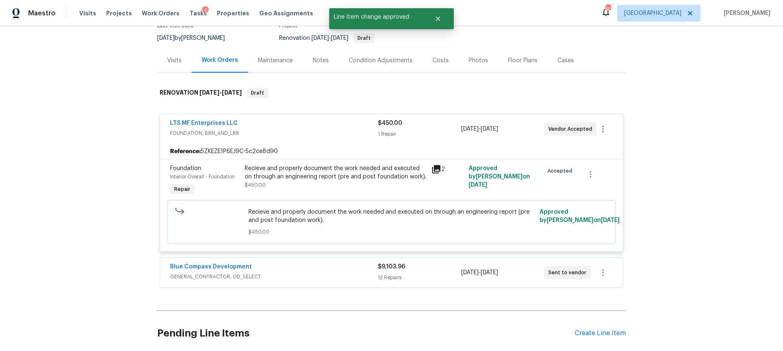
click at [346, 271] on div "Blue Compass Development" at bounding box center [274, 267] width 208 height 10
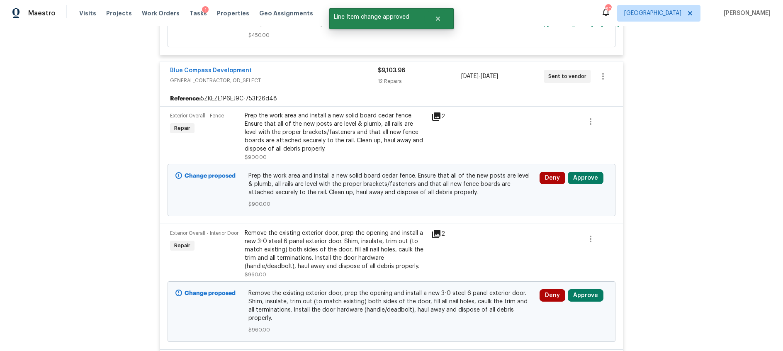
scroll to position [274, 0]
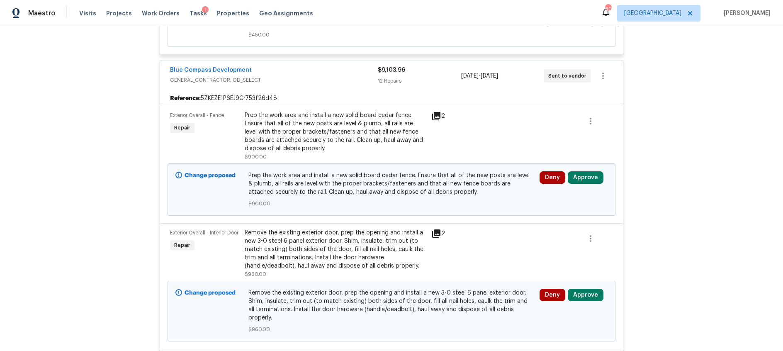
click at [435, 231] on icon at bounding box center [436, 233] width 8 height 8
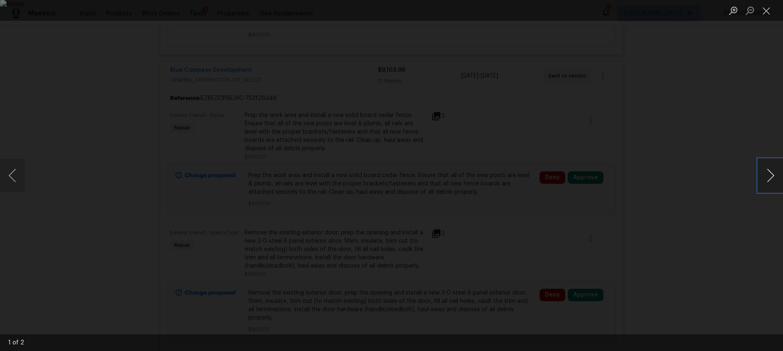
click at [766, 182] on button "Next image" at bounding box center [770, 175] width 25 height 33
click at [761, 11] on button "Close lightbox" at bounding box center [766, 10] width 17 height 15
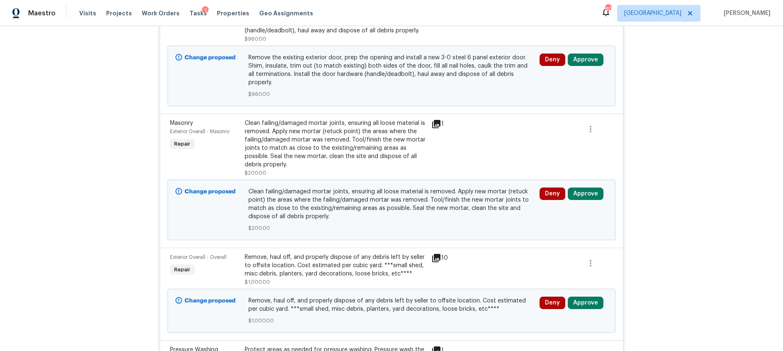
scroll to position [510, 0]
click at [583, 187] on button "Approve" at bounding box center [586, 193] width 36 height 12
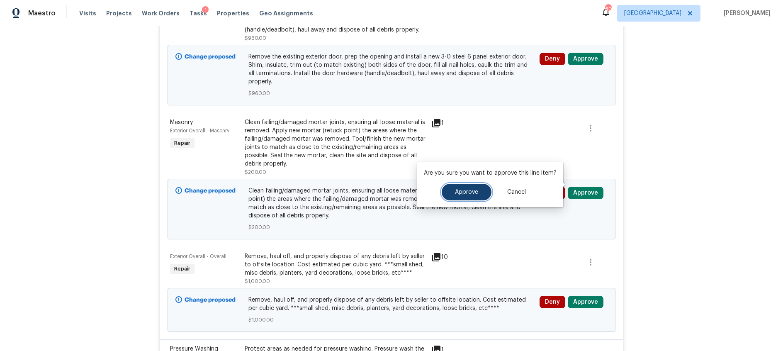
click at [459, 187] on button "Approve" at bounding box center [467, 192] width 50 height 17
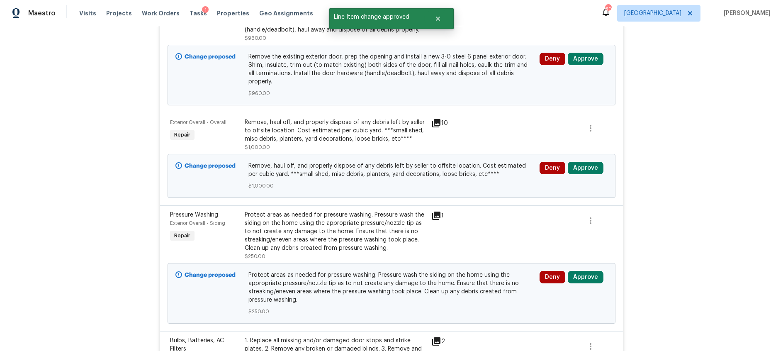
click at [440, 118] on icon at bounding box center [436, 123] width 10 height 10
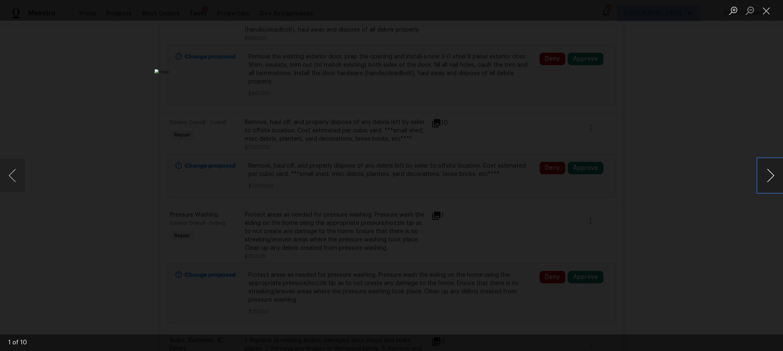
click at [773, 175] on button "Next image" at bounding box center [770, 175] width 25 height 33
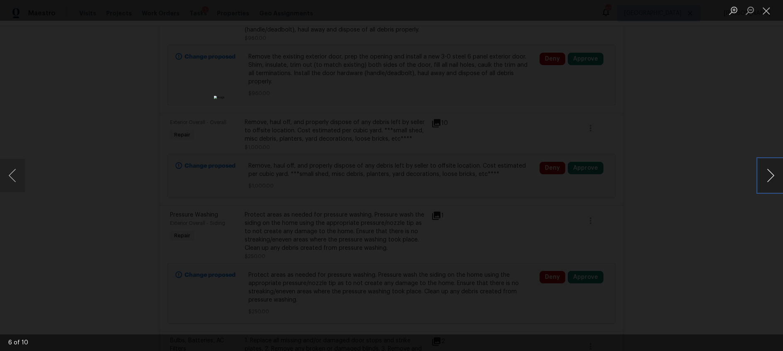
click at [773, 175] on button "Next image" at bounding box center [770, 175] width 25 height 33
click at [766, 9] on button "Close lightbox" at bounding box center [766, 10] width 17 height 15
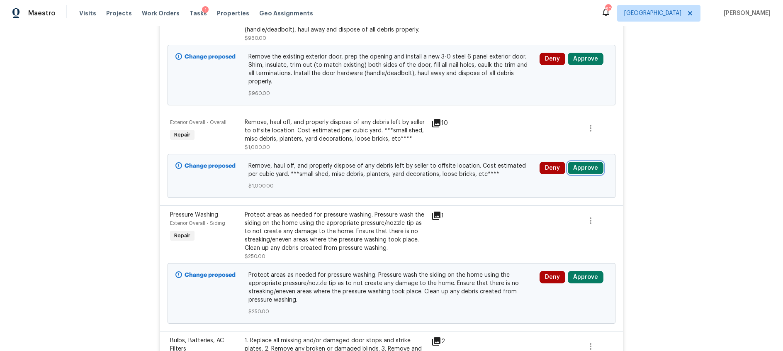
drag, startPoint x: 589, startPoint y: 159, endPoint x: 572, endPoint y: 158, distance: 16.6
click at [589, 162] on button "Approve" at bounding box center [586, 168] width 36 height 12
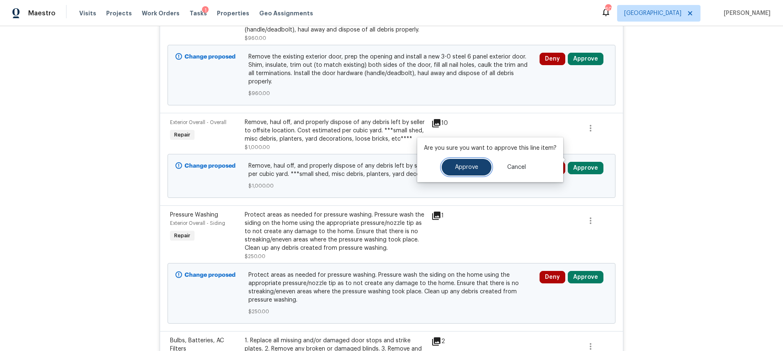
click at [463, 171] on button "Approve" at bounding box center [467, 167] width 50 height 17
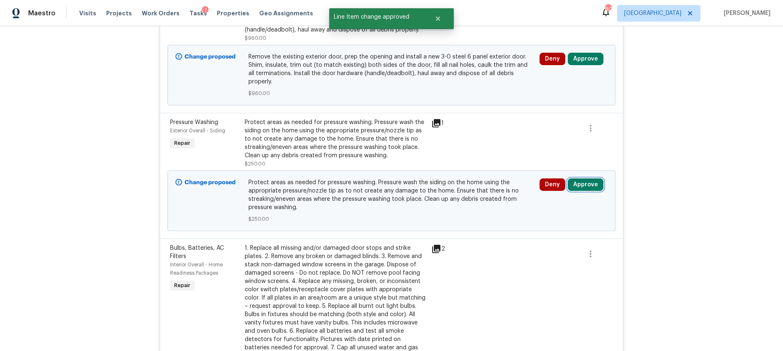
click at [590, 178] on button "Approve" at bounding box center [586, 184] width 36 height 12
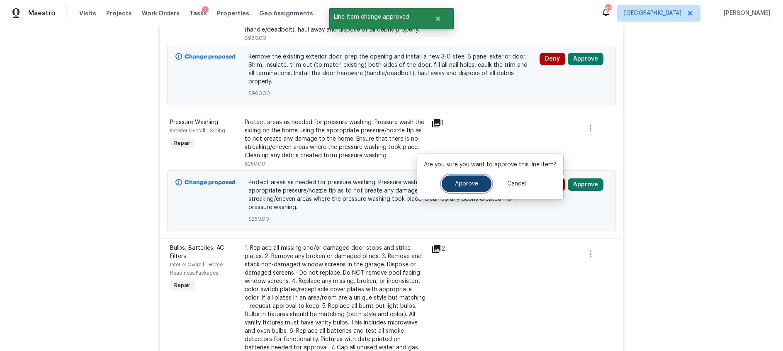
click at [469, 181] on span "Approve" at bounding box center [466, 184] width 23 height 6
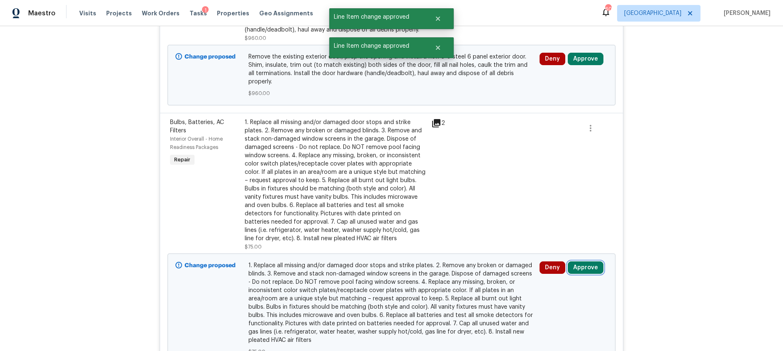
click at [580, 261] on button "Approve" at bounding box center [586, 267] width 36 height 12
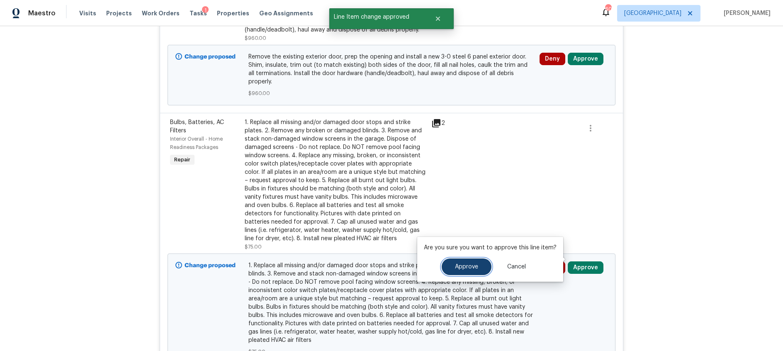
click at [464, 267] on span "Approve" at bounding box center [466, 267] width 23 height 6
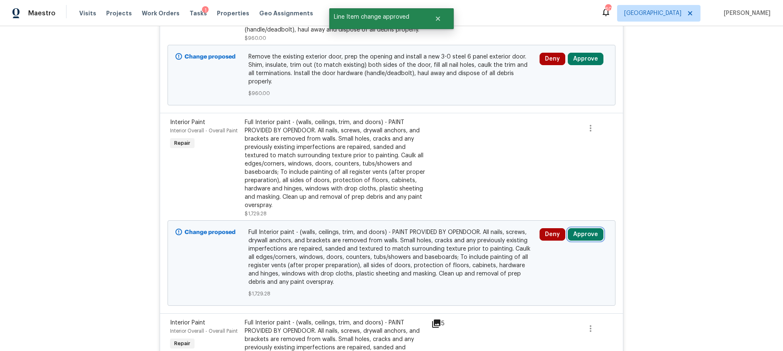
click at [588, 228] on button "Approve" at bounding box center [586, 234] width 36 height 12
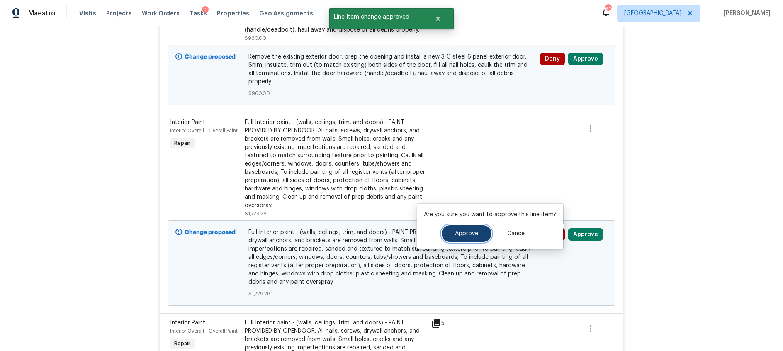
click at [457, 235] on span "Approve" at bounding box center [466, 234] width 23 height 6
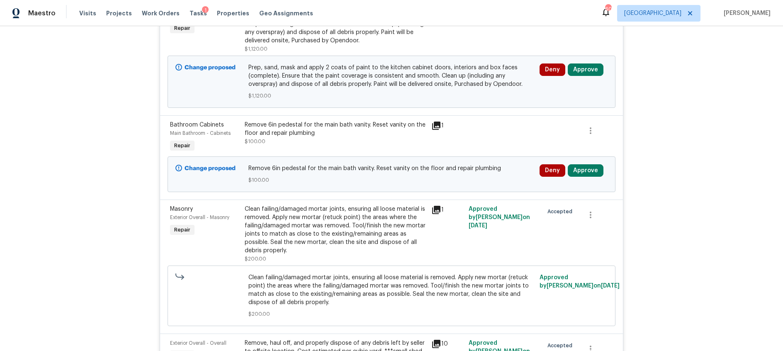
scroll to position [980, 0]
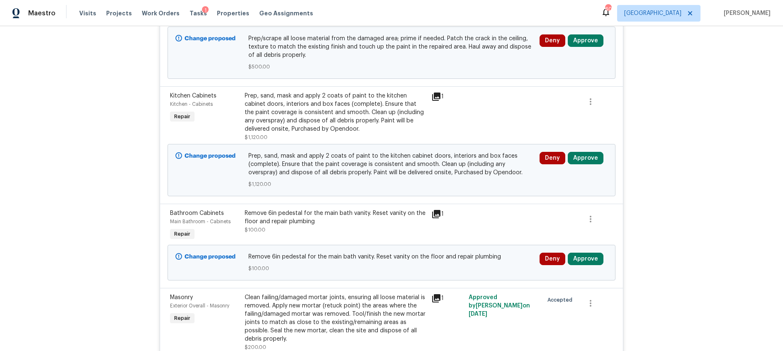
click at [437, 92] on icon at bounding box center [436, 96] width 8 height 8
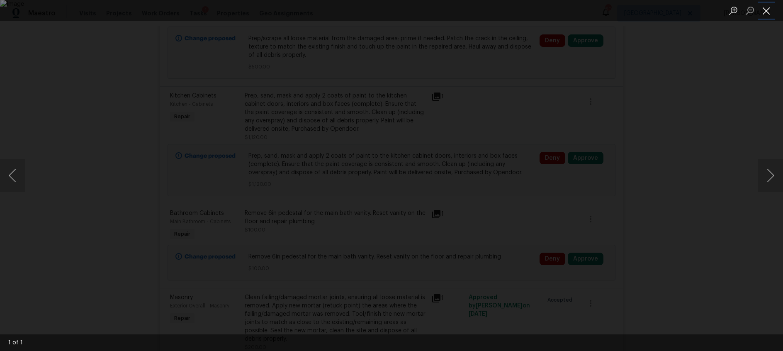
click at [765, 12] on button "Close lightbox" at bounding box center [766, 10] width 17 height 15
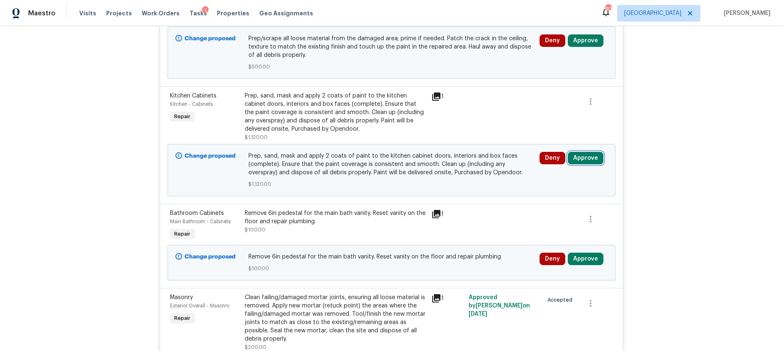
click at [583, 152] on button "Approve" at bounding box center [586, 158] width 36 height 12
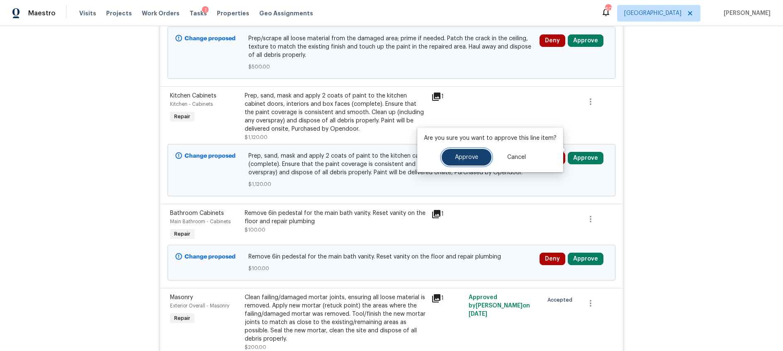
click at [468, 160] on button "Approve" at bounding box center [467, 157] width 50 height 17
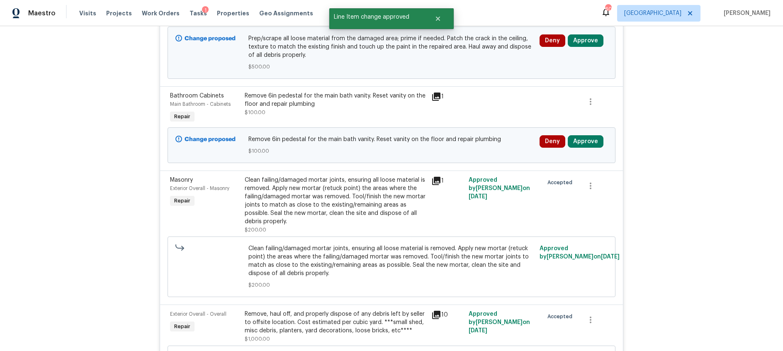
click at [437, 92] on icon at bounding box center [436, 96] width 8 height 8
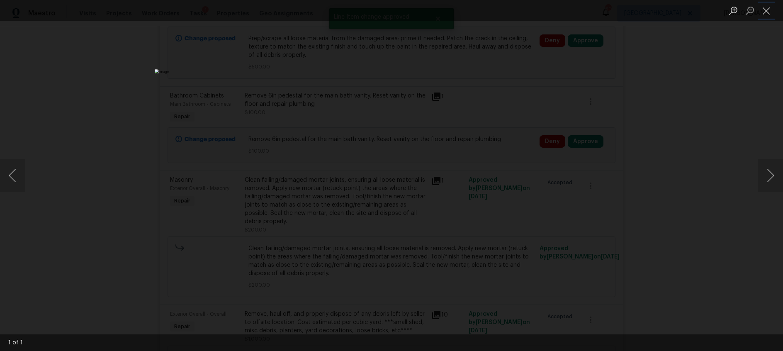
drag, startPoint x: 768, startPoint y: 12, endPoint x: 756, endPoint y: 17, distance: 13.4
click at [768, 12] on button "Close lightbox" at bounding box center [766, 10] width 17 height 15
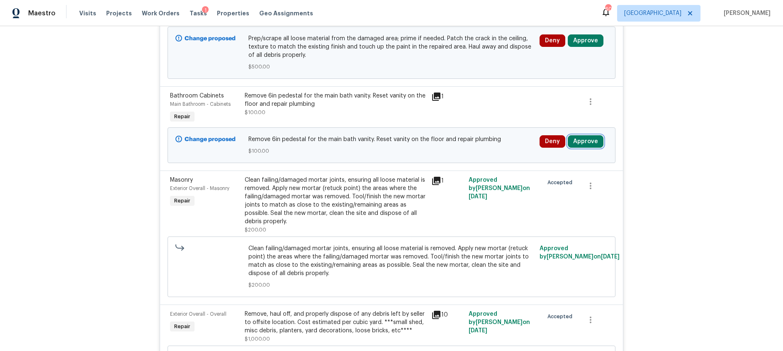
click at [594, 136] on button "Approve" at bounding box center [586, 141] width 36 height 12
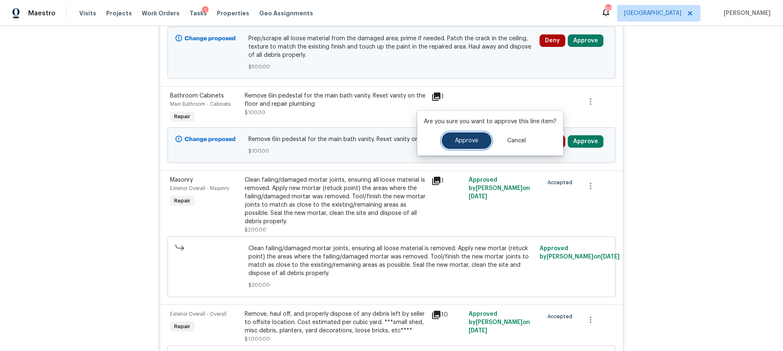
click at [465, 141] on span "Approve" at bounding box center [466, 141] width 23 height 6
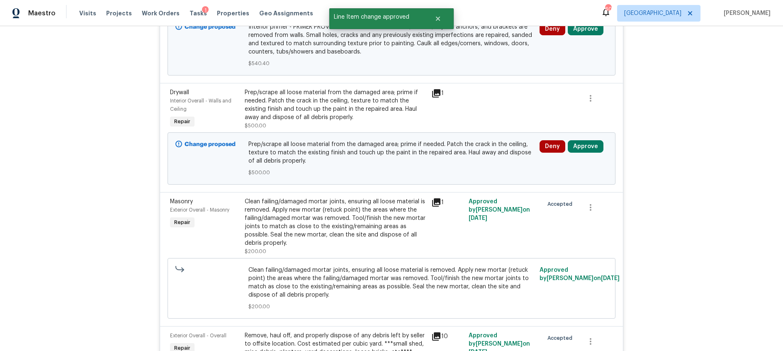
scroll to position [874, 0]
click at [436, 90] on icon at bounding box center [436, 94] width 8 height 8
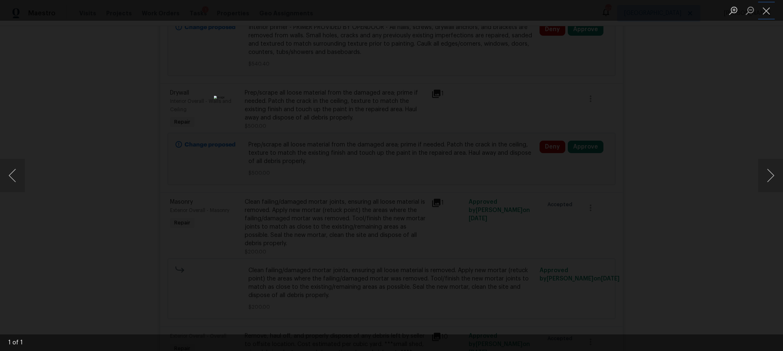
drag, startPoint x: 766, startPoint y: 12, endPoint x: 710, endPoint y: 42, distance: 63.2
click at [766, 12] on button "Close lightbox" at bounding box center [766, 10] width 17 height 15
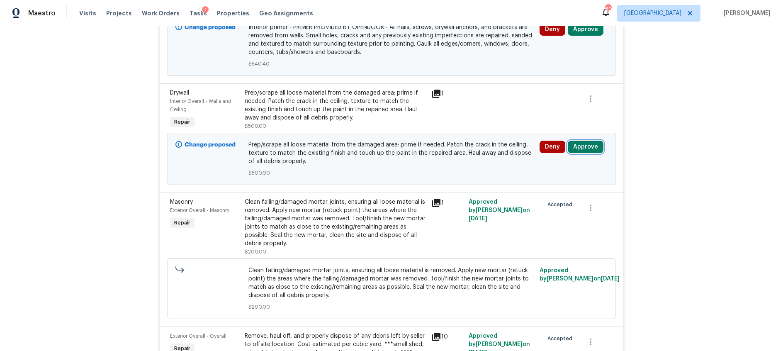
click at [599, 141] on button "Approve" at bounding box center [586, 147] width 36 height 12
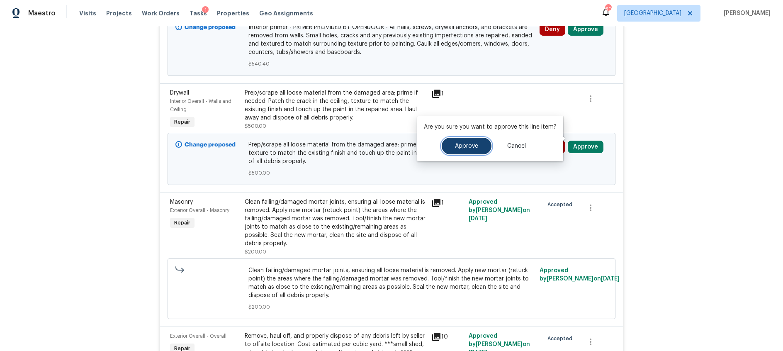
click at [474, 147] on span "Approve" at bounding box center [466, 146] width 23 height 6
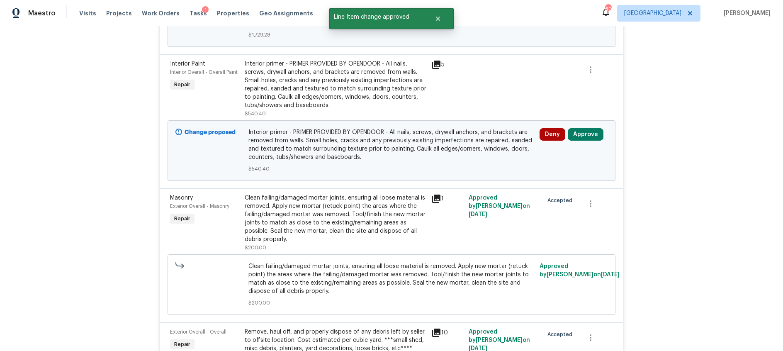
scroll to position [753, 0]
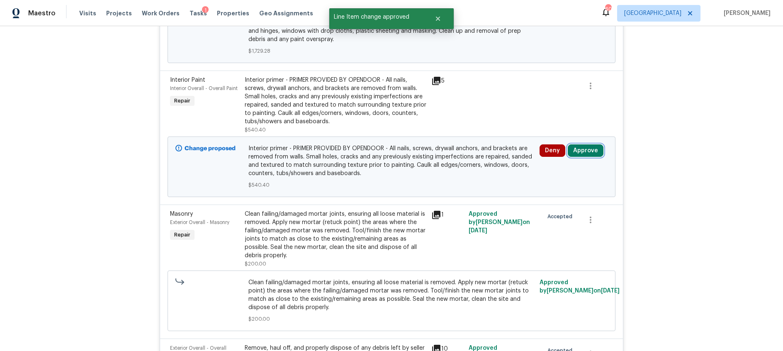
click at [583, 144] on button "Approve" at bounding box center [586, 150] width 36 height 12
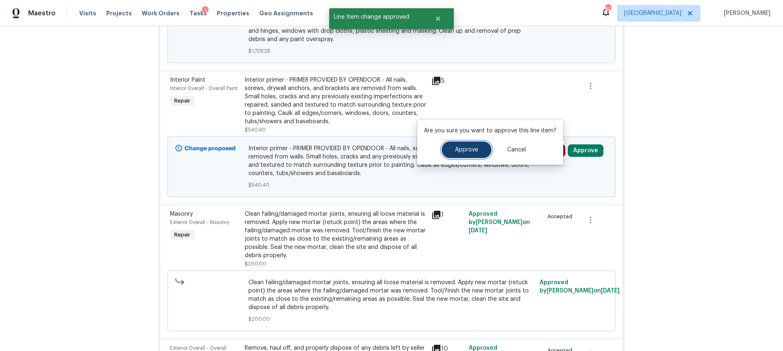
click at [462, 150] on span "Approve" at bounding box center [466, 150] width 23 height 6
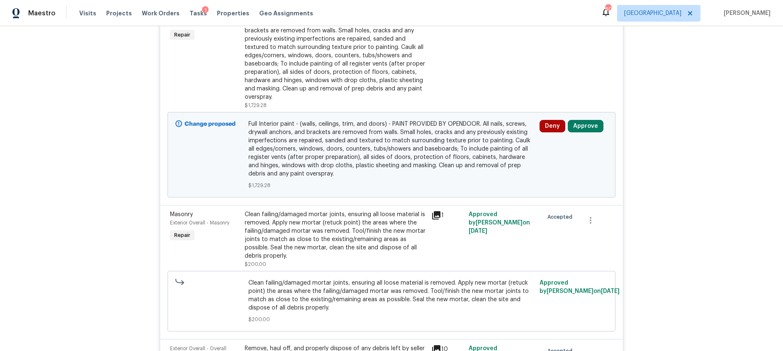
scroll to position [537, 0]
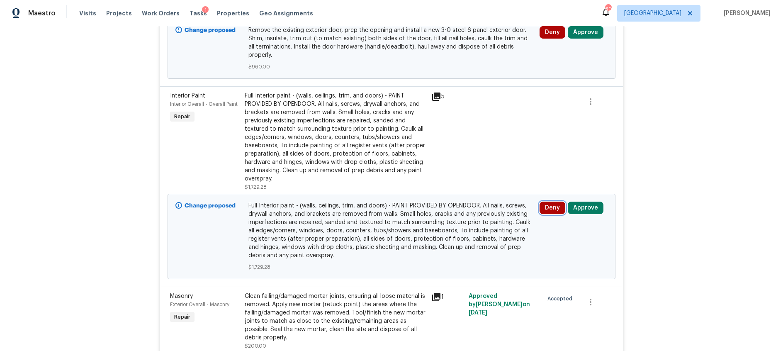
click at [550, 202] on button "Deny" at bounding box center [552, 208] width 26 height 12
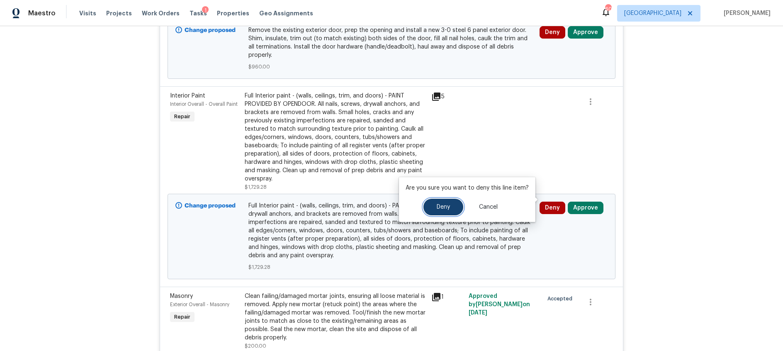
click at [439, 206] on span "Deny" at bounding box center [443, 207] width 13 height 6
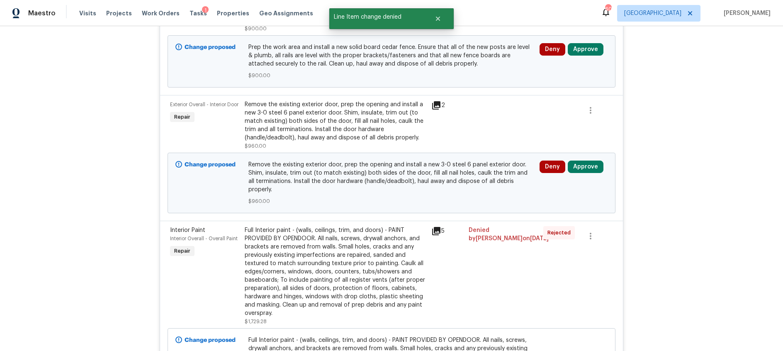
scroll to position [402, 0]
click at [584, 167] on button "Approve" at bounding box center [586, 167] width 36 height 12
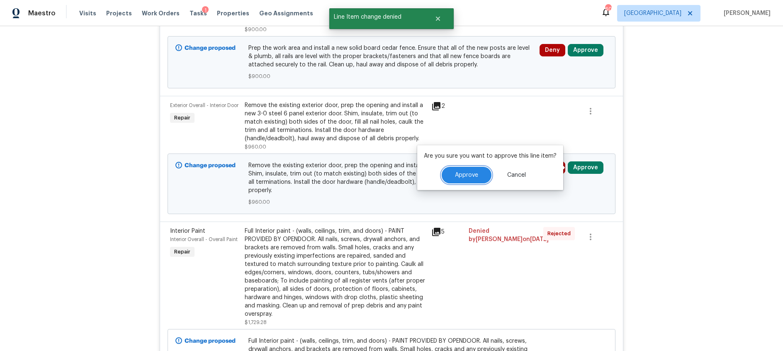
click at [464, 174] on span "Approve" at bounding box center [466, 175] width 23 height 6
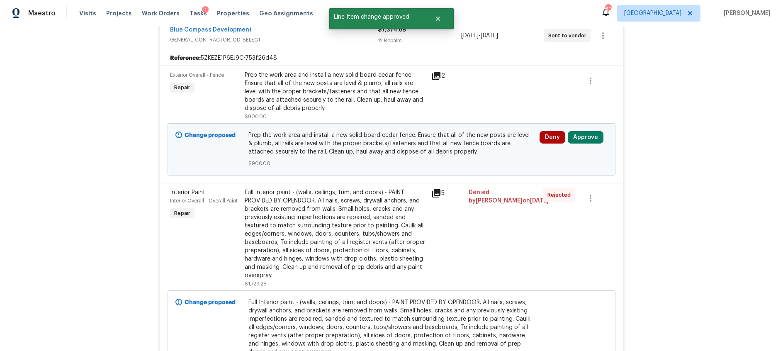
scroll to position [306, 0]
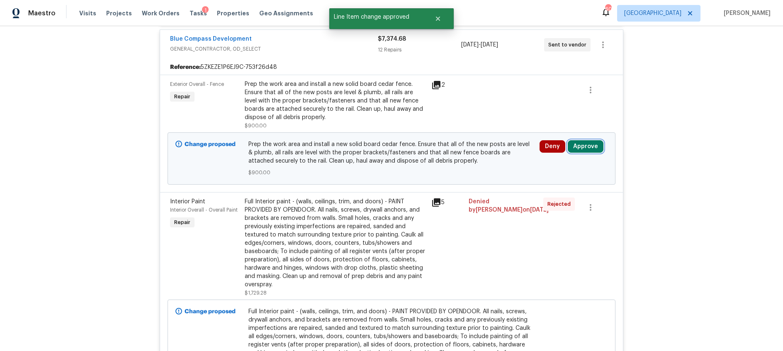
drag, startPoint x: 584, startPoint y: 146, endPoint x: 571, endPoint y: 146, distance: 13.3
click at [584, 146] on button "Approve" at bounding box center [586, 146] width 36 height 12
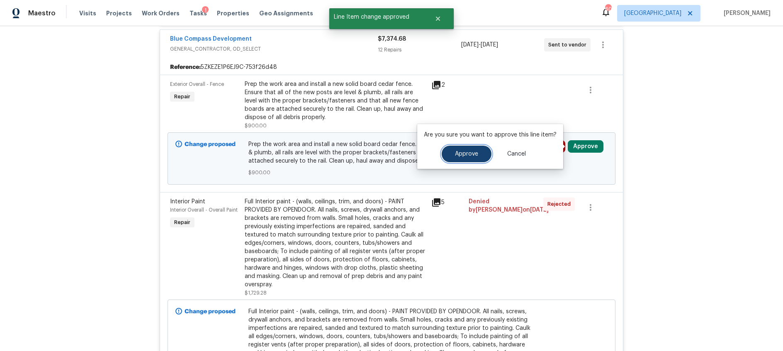
click at [469, 153] on span "Approve" at bounding box center [466, 154] width 23 height 6
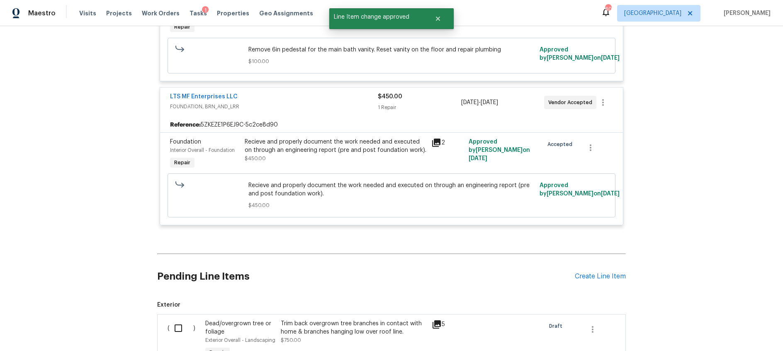
scroll to position [1958, 0]
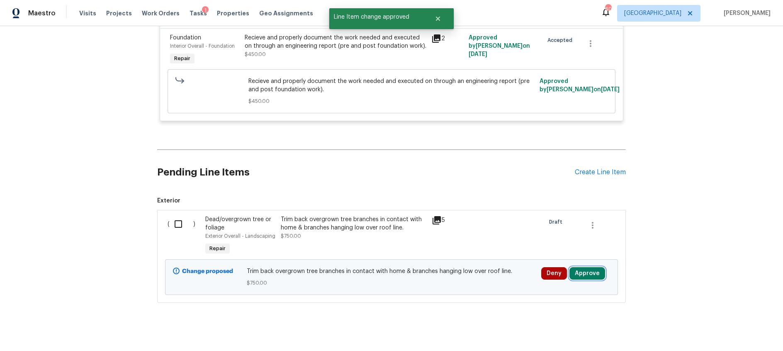
click at [585, 267] on button "Approve" at bounding box center [587, 273] width 36 height 12
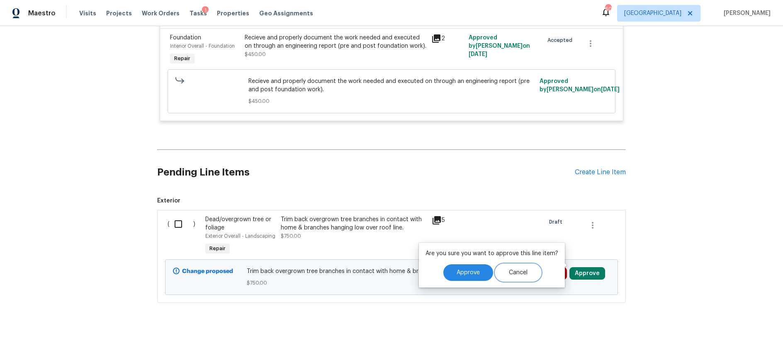
click at [532, 272] on button "Cancel" at bounding box center [517, 272] width 45 height 17
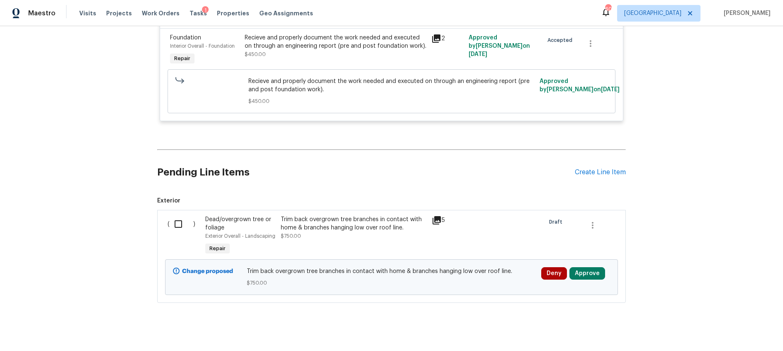
click at [437, 215] on icon at bounding box center [437, 220] width 10 height 10
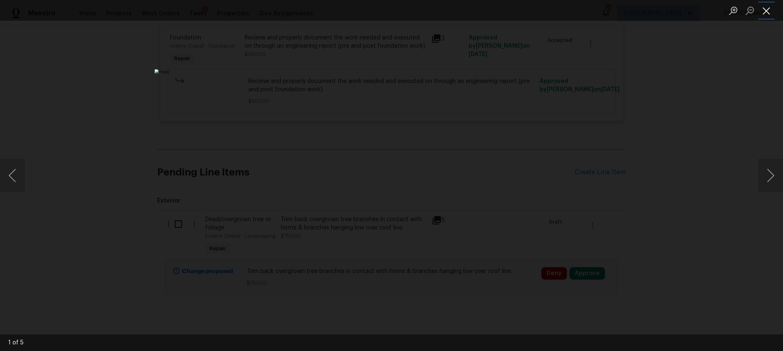
click at [766, 14] on button "Close lightbox" at bounding box center [766, 10] width 17 height 15
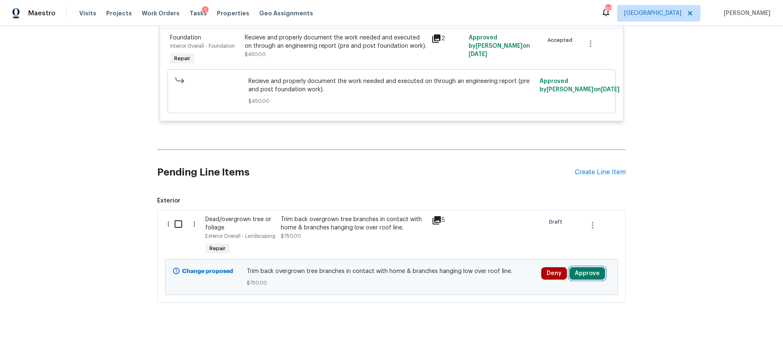
click at [578, 269] on button "Approve" at bounding box center [587, 273] width 36 height 12
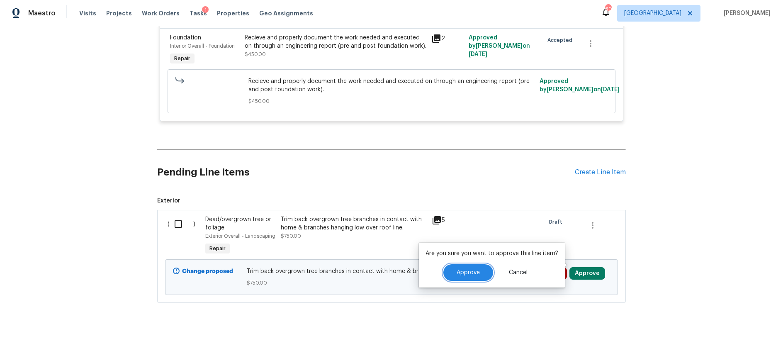
click at [472, 270] on span "Approve" at bounding box center [468, 273] width 23 height 6
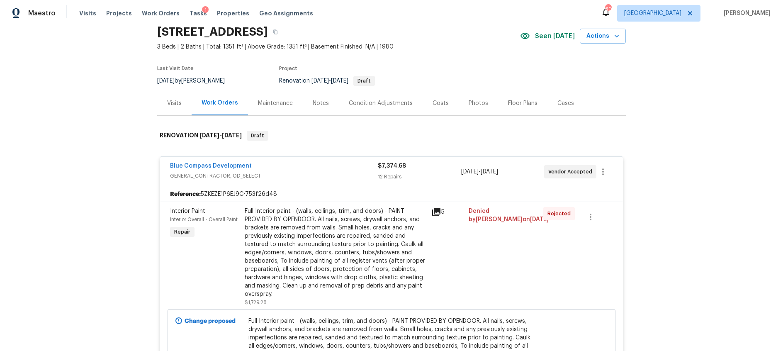
scroll to position [0, 0]
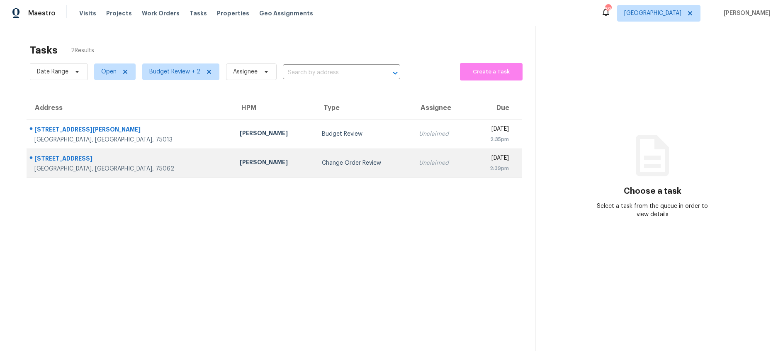
click at [322, 165] on div "Change Order Review" at bounding box center [364, 163] width 84 height 8
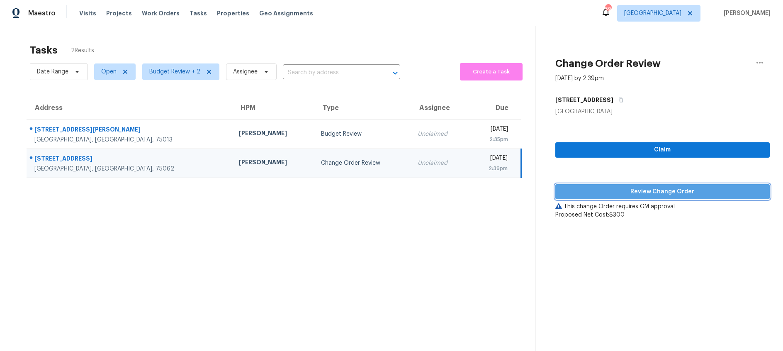
click at [603, 193] on span "Review Change Order" at bounding box center [662, 192] width 201 height 10
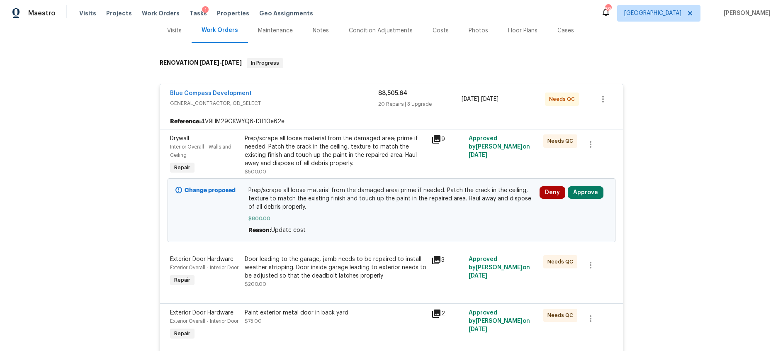
scroll to position [114, 0]
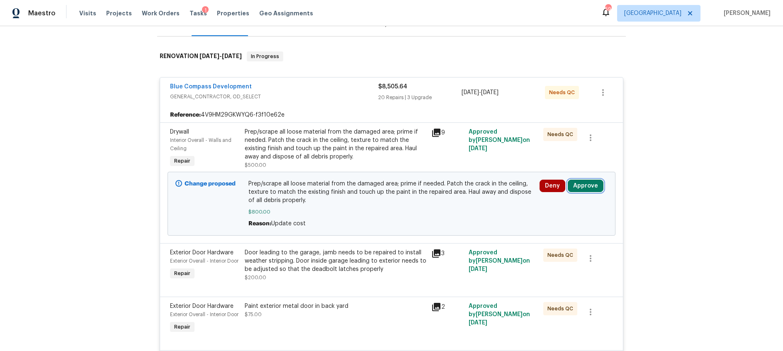
drag, startPoint x: 588, startPoint y: 184, endPoint x: 574, endPoint y: 184, distance: 13.3
click at [588, 184] on button "Approve" at bounding box center [586, 186] width 36 height 12
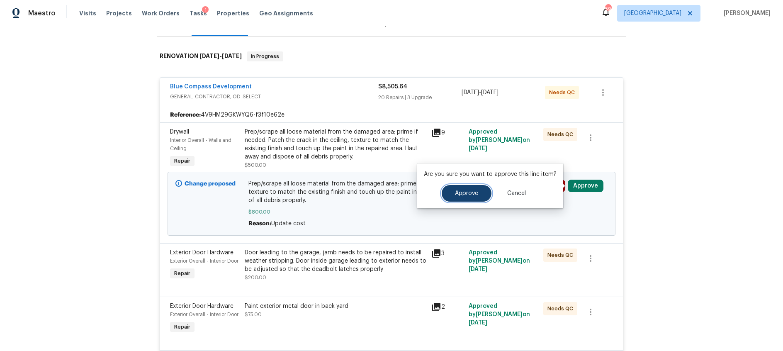
click at [466, 193] on span "Approve" at bounding box center [466, 193] width 23 height 6
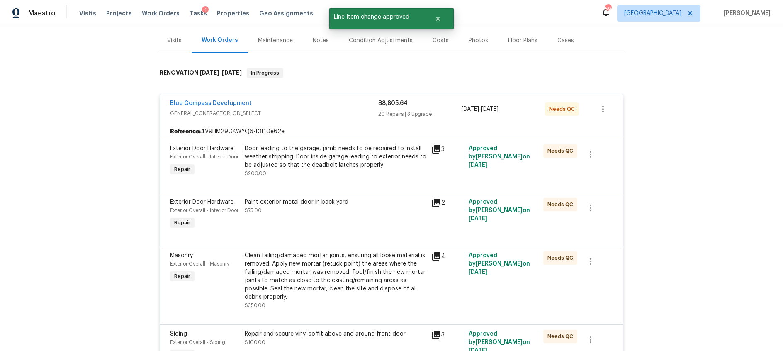
scroll to position [0, 0]
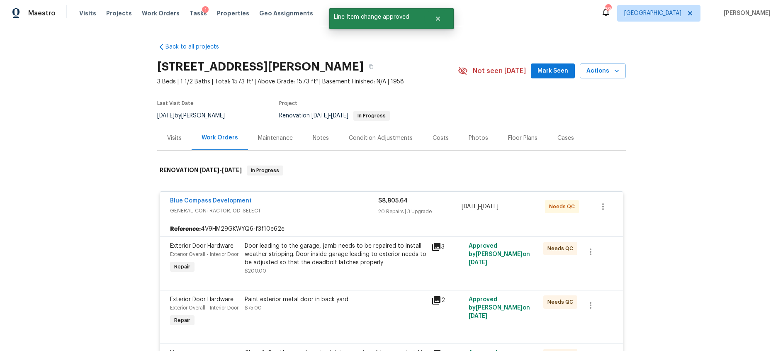
drag, startPoint x: 434, startPoint y: 138, endPoint x: 445, endPoint y: 138, distance: 10.8
click at [434, 138] on div "Costs" at bounding box center [440, 138] width 16 height 8
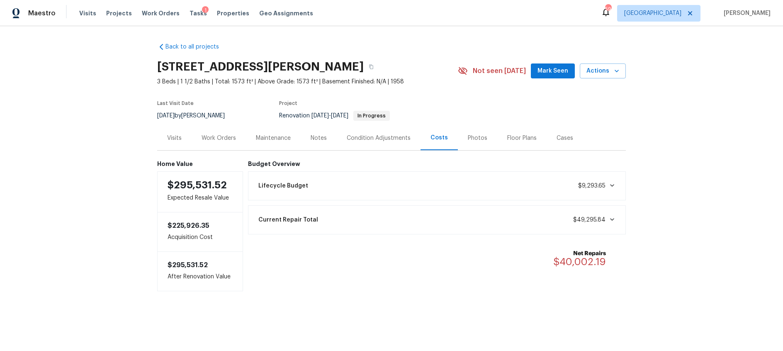
click at [318, 139] on div "Notes" at bounding box center [319, 138] width 16 height 8
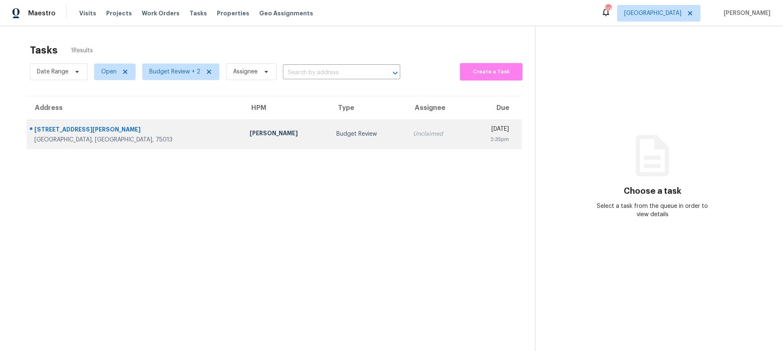
click at [336, 131] on div "Budget Review" at bounding box center [367, 134] width 63 height 8
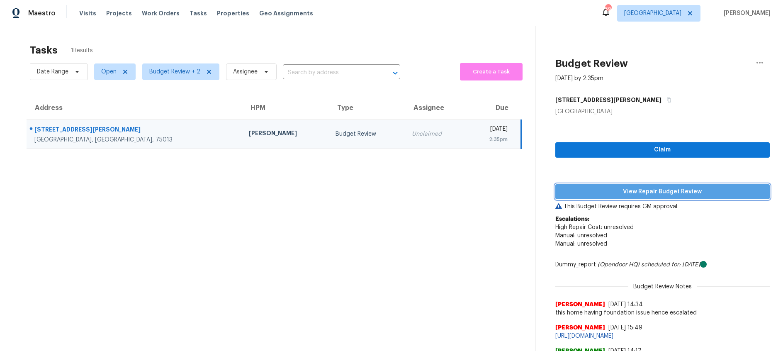
click at [647, 192] on span "View Repair Budget Review" at bounding box center [662, 192] width 201 height 10
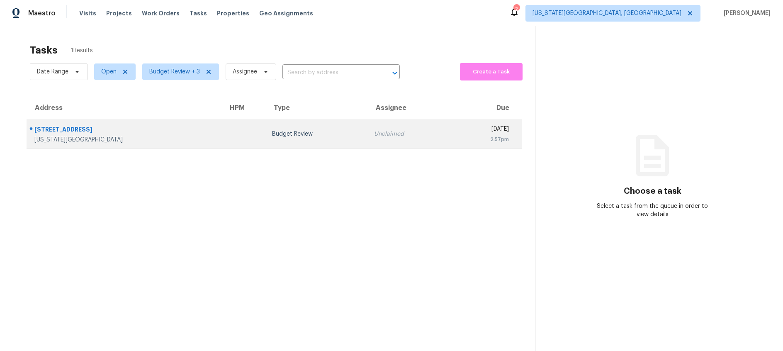
click at [175, 128] on td "[STREET_ADDRESS][US_STATE]" at bounding box center [124, 133] width 195 height 29
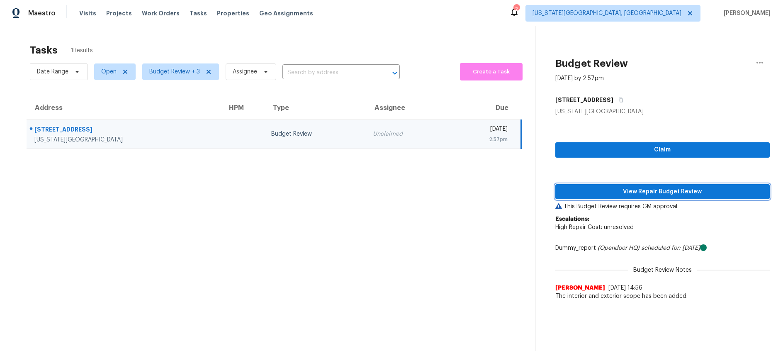
click at [615, 194] on span "View Repair Budget Review" at bounding box center [662, 192] width 201 height 10
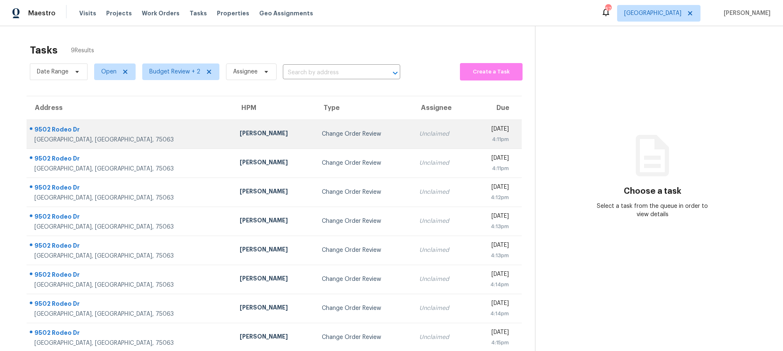
click at [322, 136] on div "Change Order Review" at bounding box center [364, 134] width 84 height 8
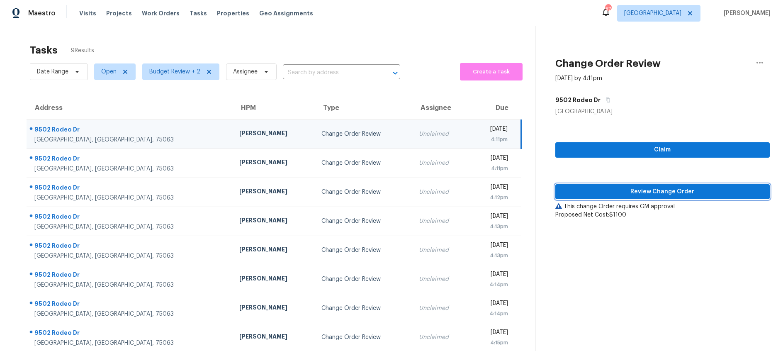
click at [603, 191] on span "Review Change Order" at bounding box center [662, 192] width 201 height 10
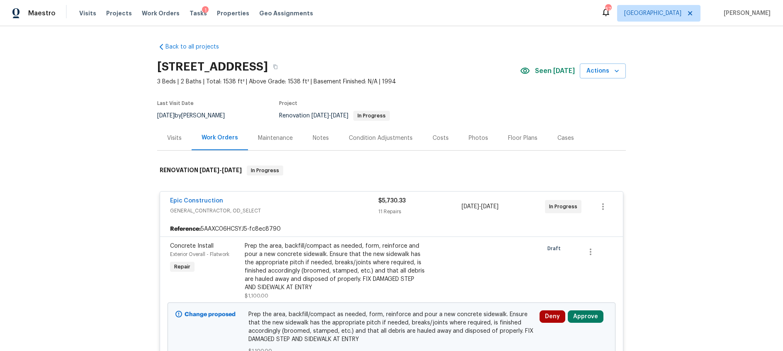
click at [438, 138] on div "Costs" at bounding box center [440, 138] width 16 height 8
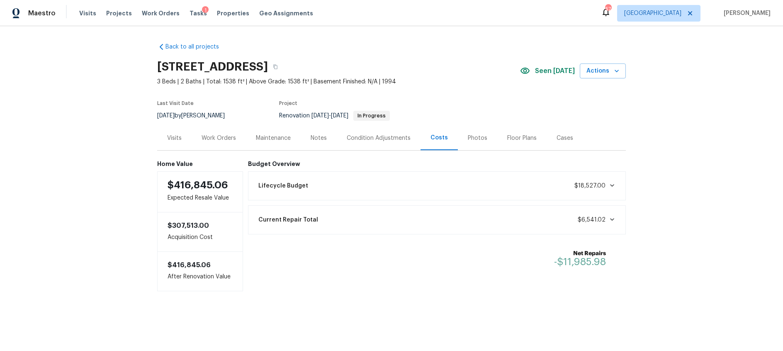
click at [221, 137] on div "Work Orders" at bounding box center [219, 138] width 34 height 8
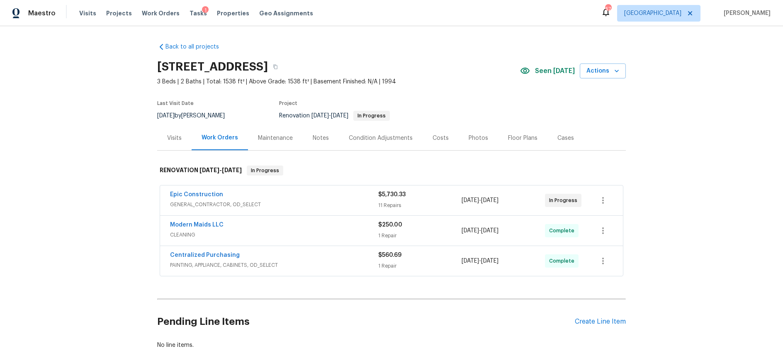
click at [325, 203] on span "GENERAL_CONTRACTOR, OD_SELECT" at bounding box center [274, 204] width 208 height 8
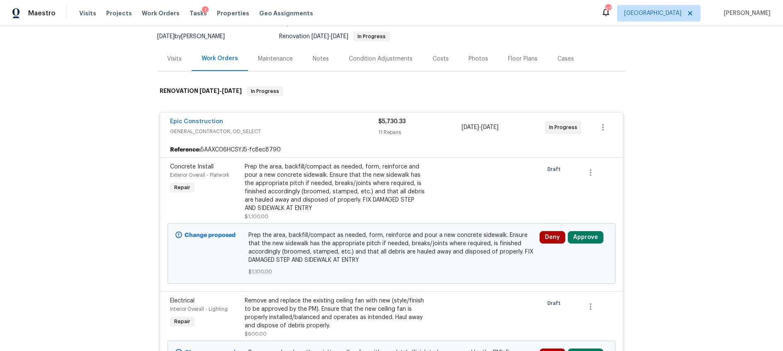
scroll to position [117, 0]
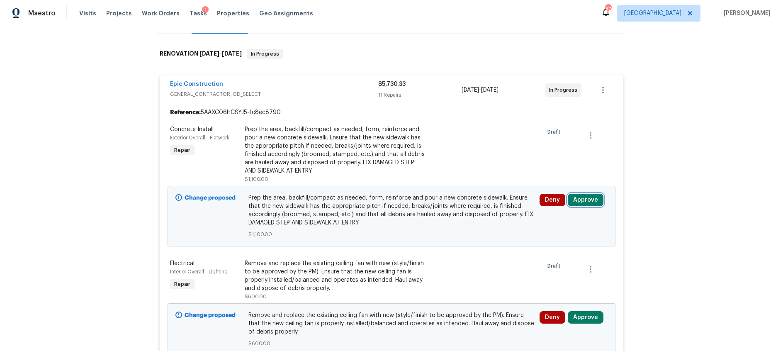
click at [573, 200] on button "Approve" at bounding box center [586, 200] width 36 height 12
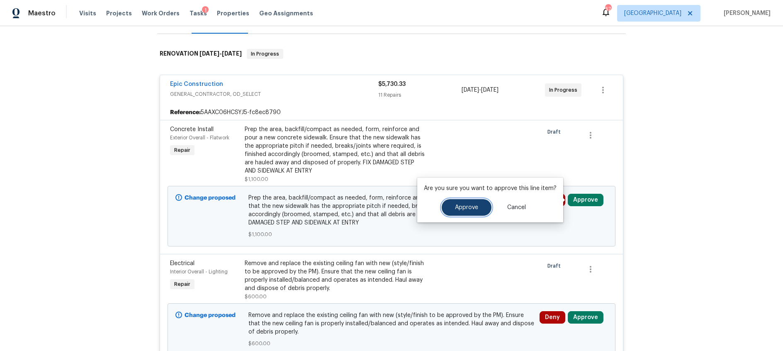
click at [469, 209] on span "Approve" at bounding box center [466, 207] width 23 height 6
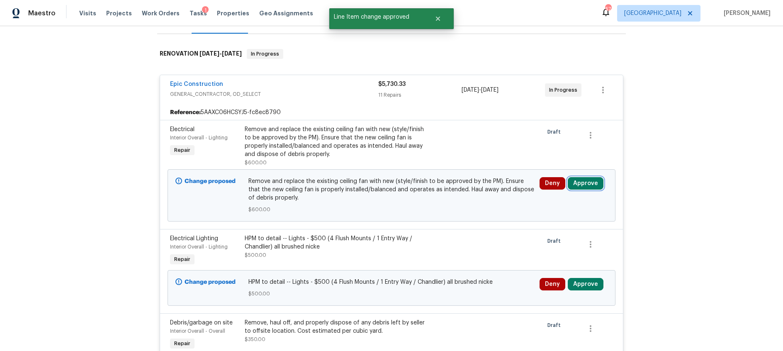
click at [589, 183] on button "Approve" at bounding box center [586, 183] width 36 height 12
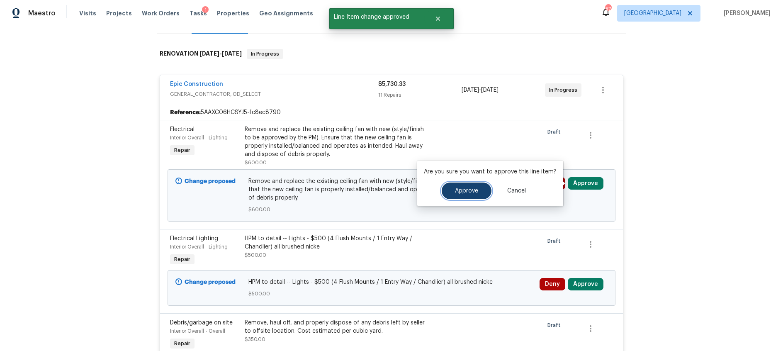
click at [466, 191] on span "Approve" at bounding box center [466, 191] width 23 height 6
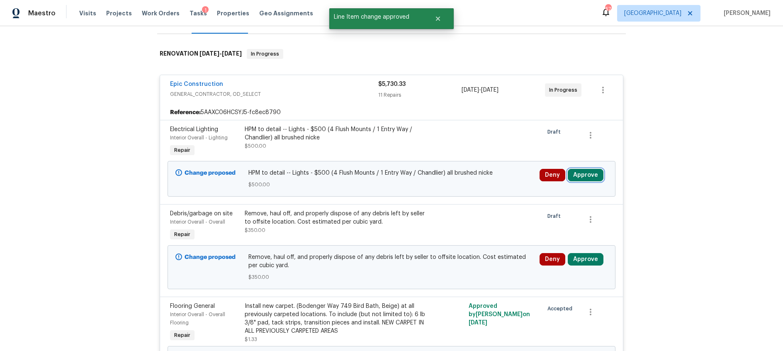
click at [583, 176] on button "Approve" at bounding box center [586, 175] width 36 height 12
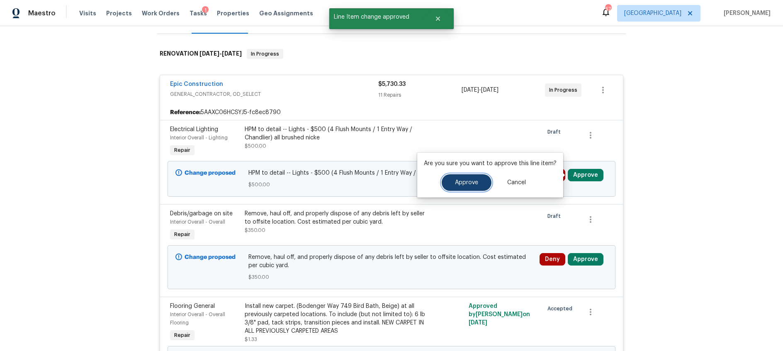
click at [472, 183] on span "Approve" at bounding box center [466, 183] width 23 height 6
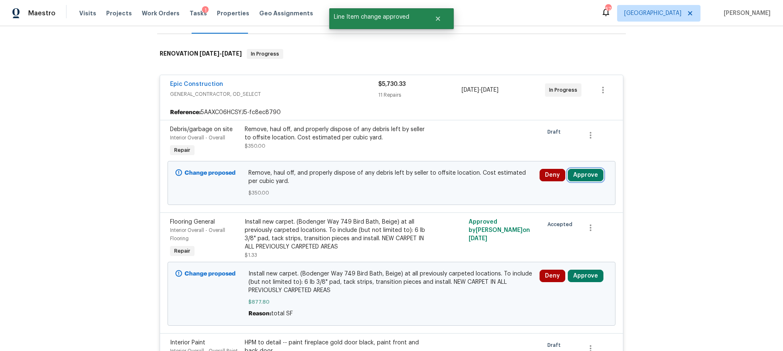
click at [582, 174] on button "Approve" at bounding box center [586, 175] width 36 height 12
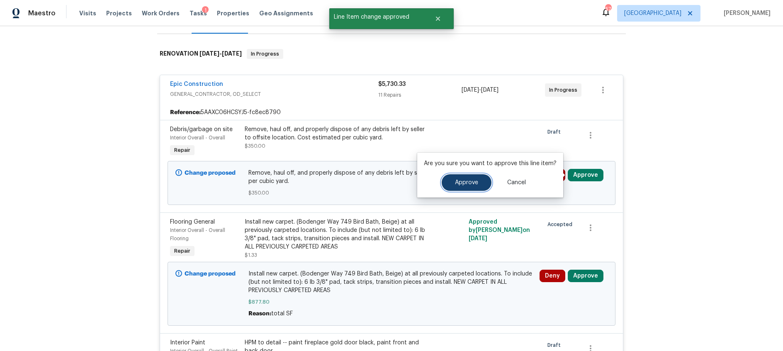
click at [472, 185] on span "Approve" at bounding box center [466, 183] width 23 height 6
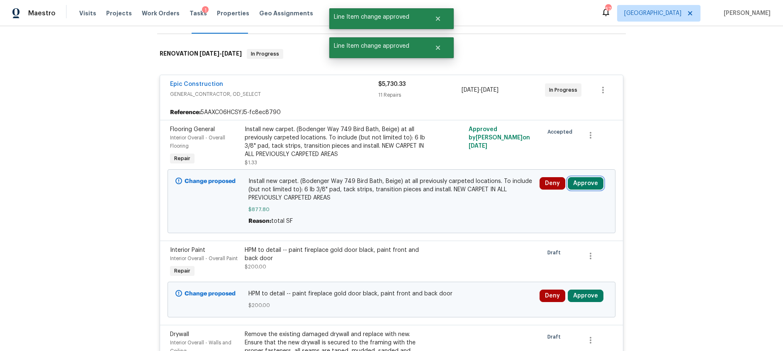
click at [580, 186] on button "Approve" at bounding box center [586, 183] width 36 height 12
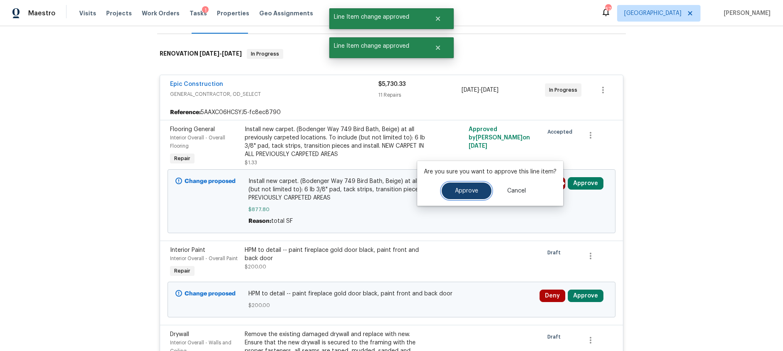
click at [453, 190] on button "Approve" at bounding box center [467, 190] width 50 height 17
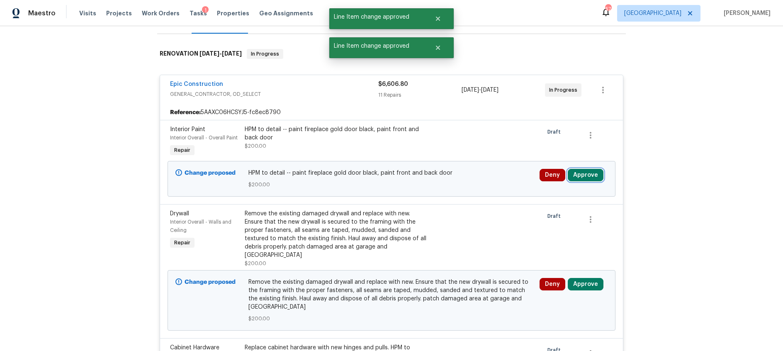
drag, startPoint x: 584, startPoint y: 174, endPoint x: 578, endPoint y: 175, distance: 5.9
click at [584, 174] on button "Approve" at bounding box center [586, 175] width 36 height 12
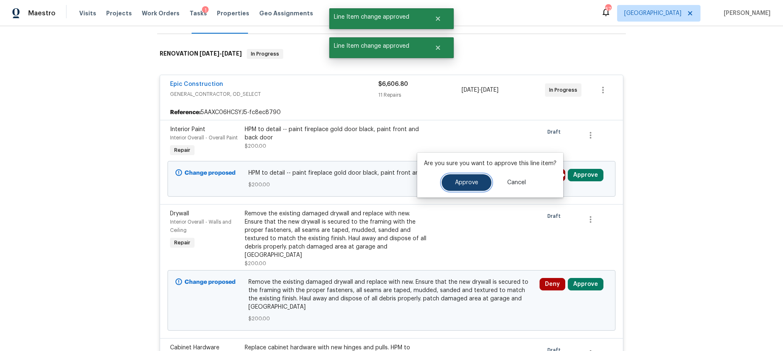
click at [461, 183] on span "Approve" at bounding box center [466, 183] width 23 height 6
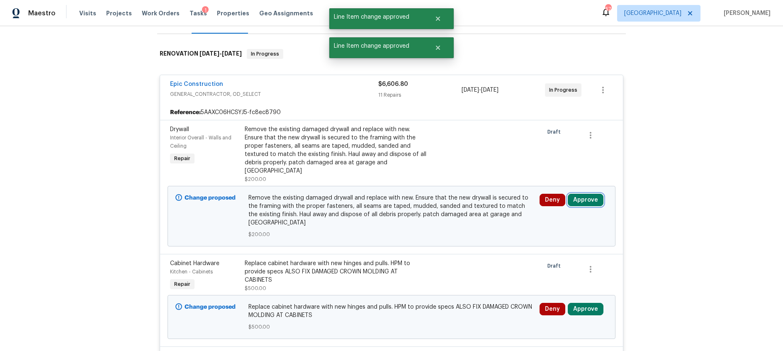
click at [591, 194] on button "Approve" at bounding box center [586, 200] width 36 height 12
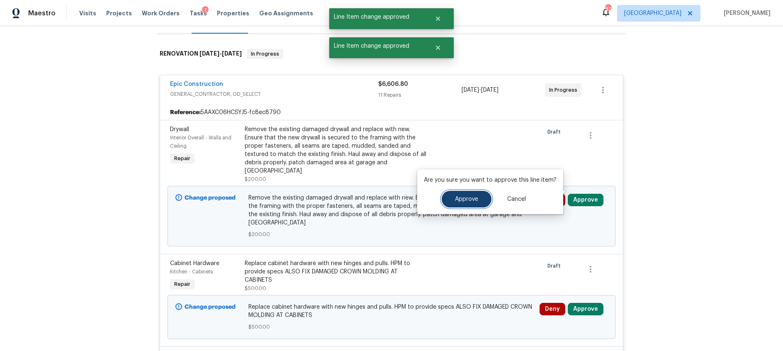
click at [465, 193] on button "Approve" at bounding box center [467, 199] width 50 height 17
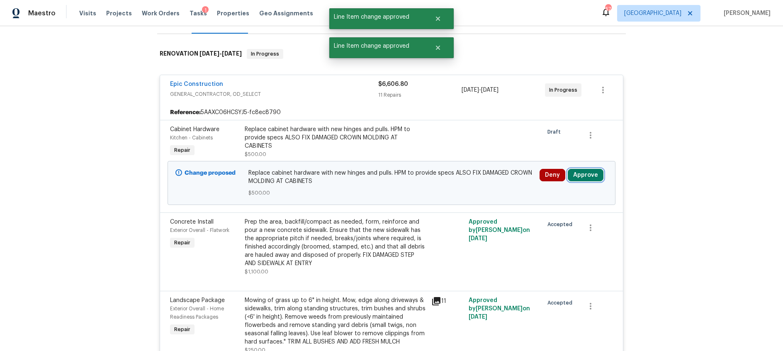
click at [593, 175] on button "Approve" at bounding box center [586, 175] width 36 height 12
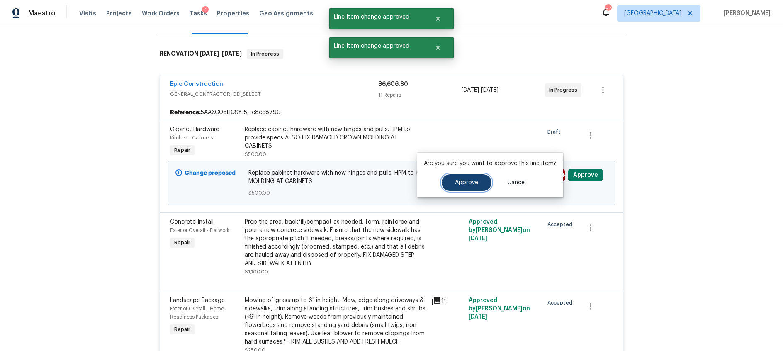
click at [456, 185] on span "Approve" at bounding box center [466, 183] width 23 height 6
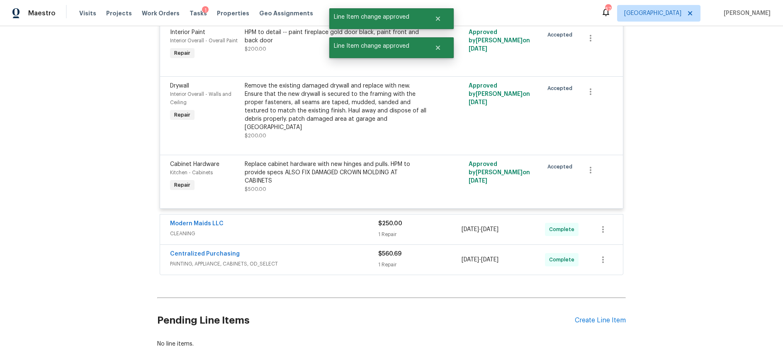
scroll to position [895, 0]
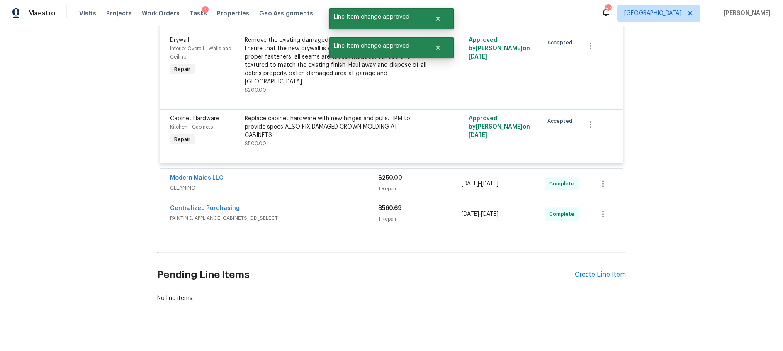
click at [344, 184] on span "CLEANING" at bounding box center [274, 188] width 208 height 8
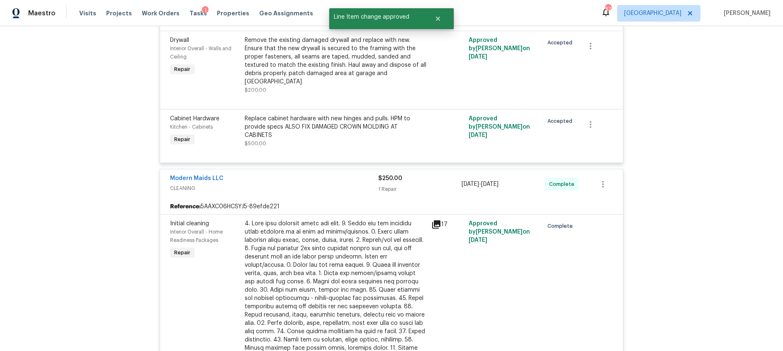
scroll to position [1119, 0]
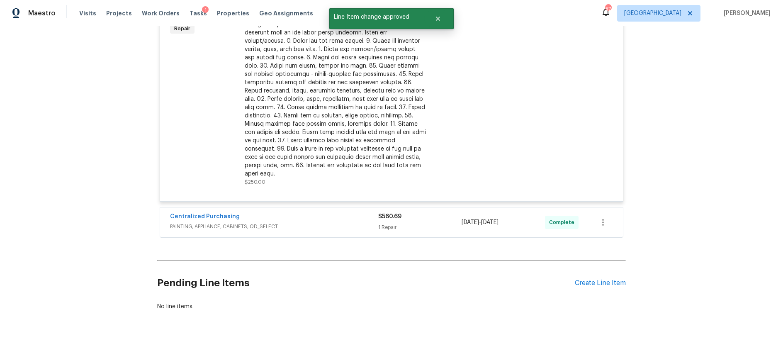
click at [331, 222] on span "PAINTING, APPLIANCE, CABINETS, OD_SELECT" at bounding box center [274, 226] width 208 height 8
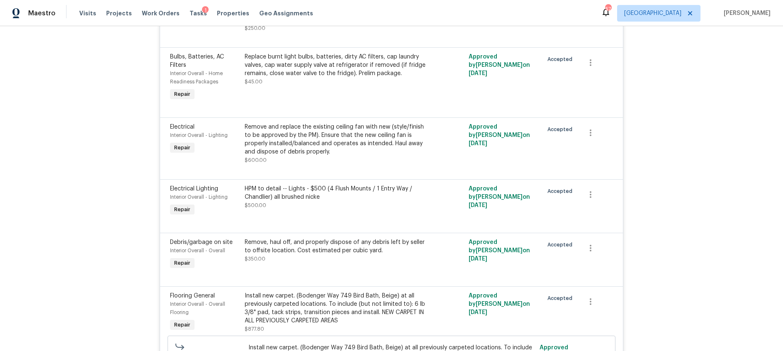
scroll to position [0, 0]
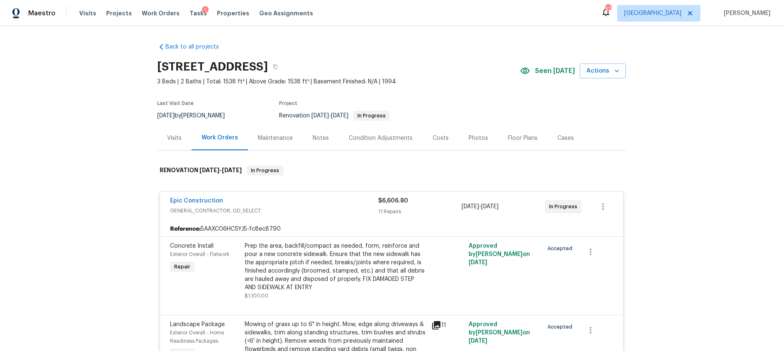
click at [438, 137] on div "Costs" at bounding box center [440, 138] width 16 height 8
